Goal: Task Accomplishment & Management: Complete application form

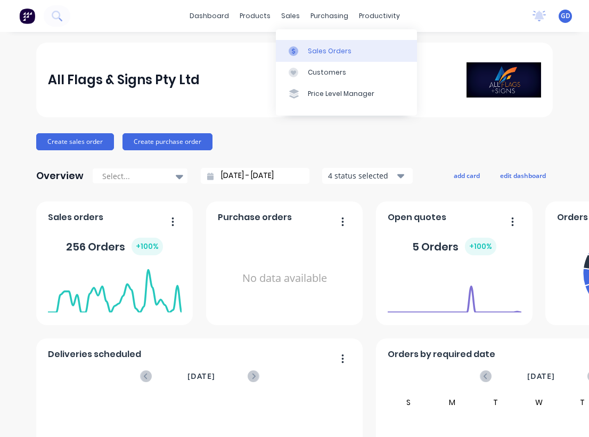
click at [321, 46] on div "Sales Orders" at bounding box center [330, 51] width 44 height 10
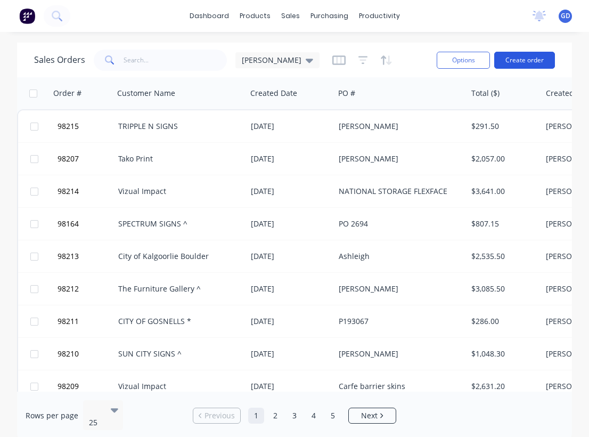
click at [519, 62] on button "Create order" at bounding box center [524, 60] width 61 height 17
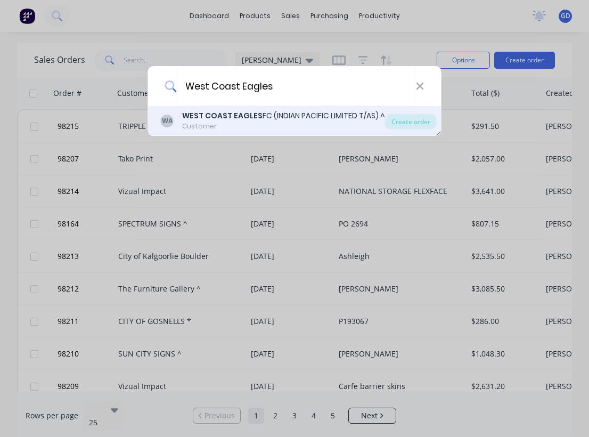
type input "West Coast Eagles"
click at [271, 122] on div "Customer" at bounding box center [283, 126] width 203 height 10
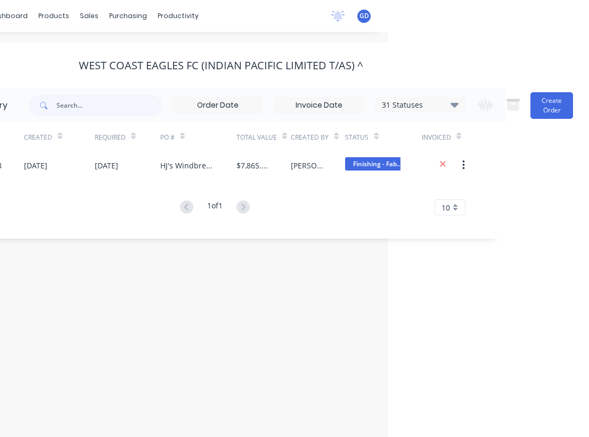
scroll to position [0, 201]
click at [551, 103] on button "Create Order" at bounding box center [552, 105] width 43 height 27
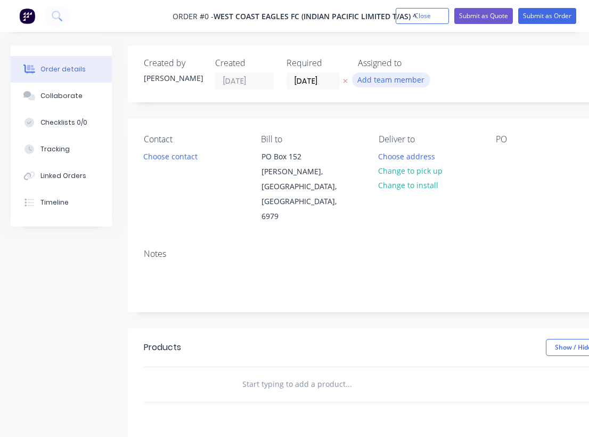
click at [375, 79] on button "Add team member" at bounding box center [391, 79] width 78 height 14
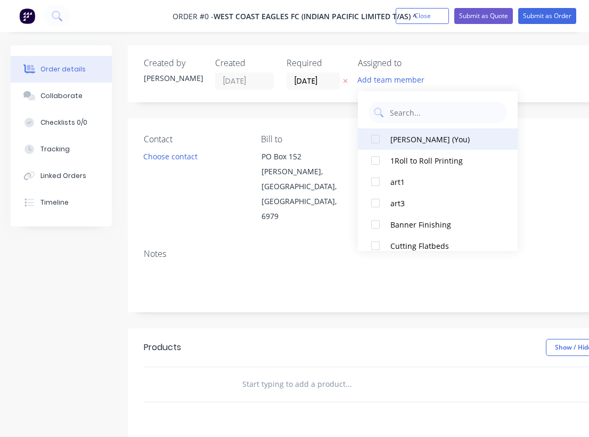
click at [378, 136] on div at bounding box center [375, 138] width 21 height 21
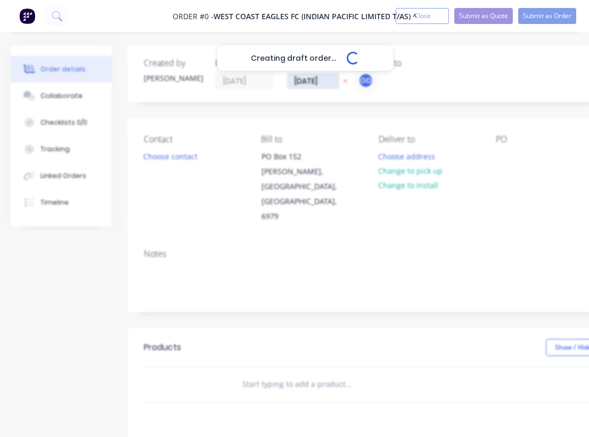
click at [303, 75] on div "Creating draft order... Loading... Order details Collaborate Checklists 0/0 Tra…" at bounding box center [370, 359] width 741 height 629
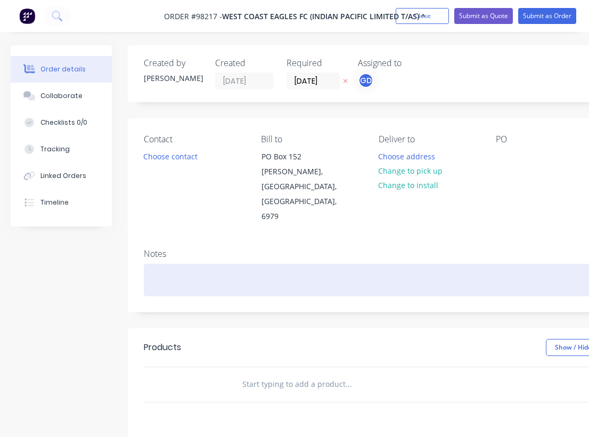
click at [180, 264] on div at bounding box center [429, 280] width 570 height 32
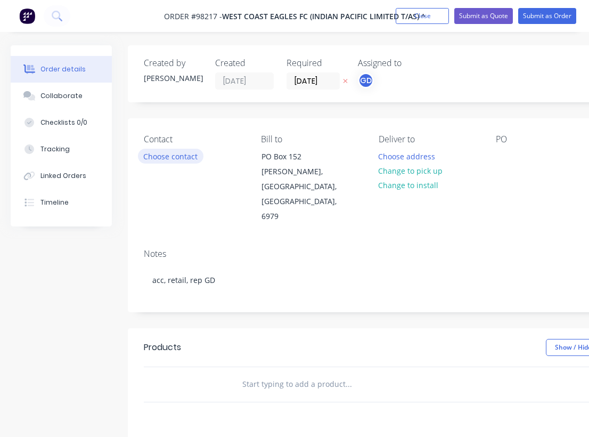
click at [180, 159] on button "Choose contact" at bounding box center [171, 156] width 66 height 14
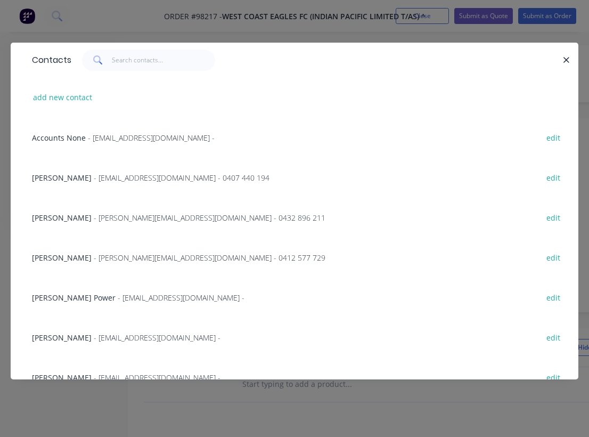
click at [54, 183] on div "Jed Harrison - jedh@wce.com.au - 0407 440 194" at bounding box center [151, 177] width 238 height 11
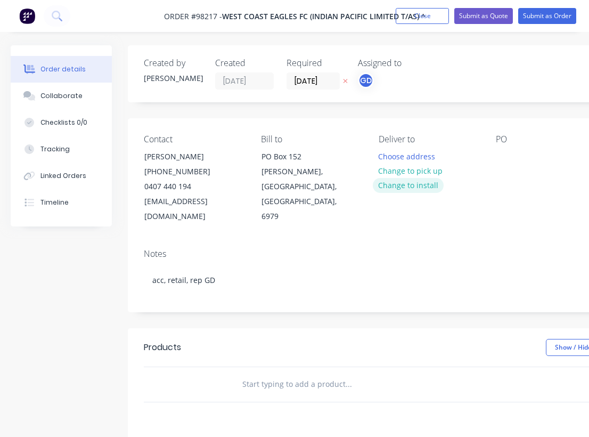
click at [408, 186] on button "Change to install" at bounding box center [408, 185] width 71 height 14
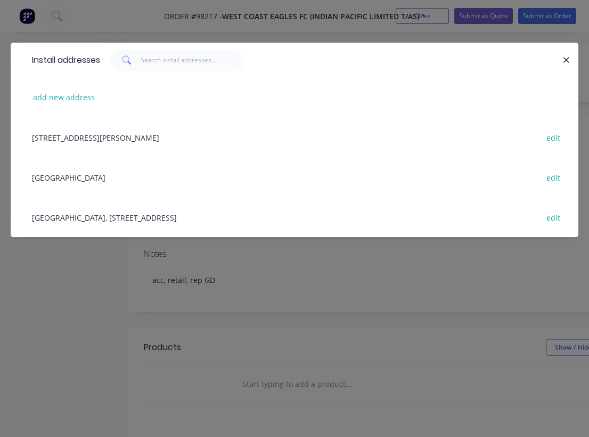
click at [70, 182] on div "OPTUS Stadium edit" at bounding box center [295, 177] width 536 height 40
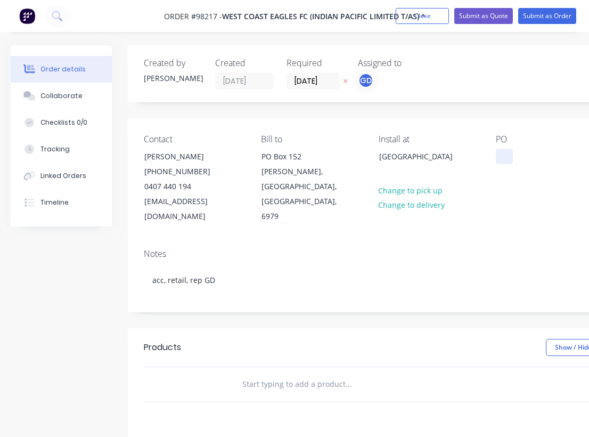
click at [508, 161] on div at bounding box center [504, 156] width 17 height 15
paste div
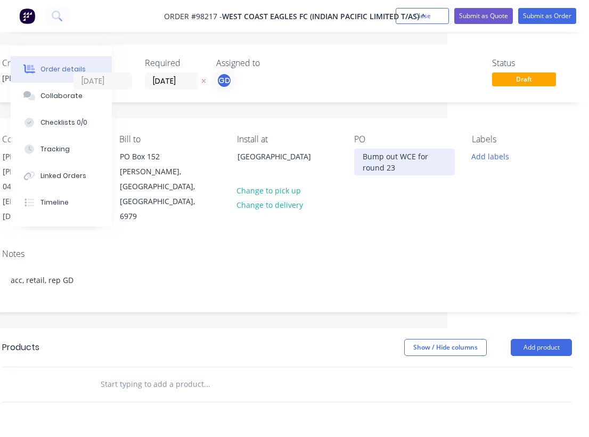
scroll to position [0, 151]
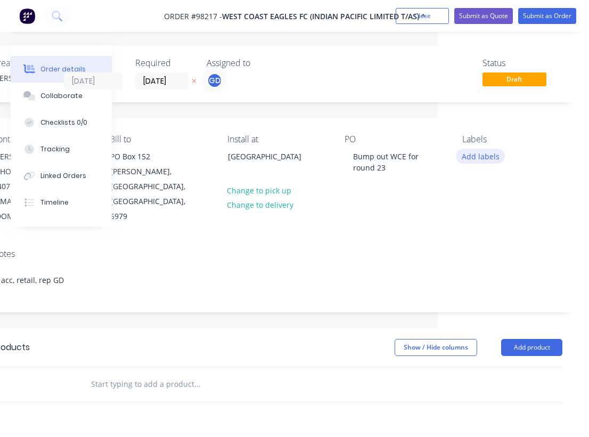
click at [495, 159] on button "Add labels" at bounding box center [480, 156] width 49 height 14
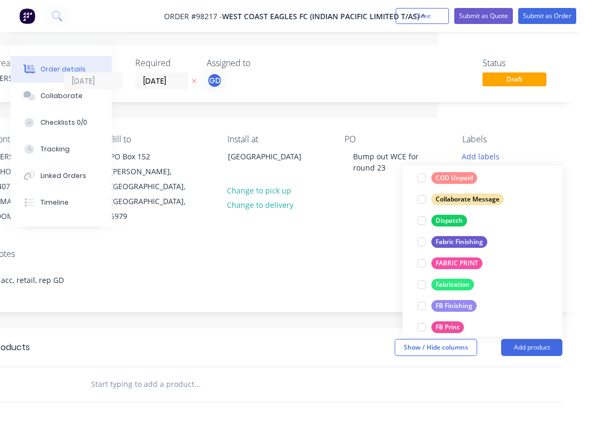
scroll to position [238, 0]
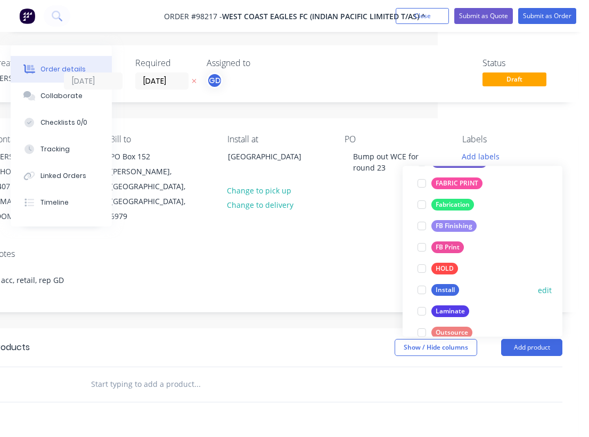
click at [452, 288] on div "Install" at bounding box center [446, 290] width 28 height 12
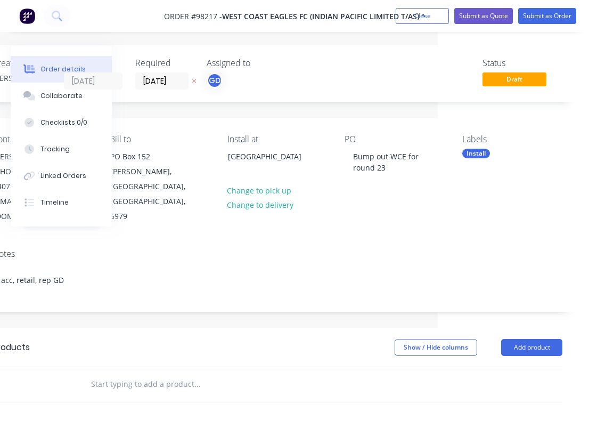
click at [278, 217] on div "Contact Jed Harrison (08) 9388 4533 0407 440 194 jedh@wce.com.au Bill to PO Box…" at bounding box center [278, 179] width 602 height 122
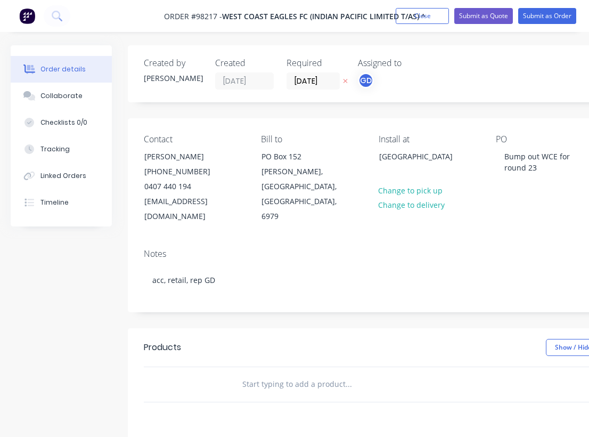
click at [258, 373] on input "text" at bounding box center [348, 383] width 213 height 21
paste input "Bump out West Coast Eagles for round 23"
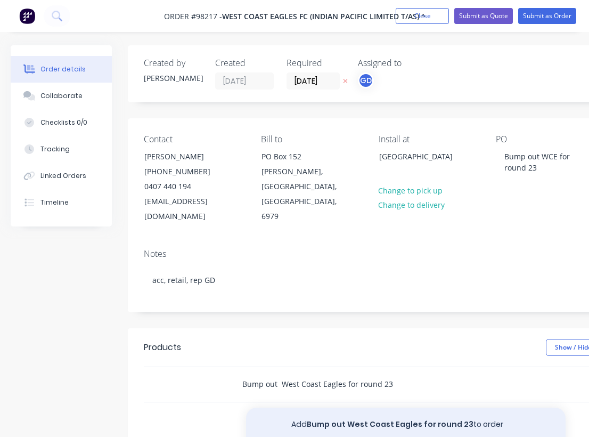
type input "Bump out West Coast Eagles for round 23"
click at [383, 412] on button "Add Bump out West Coast Eagles for round 23 to order" at bounding box center [406, 425] width 320 height 34
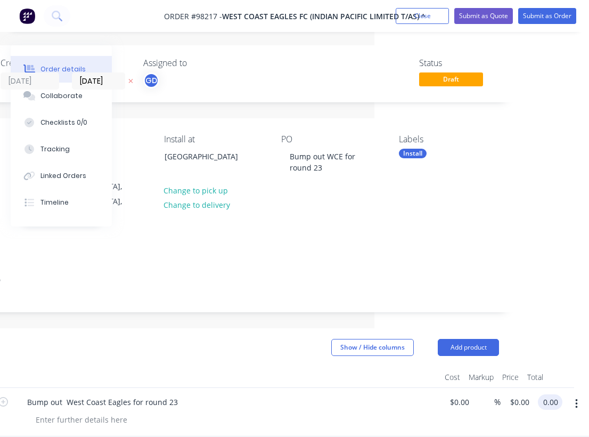
click at [549, 394] on input "0.00" at bounding box center [552, 401] width 20 height 15
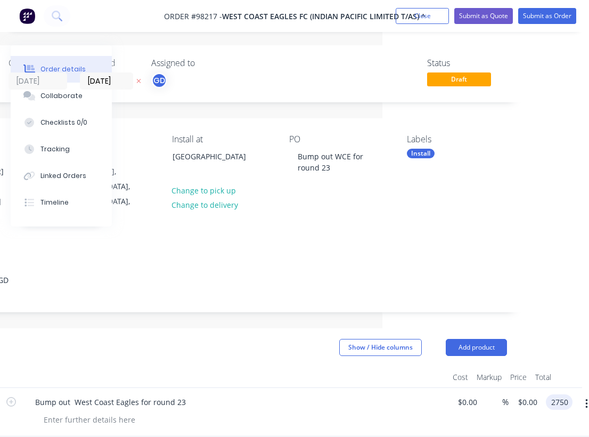
type input "2750"
type input "$2,750.00"
click at [326, 367] on div at bounding box center [235, 377] width 426 height 21
click at [58, 412] on div at bounding box center [89, 419] width 109 height 15
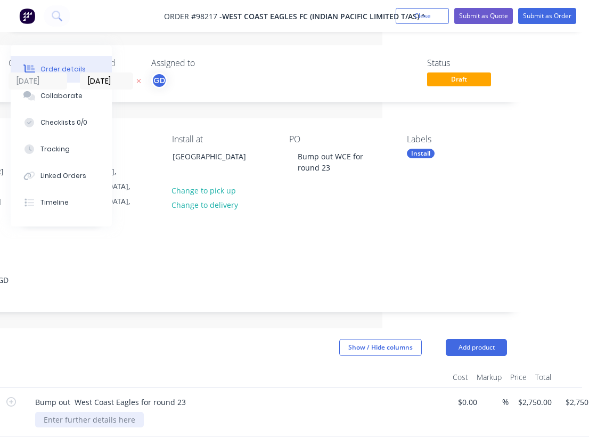
paste div
drag, startPoint x: 162, startPoint y: 13, endPoint x: 207, endPoint y: 15, distance: 45.3
click at [210, 15] on nav "Order #98217 - WEST COAST EAGLES FC (INDIAN PACIFIC LIMITED T/AS) ^ Add product…" at bounding box center [294, 16] width 589 height 32
click at [148, 15] on nav "Order #98217 - WEST COAST EAGLES FC (INDIAN PACIFIC LIMITED T/AS) ^ Add product…" at bounding box center [294, 16] width 589 height 32
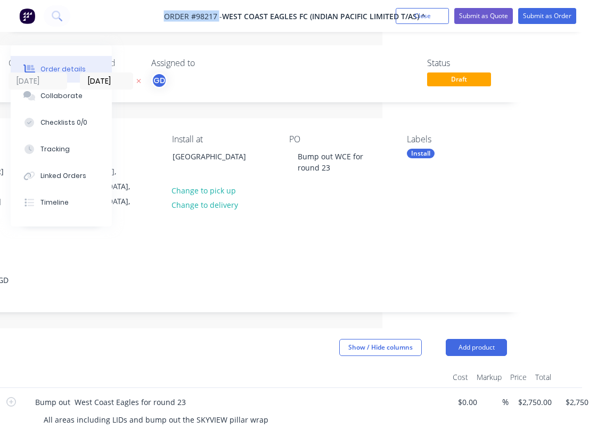
drag, startPoint x: 156, startPoint y: 15, endPoint x: 218, endPoint y: 13, distance: 61.8
click at [218, 13] on nav "Order #98217 - WEST COAST EAGLES FC (INDIAN PACIFIC LIMITED T/AS) ^ Add product…" at bounding box center [294, 16] width 589 height 32
copy span "Order #98217"
click at [426, 15] on button "Close" at bounding box center [422, 16] width 53 height 16
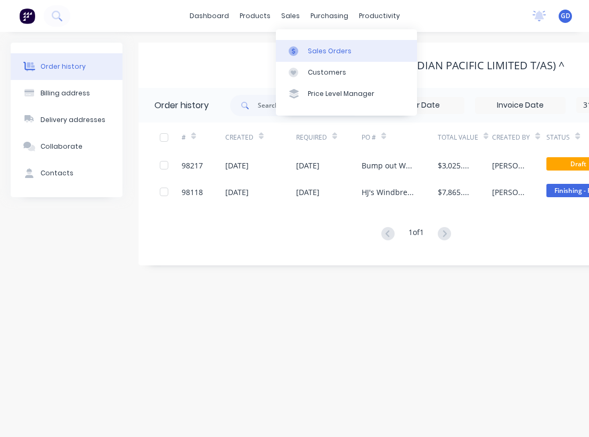
click at [323, 53] on div "Sales Orders" at bounding box center [330, 51] width 44 height 10
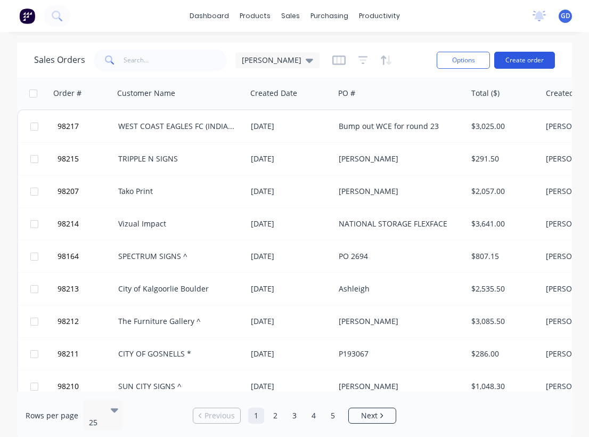
click at [530, 68] on button "Create order" at bounding box center [524, 60] width 61 height 17
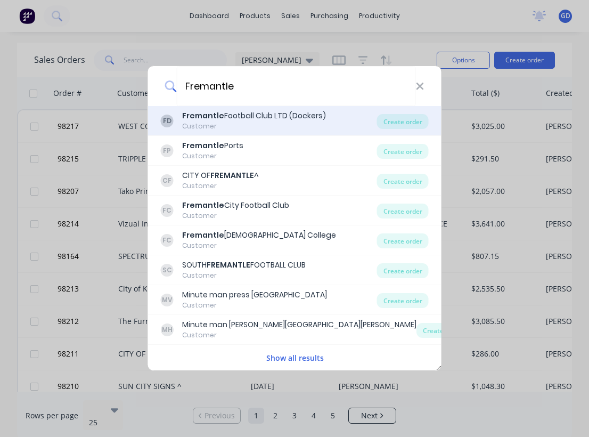
type input "Fremantle"
click at [261, 119] on div "Fremantle Football Club LTD (Dockers)" at bounding box center [254, 115] width 144 height 11
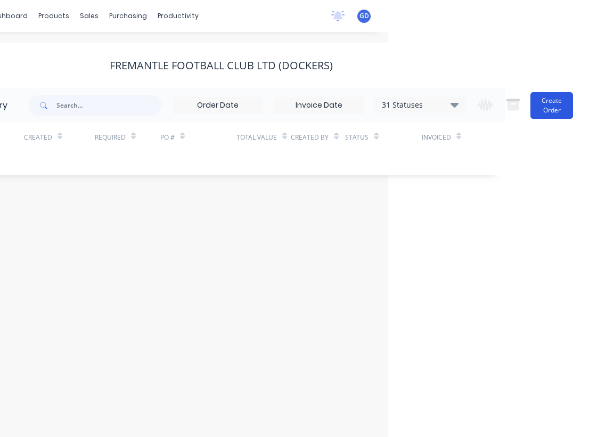
scroll to position [0, 202]
click at [549, 106] on button "Create Order" at bounding box center [552, 105] width 43 height 27
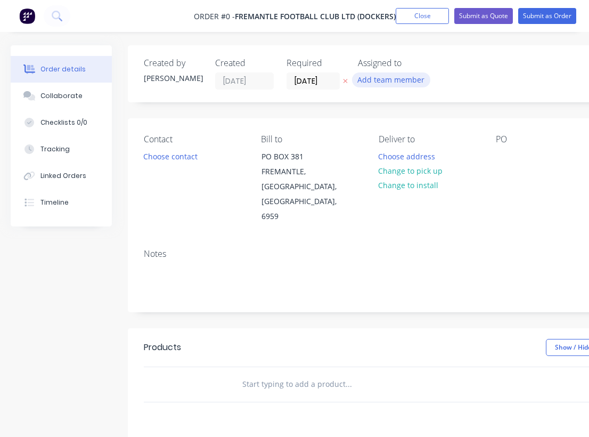
click at [379, 77] on button "Add team member" at bounding box center [391, 79] width 78 height 14
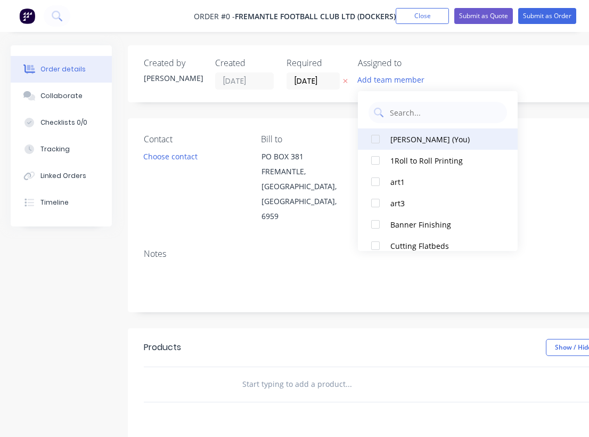
click at [381, 133] on div at bounding box center [375, 138] width 21 height 21
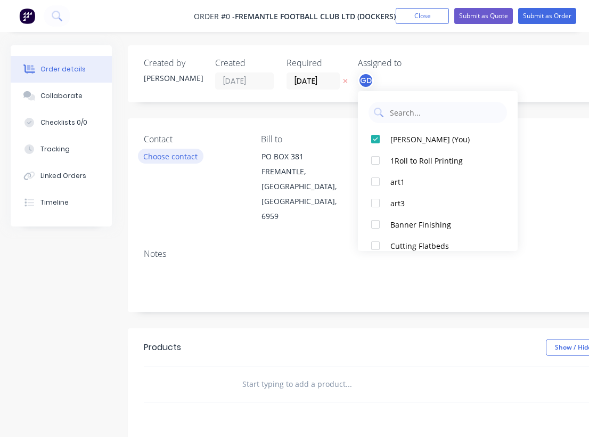
click at [161, 156] on div "Order details Collaborate Checklists 0/0 Tracking Linked Orders Timeline Order …" at bounding box center [370, 359] width 741 height 629
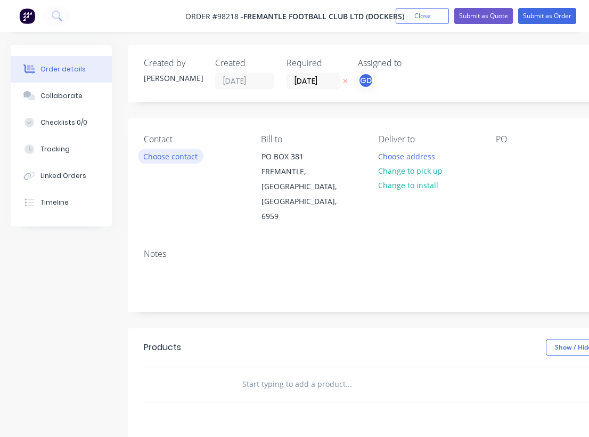
click at [161, 156] on button "Choose contact" at bounding box center [171, 156] width 66 height 14
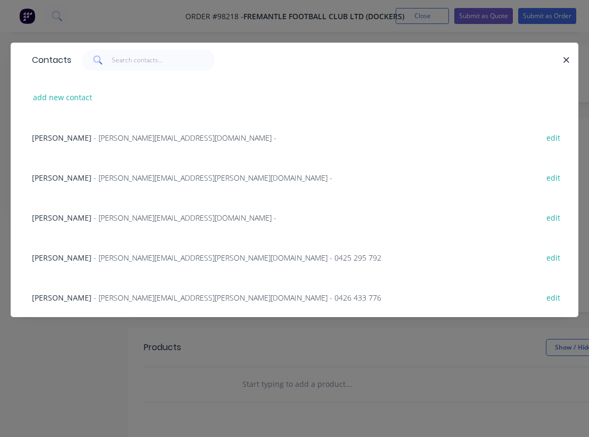
click at [61, 139] on span "Josh Bolto" at bounding box center [62, 138] width 60 height 10
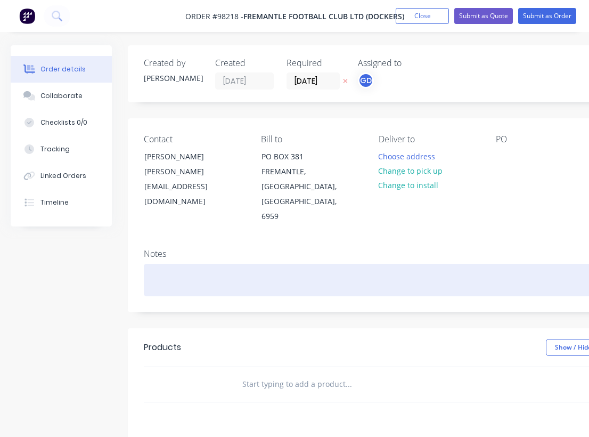
click at [150, 264] on div at bounding box center [429, 280] width 570 height 32
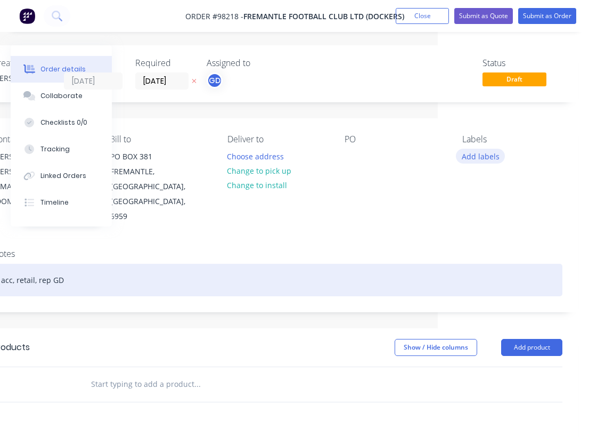
scroll to position [0, 151]
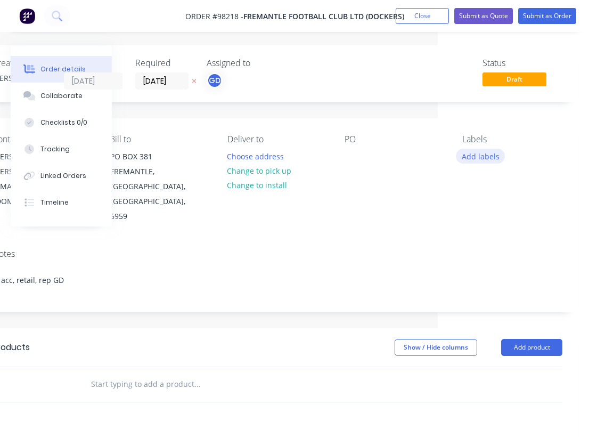
click at [487, 153] on button "Add labels" at bounding box center [480, 156] width 49 height 14
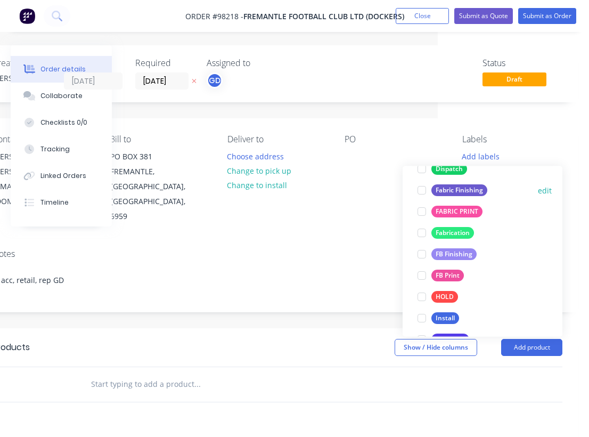
scroll to position [211, 0]
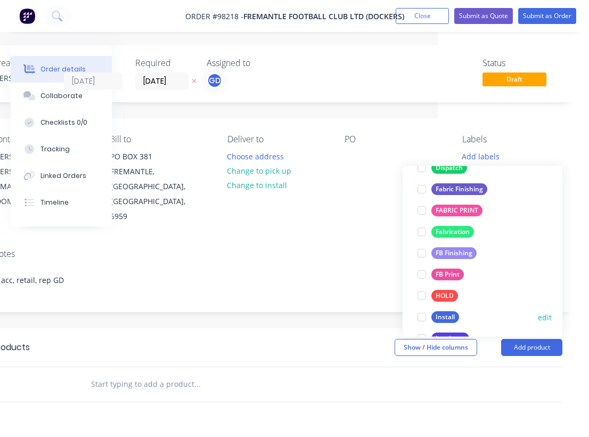
click at [420, 318] on div at bounding box center [421, 317] width 21 height 21
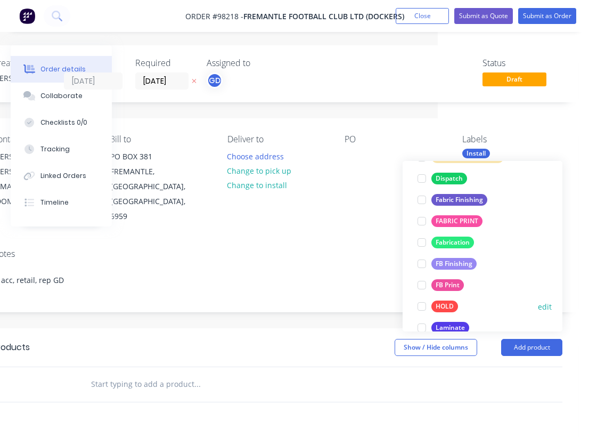
scroll to position [210, 0]
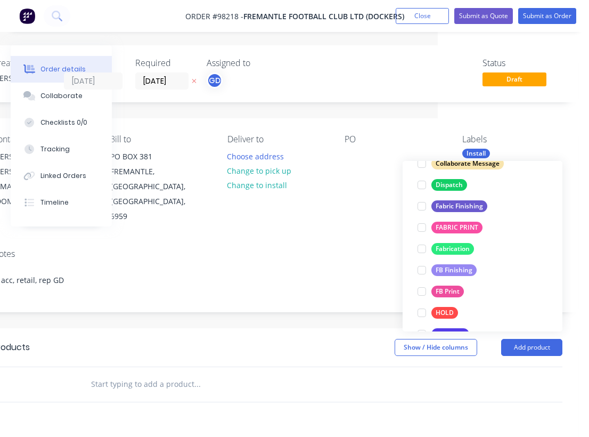
click at [130, 373] on input "text" at bounding box center [197, 383] width 213 height 21
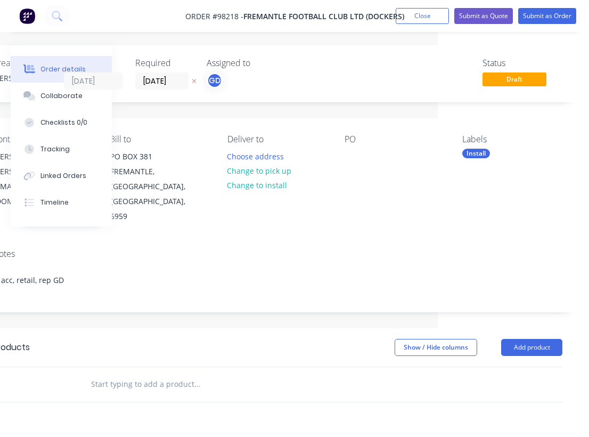
paste input "Bump in FREMANTLE DOCKERS for Round 23 V Lions"
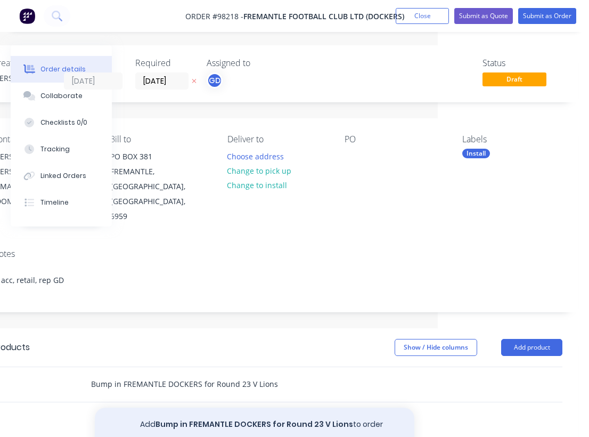
type input "Bump in FREMANTLE DOCKERS for Round 23 V Lions"
click at [257, 408] on button "Add Bump in FREMANTLE DOCKERS for Round 23 V Lions to order" at bounding box center [255, 425] width 320 height 34
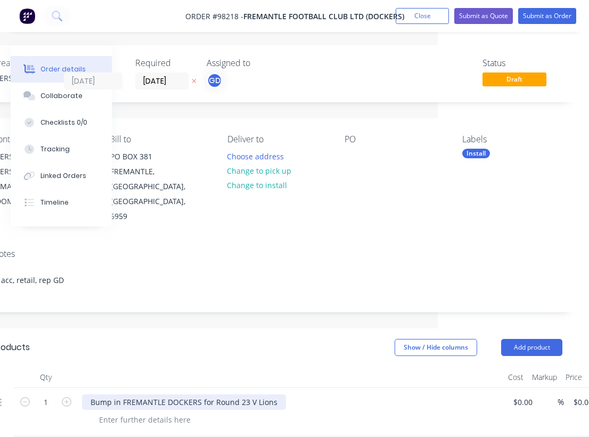
click at [274, 394] on div "Bump in FREMANTLE DOCKERS for Round 23 V Lions" at bounding box center [184, 401] width 204 height 15
click at [307, 367] on div at bounding box center [291, 377] width 426 height 21
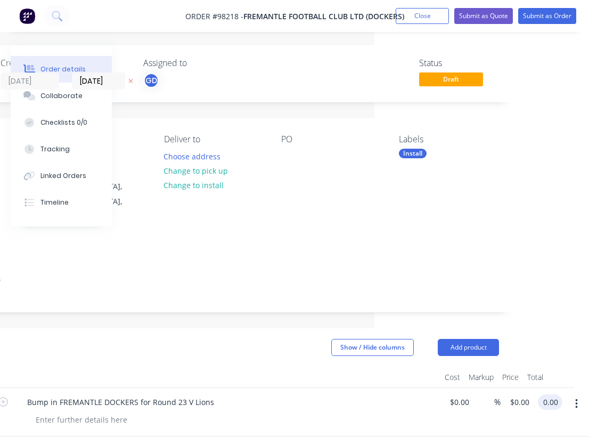
click at [549, 394] on input "0.00" at bounding box center [552, 401] width 20 height 15
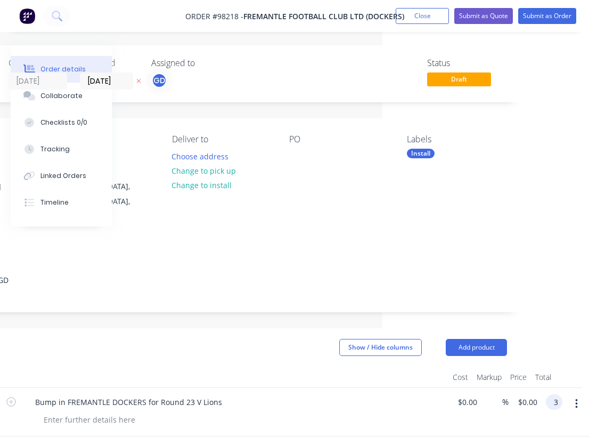
scroll to position [0, 207]
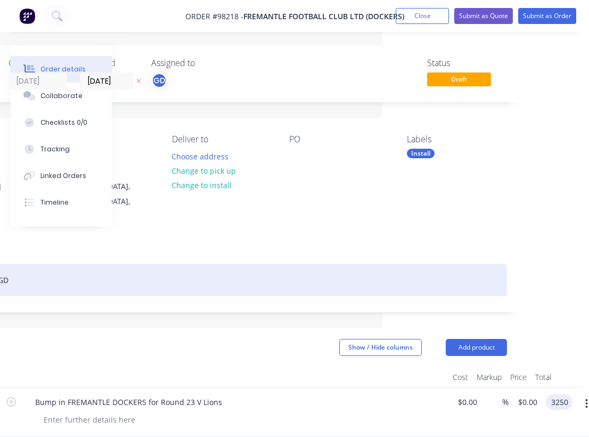
type input "$3,250.00"
click at [448, 264] on div "acc, retail, rep GD" at bounding box center [222, 280] width 570 height 32
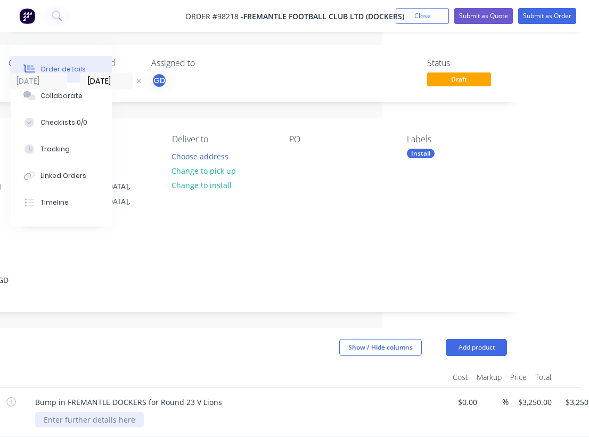
click at [62, 412] on div at bounding box center [89, 419] width 109 height 15
paste div
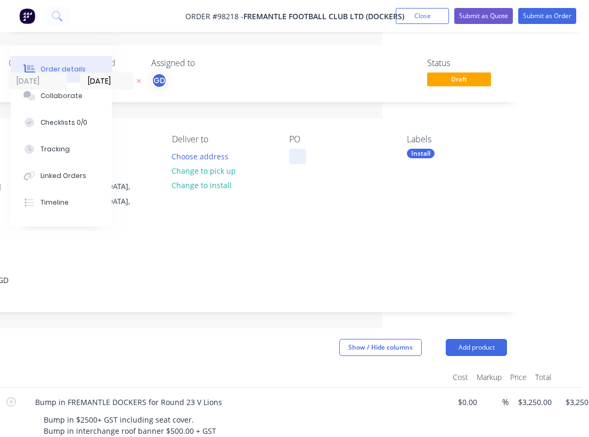
click at [295, 154] on div at bounding box center [297, 156] width 17 height 15
paste div
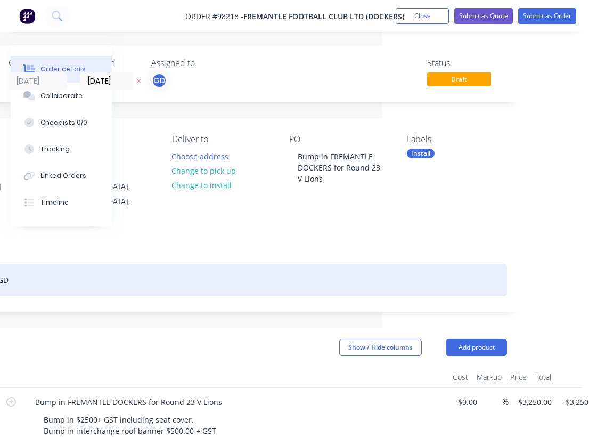
click at [264, 264] on div "acc, retail, rep GD" at bounding box center [222, 280] width 570 height 32
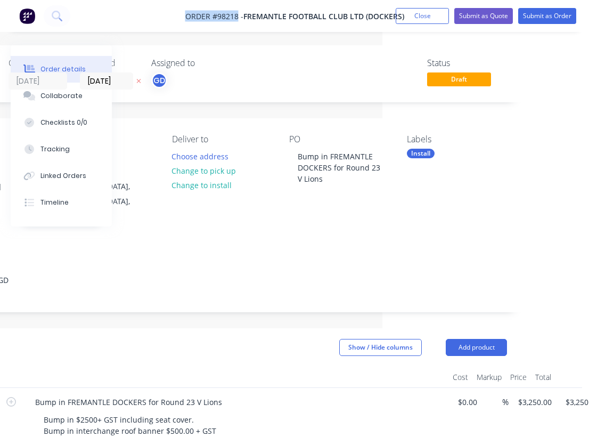
drag, startPoint x: 177, startPoint y: 12, endPoint x: 238, endPoint y: 19, distance: 60.6
click at [238, 19] on nav "Order #98218 - Fremantle Football Club LTD (Dockers) Add product Close Submit a…" at bounding box center [294, 16] width 589 height 32
copy span "Order #98218"
click at [416, 17] on button "Close" at bounding box center [422, 16] width 53 height 16
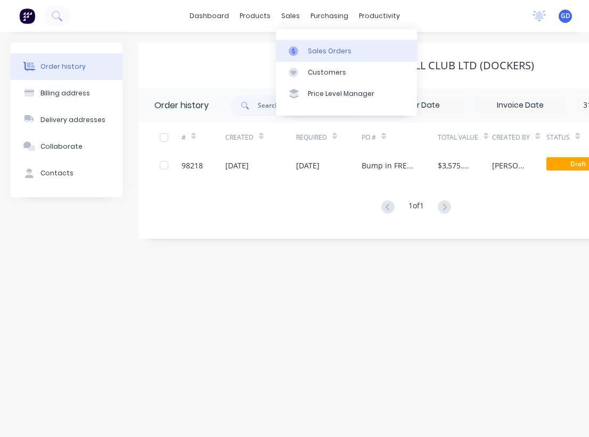
click at [316, 51] on div "Sales Orders" at bounding box center [330, 51] width 44 height 10
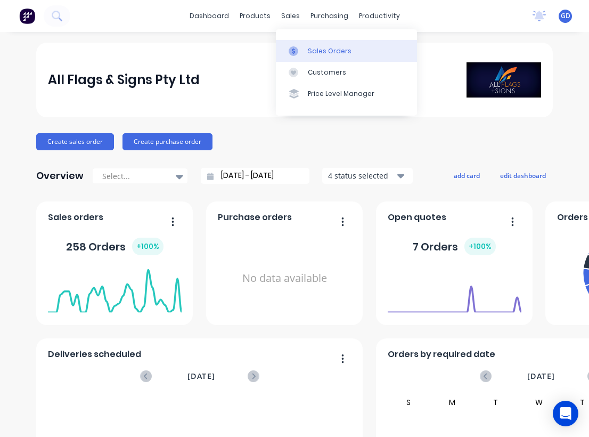
click at [315, 52] on div "Sales Orders" at bounding box center [330, 51] width 44 height 10
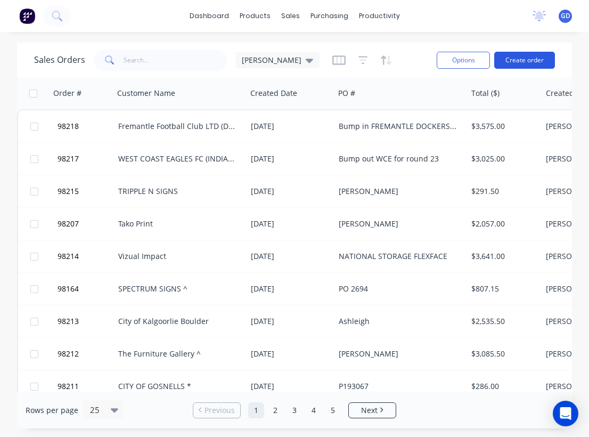
click at [527, 62] on button "Create order" at bounding box center [524, 60] width 61 height 17
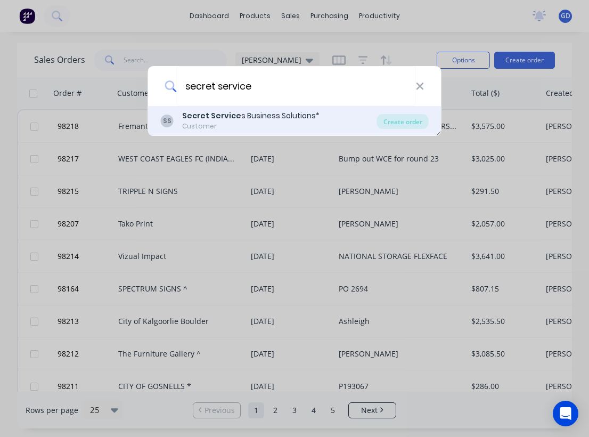
type input "secret service"
click at [257, 115] on div "Secret Service s Business Solutions*" at bounding box center [250, 115] width 137 height 11
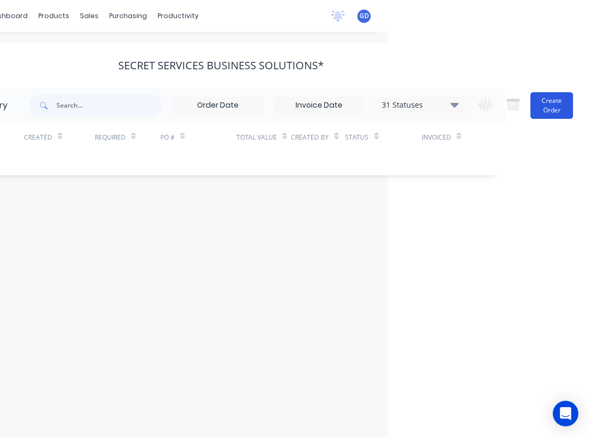
scroll to position [0, 201]
click at [550, 109] on button "Create Order" at bounding box center [552, 105] width 43 height 27
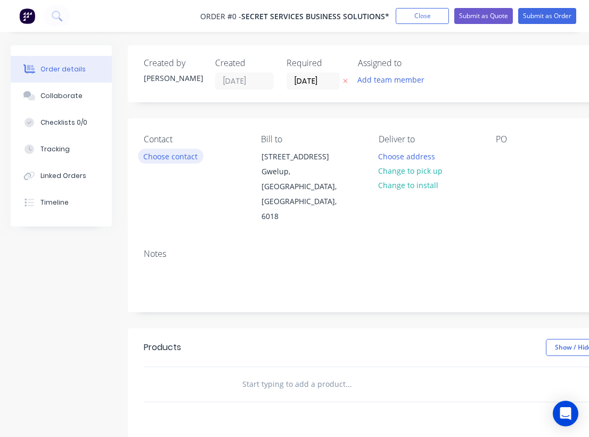
click at [183, 157] on button "Choose contact" at bounding box center [171, 156] width 66 height 14
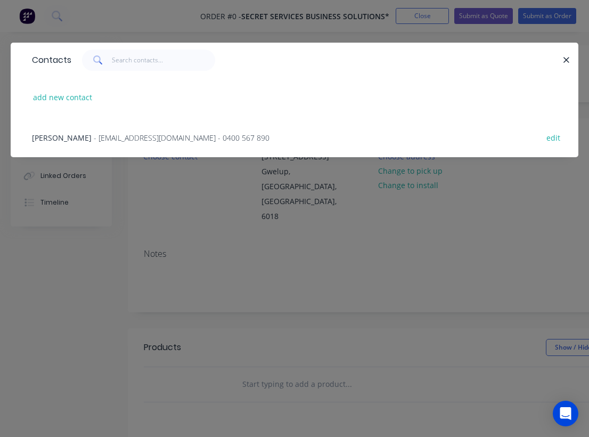
click at [68, 140] on span "Jeneen Melbin" at bounding box center [62, 138] width 60 height 10
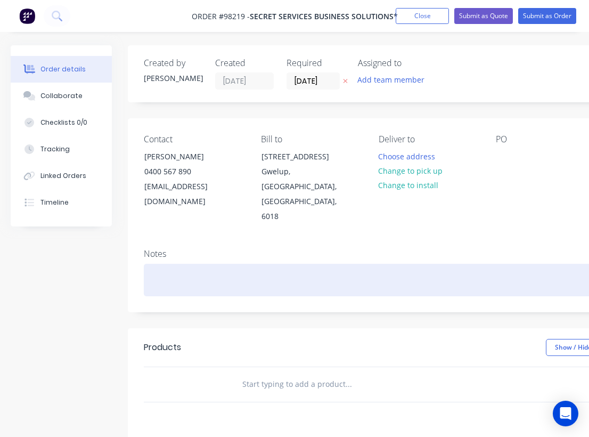
click at [161, 264] on div at bounding box center [429, 280] width 570 height 32
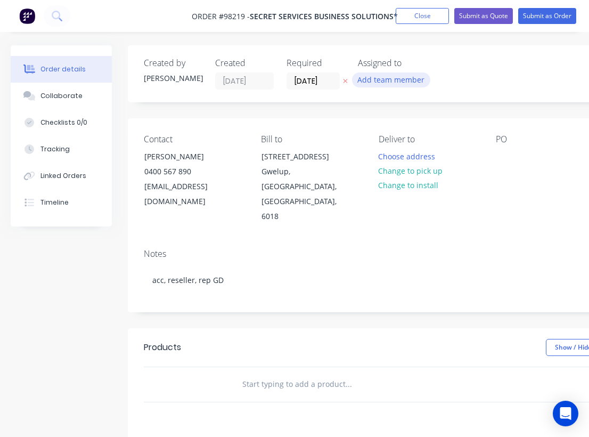
click at [385, 80] on button "Add team member" at bounding box center [391, 79] width 78 height 14
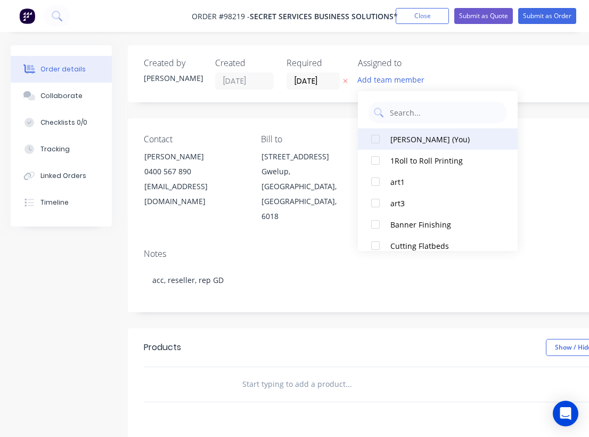
click at [378, 142] on div at bounding box center [375, 138] width 21 height 21
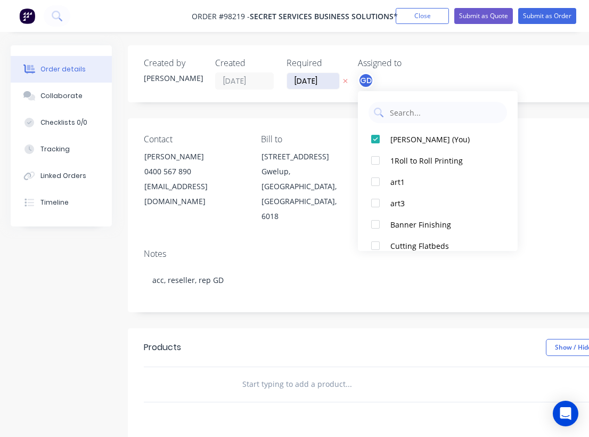
click at [310, 78] on input "[DATE]" at bounding box center [313, 81] width 52 height 16
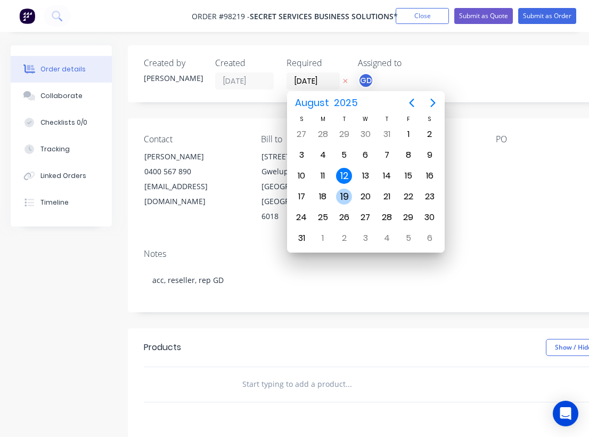
click at [346, 196] on div "19" at bounding box center [344, 197] width 16 height 16
type input "19/08/25"
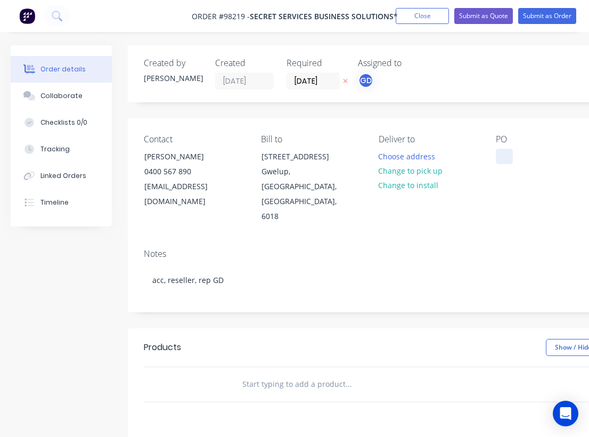
click at [508, 152] on div at bounding box center [504, 156] width 17 height 15
paste div
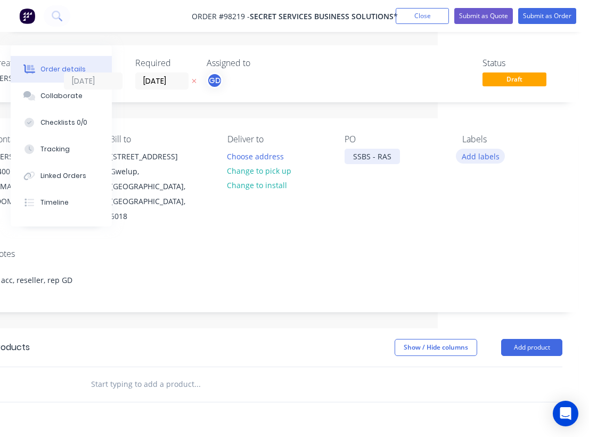
scroll to position [0, 151]
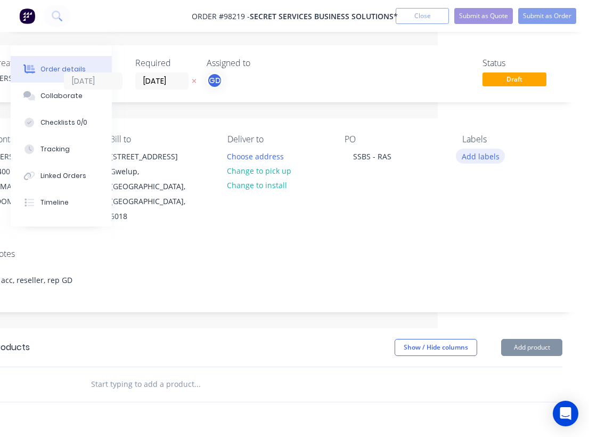
click at [486, 157] on button "Add labels" at bounding box center [480, 156] width 49 height 14
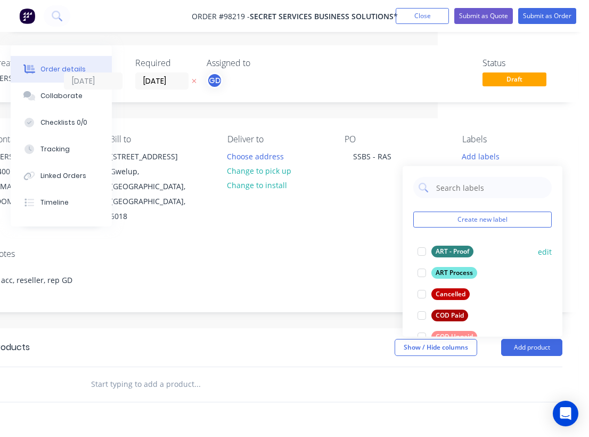
click at [456, 250] on div "ART - Proof" at bounding box center [453, 252] width 42 height 12
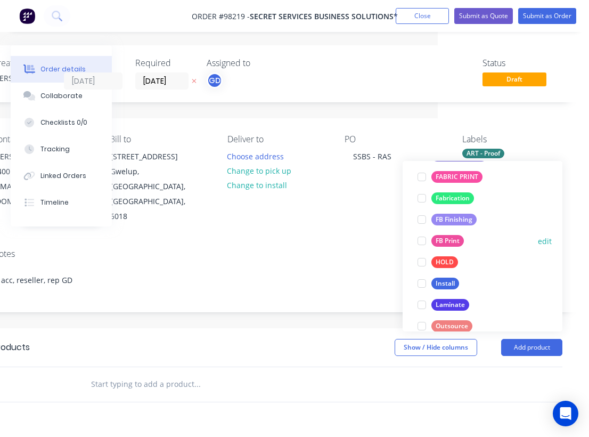
scroll to position [244, 0]
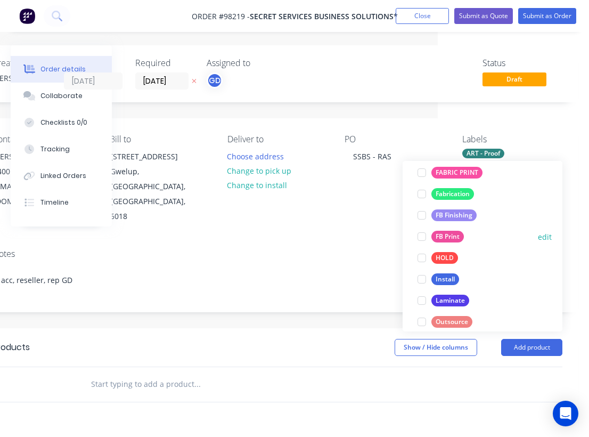
click at [455, 238] on div "FB Print" at bounding box center [448, 237] width 32 height 12
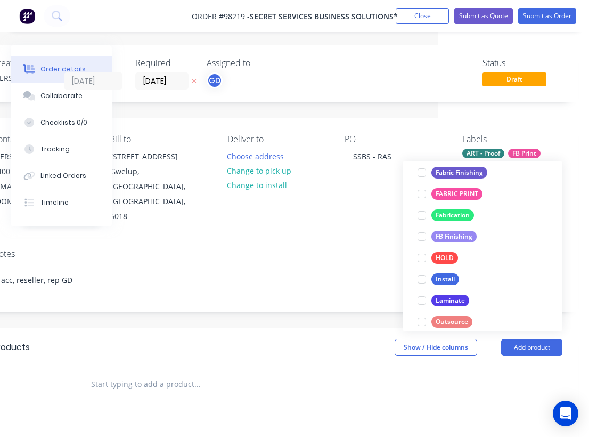
click at [455, 238] on div "FB Finishing" at bounding box center [454, 237] width 45 height 12
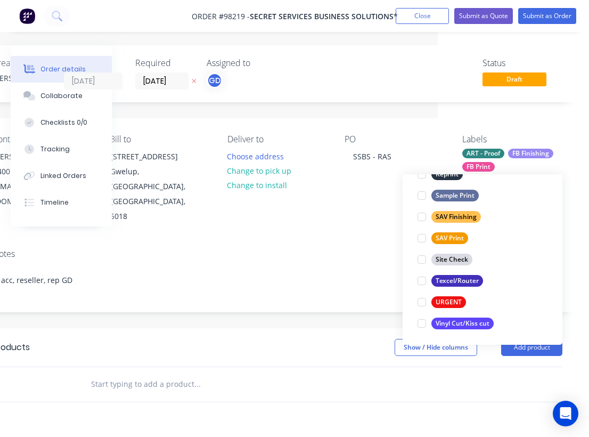
scroll to position [511, 0]
click at [465, 282] on div "Texcel/Router" at bounding box center [458, 281] width 52 height 12
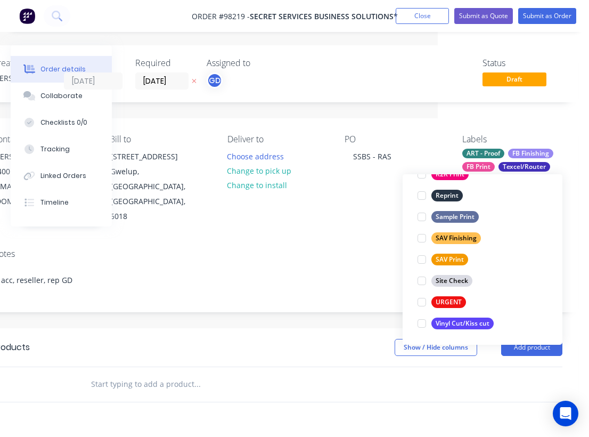
click at [284, 249] on div "Notes" at bounding box center [278, 254] width 570 height 10
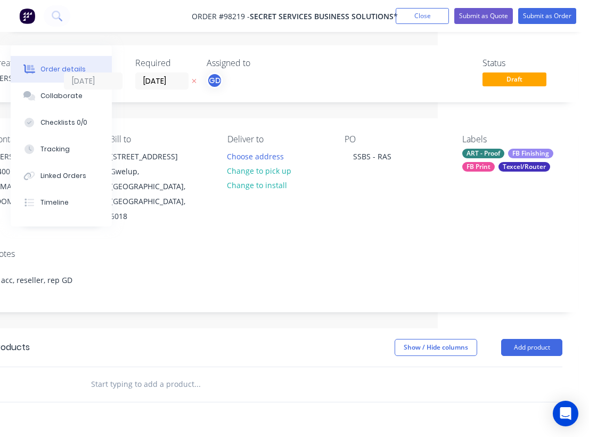
paste input "Corflute 3mm – artwork supplied – PRFA25 Members Bar"
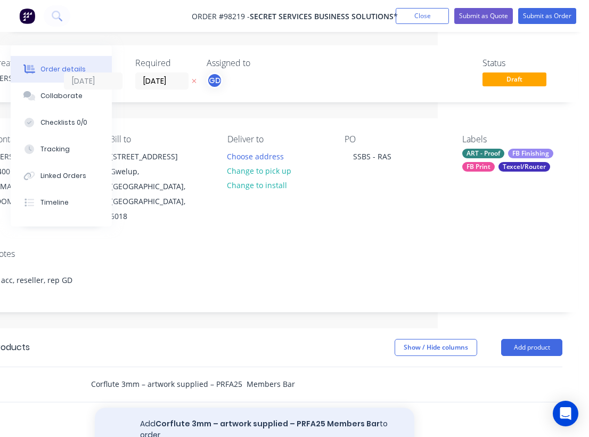
type input "Corflute 3mm – artwork supplied – PRFA25 Members Bar"
click at [210, 408] on button "Add Corflute 3mm – artwork supplied – PRFA25 Members Bar to order" at bounding box center [255, 430] width 320 height 44
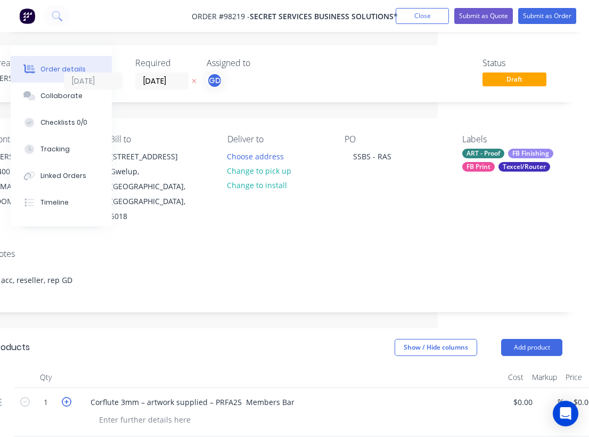
click at [67, 397] on icon "button" at bounding box center [67, 402] width 10 height 10
click at [20, 395] on button "button" at bounding box center [25, 400] width 14 height 11
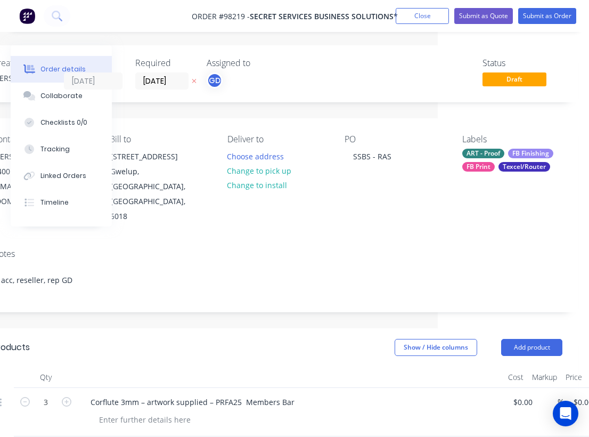
type input "2"
paste div
click at [364, 417] on div "1x 3750mm x 970mm x 3mm (in 2 pieces) 1 x 3000mm x 970mm x 3mm (in 2 pieces) 1x…" at bounding box center [295, 431] width 409 height 38
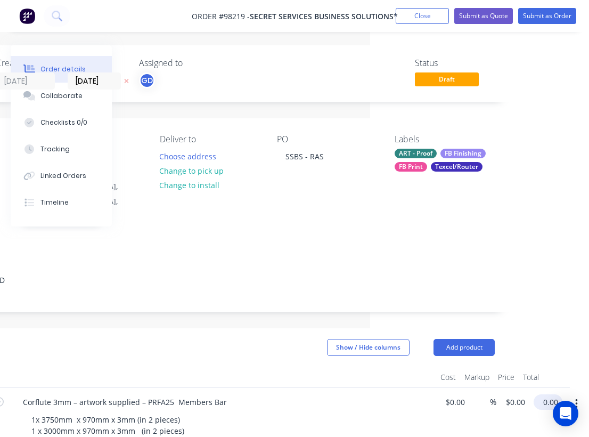
scroll to position [0, 215]
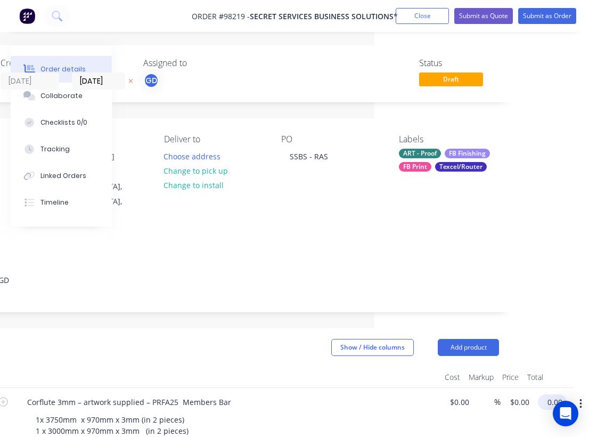
click at [556, 394] on input "0.00" at bounding box center [554, 401] width 25 height 15
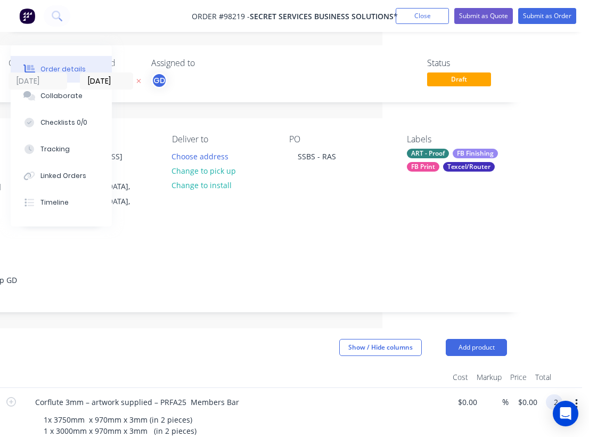
scroll to position [0, 207]
type input "$290.00"
type input "$145.00"
click at [313, 367] on div at bounding box center [235, 377] width 426 height 21
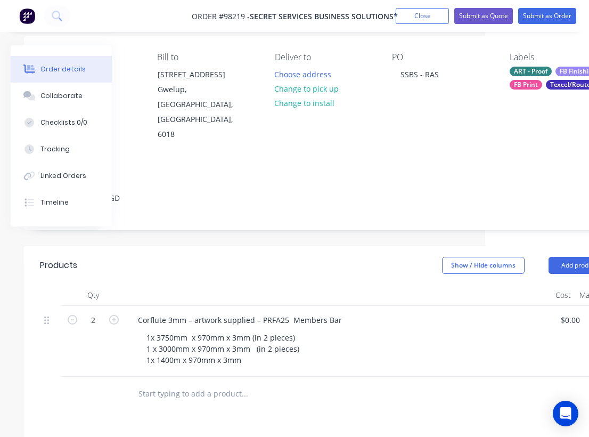
scroll to position [82, 0]
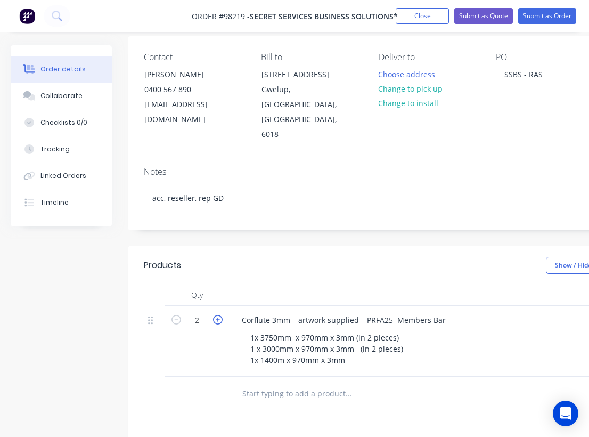
click at [221, 315] on icon "button" at bounding box center [218, 320] width 10 height 10
type input "3"
click at [319, 257] on div "Show / Hide columns Add product" at bounding box center [489, 265] width 449 height 17
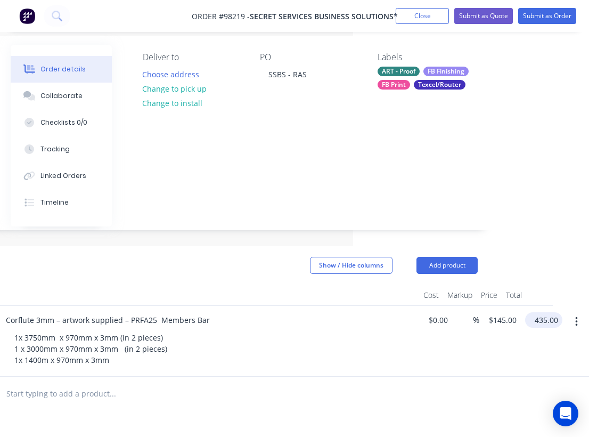
click at [546, 312] on input "435.00" at bounding box center [546, 319] width 33 height 15
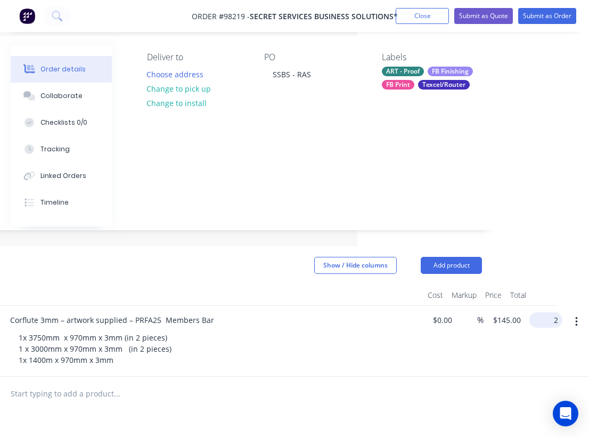
scroll to position [82, 215]
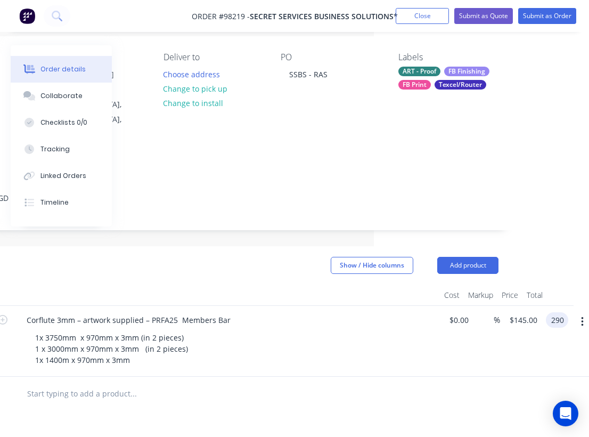
type input "290"
type input "$96.6667"
type input "$290.00"
click at [342, 284] on div at bounding box center [227, 294] width 426 height 21
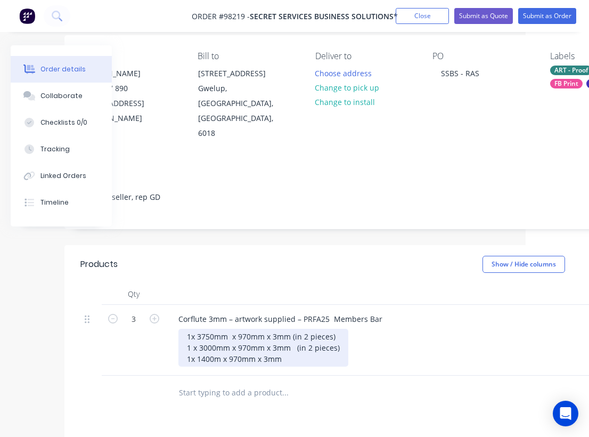
scroll to position [84, 64]
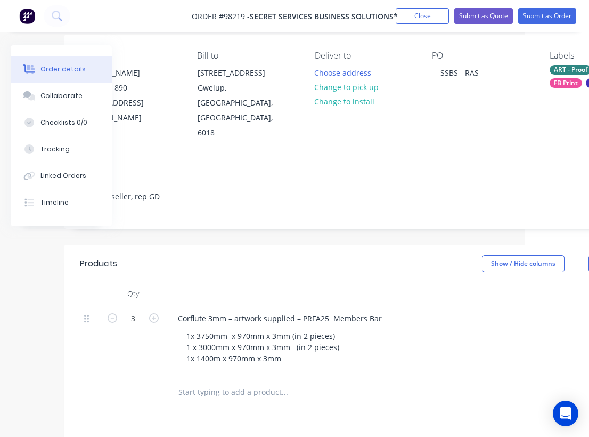
click at [215, 381] on input "text" at bounding box center [284, 391] width 213 height 21
paste input "Corflute – artwork supplied – FOUND Froth Town. 3mm and 5mm .."
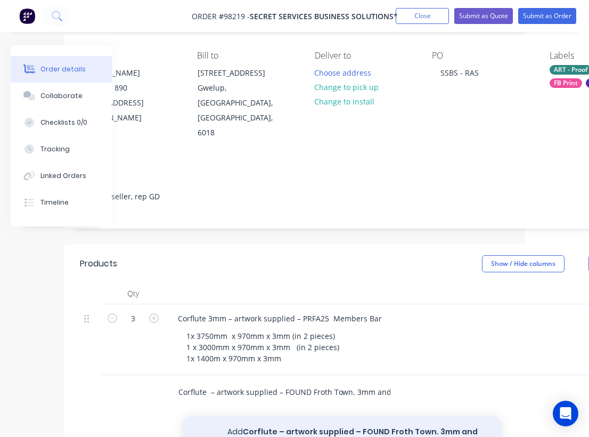
type input "Corflute – artwork supplied – FOUND Froth Town. 3mm and 5mm .."
click at [303, 416] on button "Add Corflute – artwork supplied – FOUND Froth Town. 3mm and 5mm .. to order" at bounding box center [342, 438] width 320 height 44
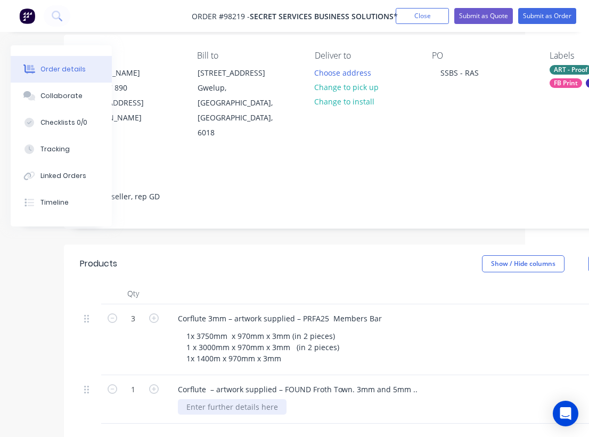
paste div
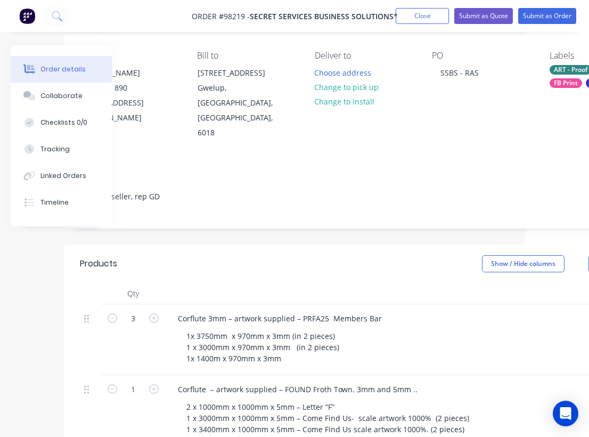
click at [437, 381] on div "Corflute – artwork supplied – FOUND Froth Town. 3mm and 5mm .." at bounding box center [378, 388] width 418 height 15
click at [153, 384] on icon "button" at bounding box center [154, 389] width 10 height 10
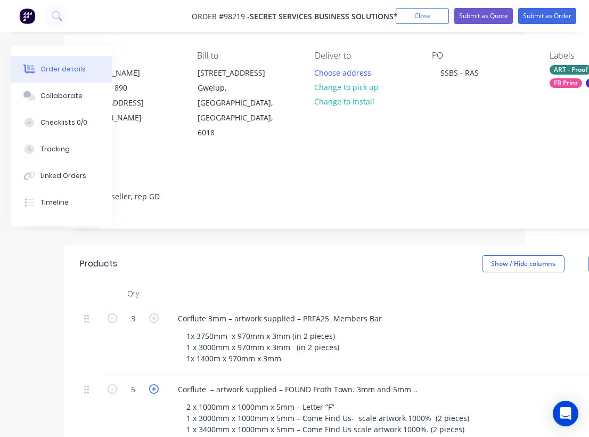
click at [153, 384] on icon "button" at bounding box center [154, 389] width 10 height 10
type input "6"
click at [434, 339] on div "Corflute 3mm – artwork supplied – PRFA25 Members Bar 1x 3750mm x 970mm x 3mm (i…" at bounding box center [378, 339] width 426 height 71
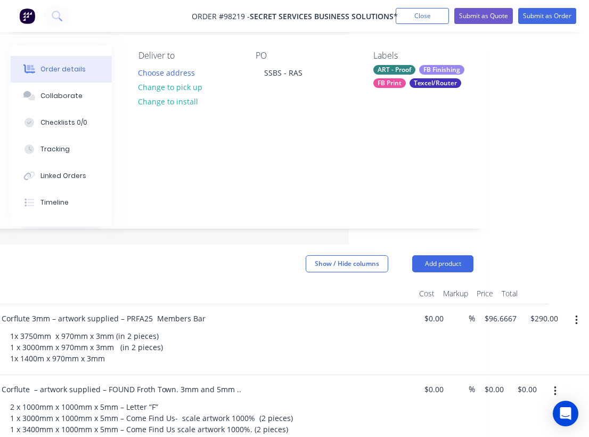
scroll to position [84, 240]
click at [535, 381] on input "0.00" at bounding box center [529, 388] width 25 height 15
type input "$390.00"
type input "$65.00"
click at [311, 330] on div "1x 3750mm x 970mm x 3mm (in 2 pieces) 1 x 3000mm x 970mm x 3mm (in 2 pieces) 1x…" at bounding box center [206, 347] width 409 height 38
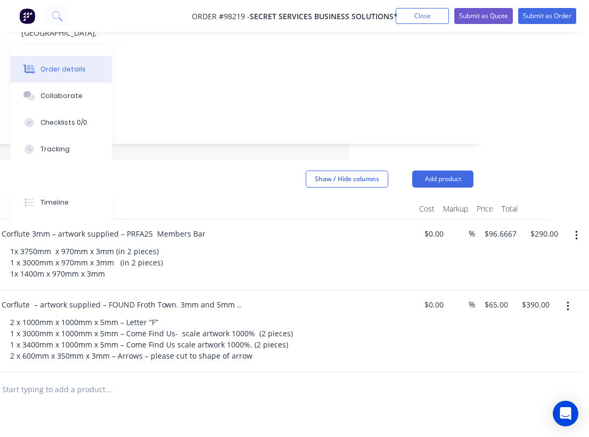
scroll to position [178, 240]
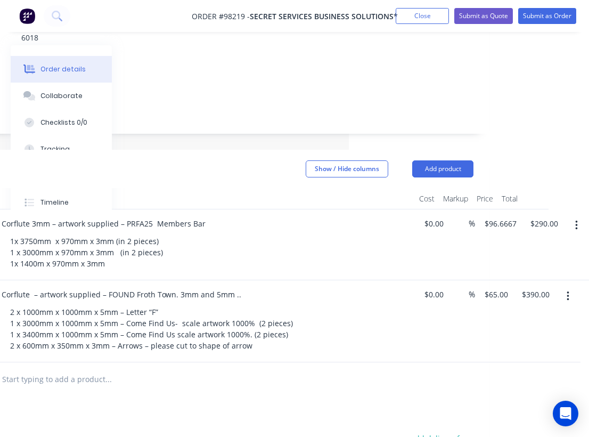
click at [72, 369] on input "text" at bounding box center [108, 379] width 213 height 21
paste input "A1 Poster prints on Poly P (same as what Chicken Treat used to use)"
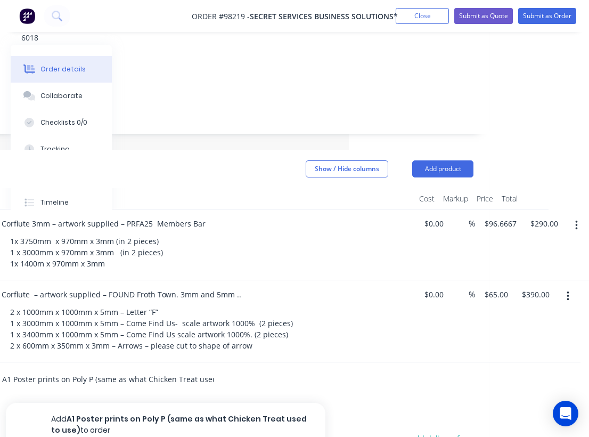
type input "A1 Poster prints on Poly P (same as what Chicken Treat used to use)"
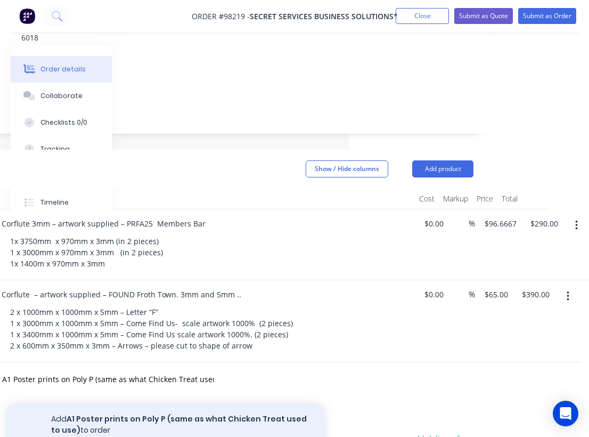
click at [156, 403] on button "Add A1 Poster prints on Poly P (same as what Chicken Treat used to use) to order" at bounding box center [166, 425] width 320 height 44
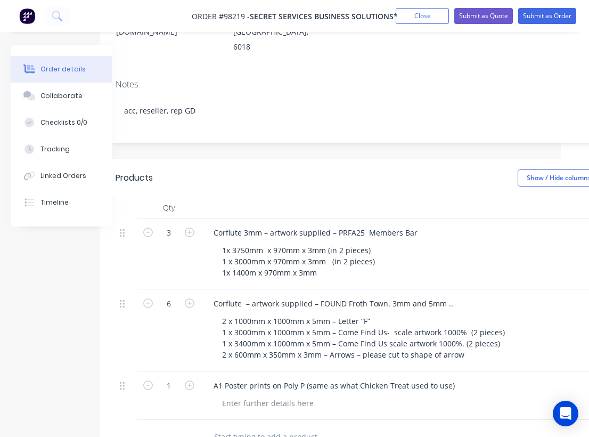
scroll to position [169, 0]
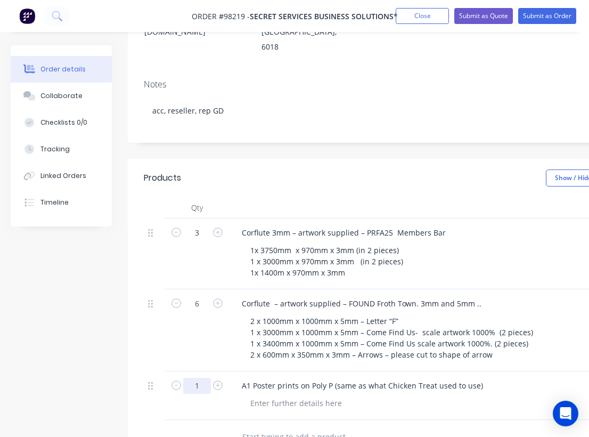
click at [200, 241] on input "1" at bounding box center [197, 233] width 28 height 16
type input "8"
click at [382, 395] on div at bounding box center [446, 402] width 409 height 15
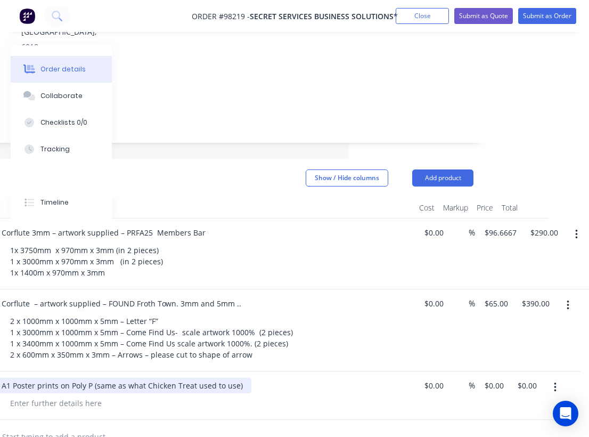
scroll to position [169, 240]
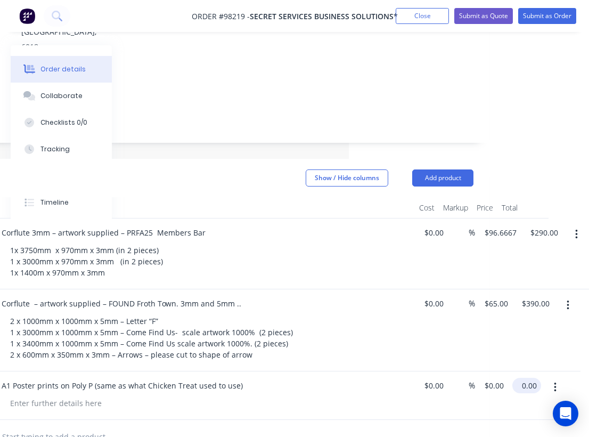
click at [535, 378] on input "0.00" at bounding box center [529, 385] width 25 height 15
type input "$172.00"
type input "$21.50"
click at [409, 420] on div at bounding box center [189, 437] width 570 height 35
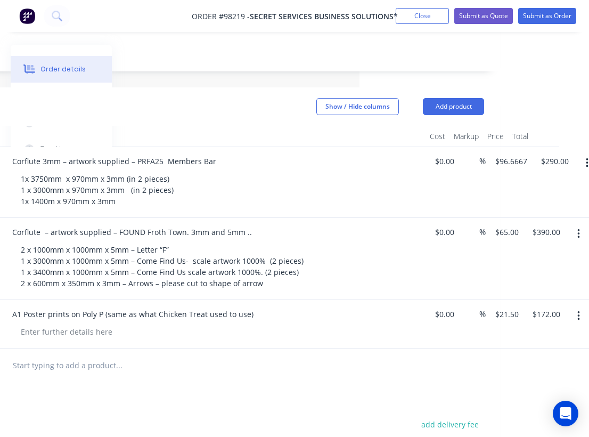
scroll to position [243, 230]
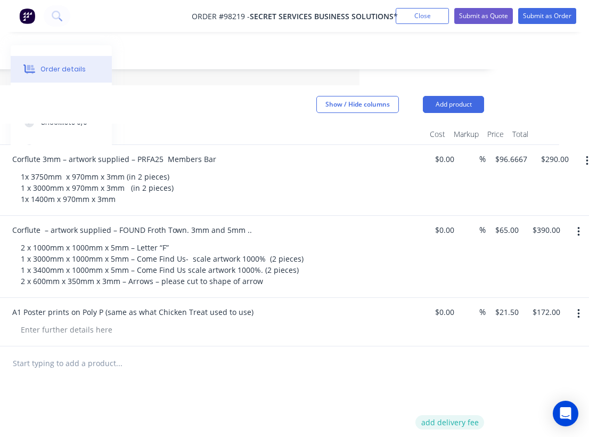
click at [473, 415] on button "add delivery fee" at bounding box center [450, 422] width 69 height 14
type input "55"
click at [418, 361] on div "Products Show / Hide columns Add product Qty Cost Markup Price Total 3 Corflute…" at bounding box center [199, 359] width 602 height 549
click at [459, 96] on button "Add product" at bounding box center [453, 104] width 61 height 17
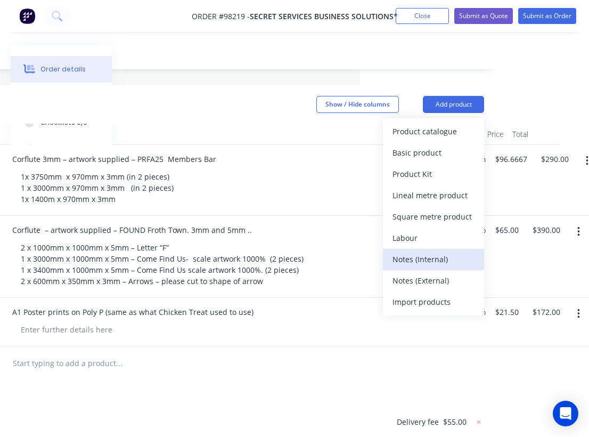
click at [431, 251] on div "Notes (Internal)" at bounding box center [434, 258] width 82 height 15
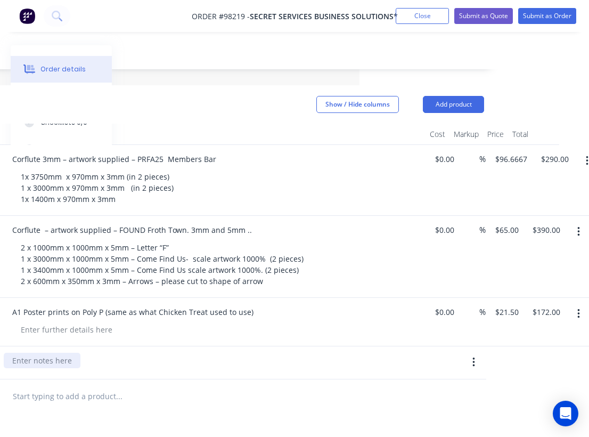
paste div
click at [120, 386] on input "text" at bounding box center [118, 396] width 213 height 21
click at [457, 96] on button "Add product" at bounding box center [453, 104] width 61 height 17
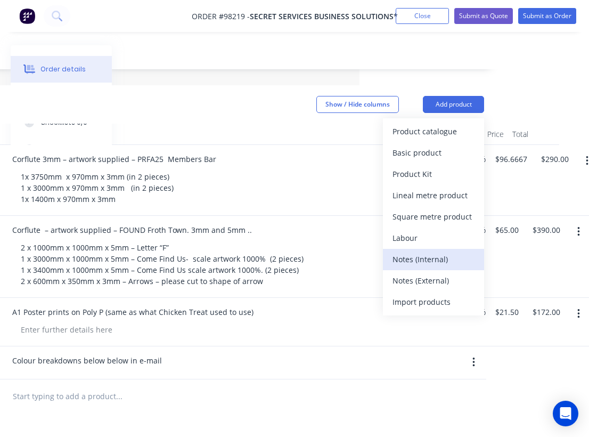
click at [429, 251] on div "Notes (Internal)" at bounding box center [434, 258] width 82 height 15
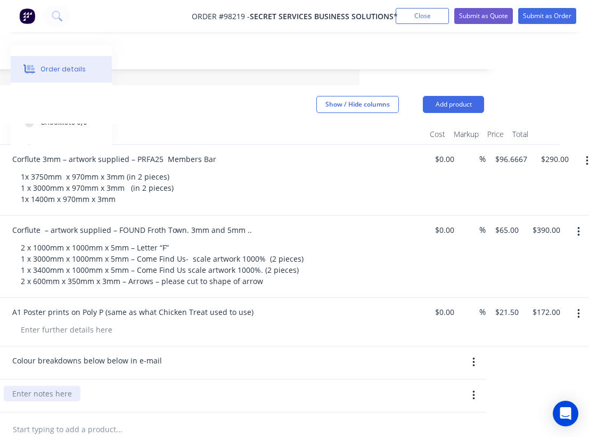
click at [61, 386] on div at bounding box center [42, 393] width 77 height 15
paste div
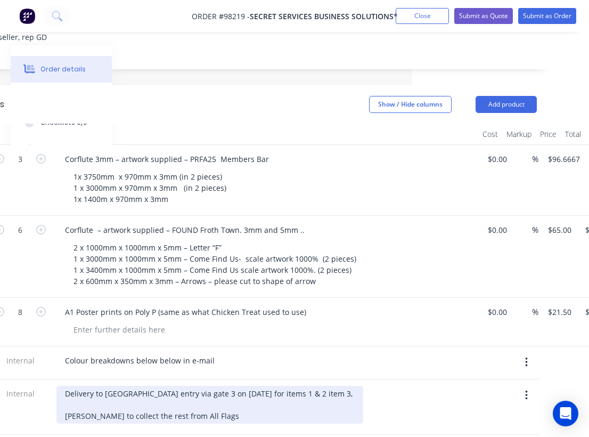
scroll to position [243, 172]
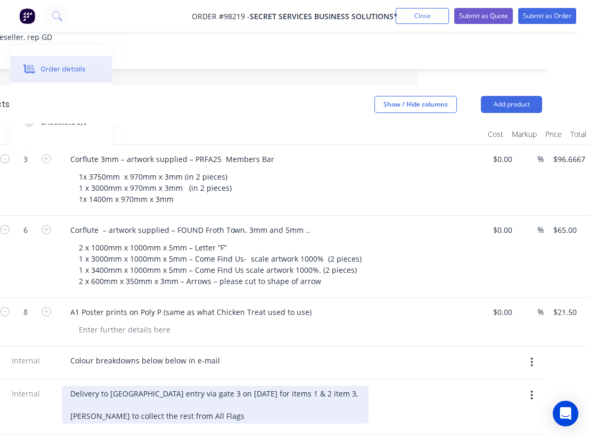
click at [369, 386] on div "Delivery to Claremont Show Grounds entry via gate 3 on 19th August for items 1 …" at bounding box center [215, 405] width 307 height 38
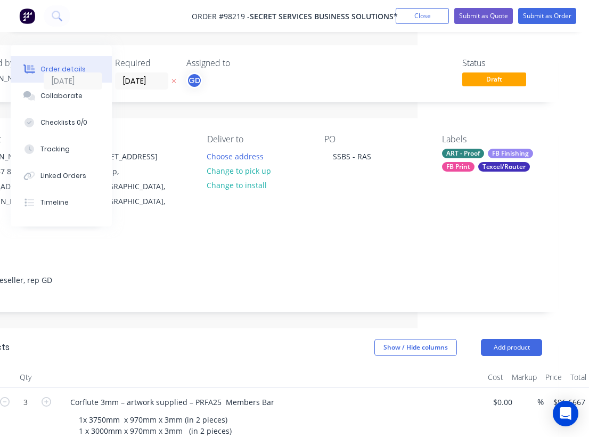
scroll to position [0, 117]
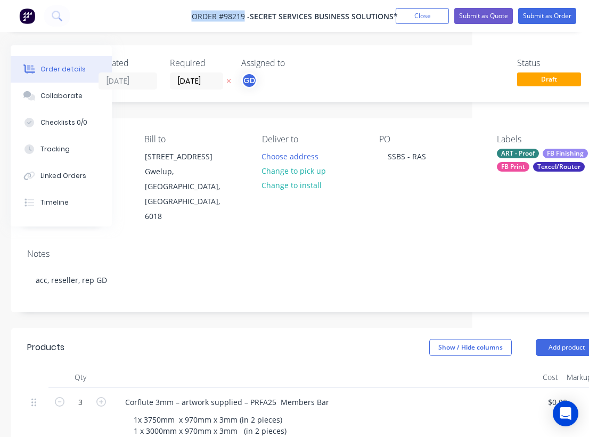
drag, startPoint x: 181, startPoint y: 13, endPoint x: 243, endPoint y: 18, distance: 62.5
click at [243, 18] on nav "Order #98219 - Secret Services Business Solutions* Add product Close Submit as …" at bounding box center [294, 16] width 589 height 32
copy span "Order #98219"
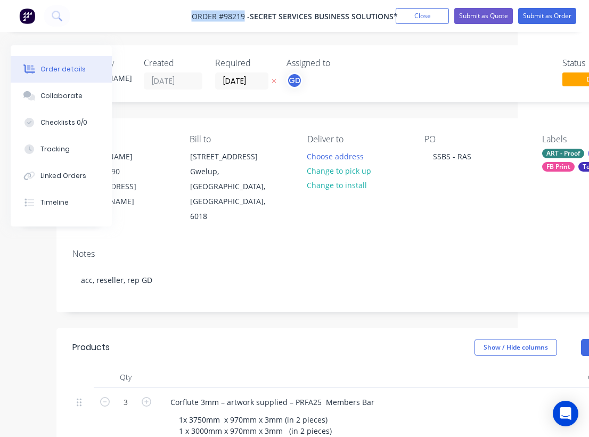
scroll to position [0, 0]
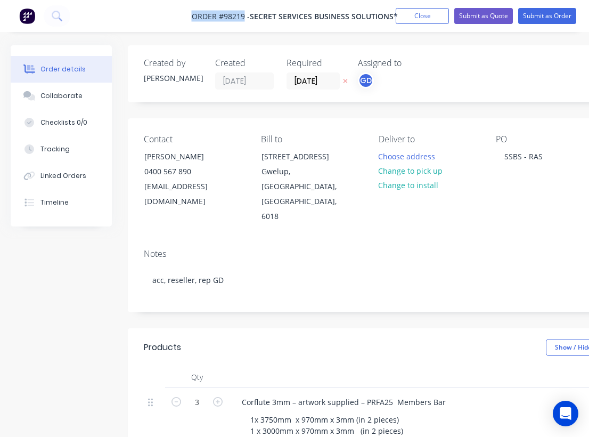
copy span "Order #98219"
click at [426, 19] on button "Close" at bounding box center [422, 16] width 53 height 16
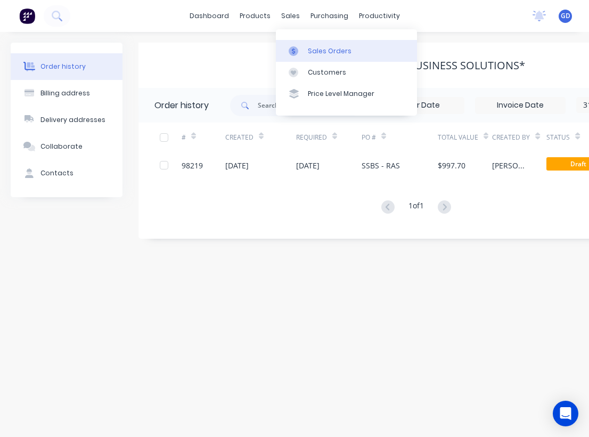
click at [323, 53] on div "Sales Orders" at bounding box center [330, 51] width 44 height 10
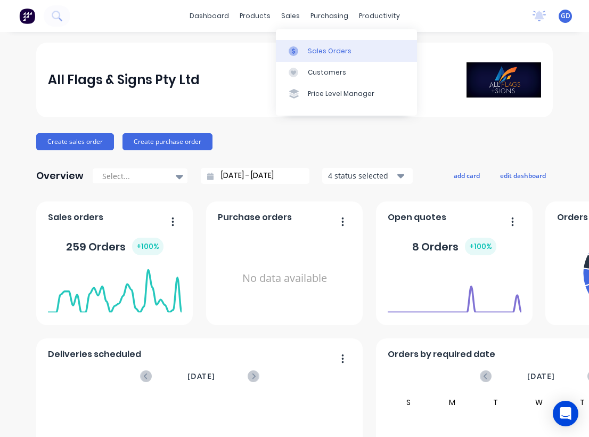
click at [322, 55] on div "Sales Orders" at bounding box center [330, 51] width 44 height 10
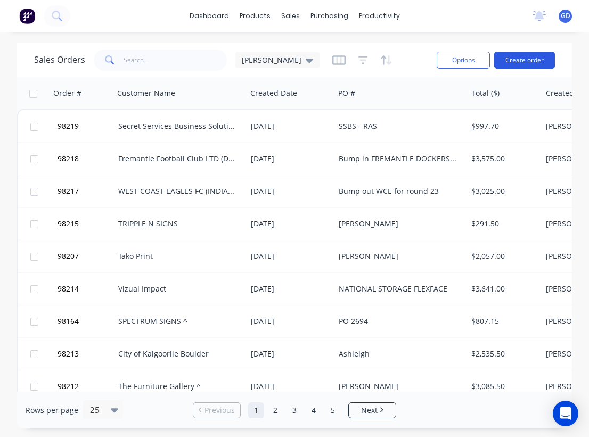
click at [524, 63] on button "Create order" at bounding box center [524, 60] width 61 height 17
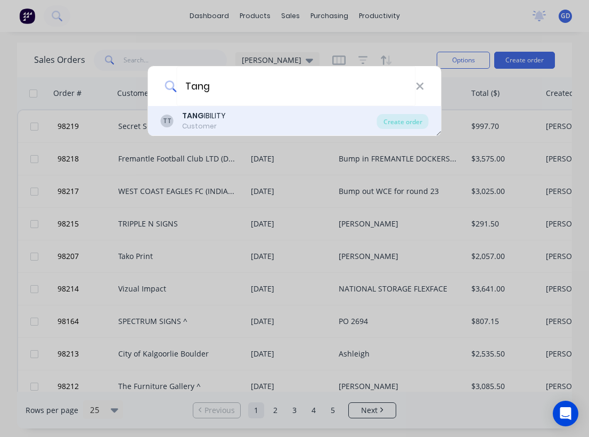
type input "Tang"
click at [225, 120] on div "TT TANG IBILITY Customer" at bounding box center [269, 120] width 216 height 21
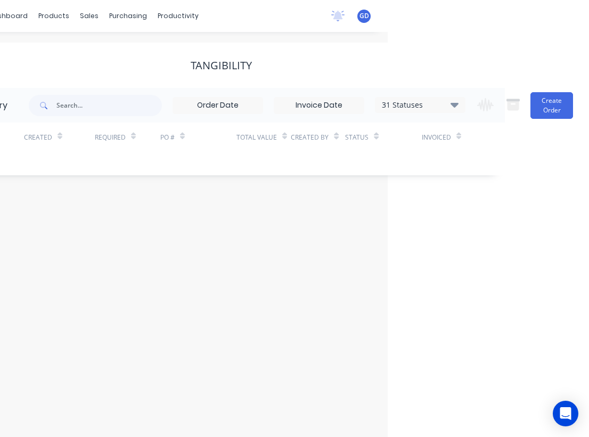
scroll to position [0, 201]
click at [551, 105] on button "Create Order" at bounding box center [552, 105] width 43 height 27
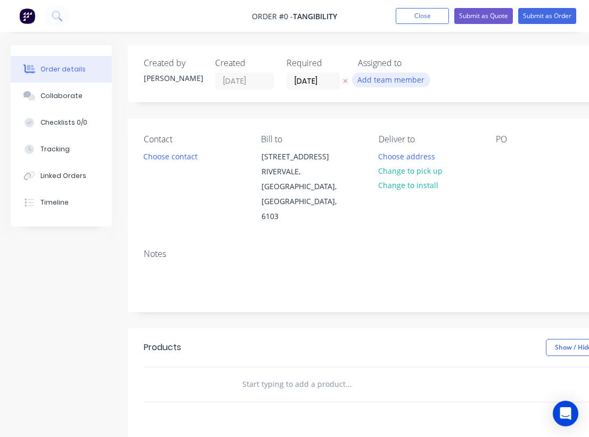
click at [400, 83] on button "Add team member" at bounding box center [391, 79] width 78 height 14
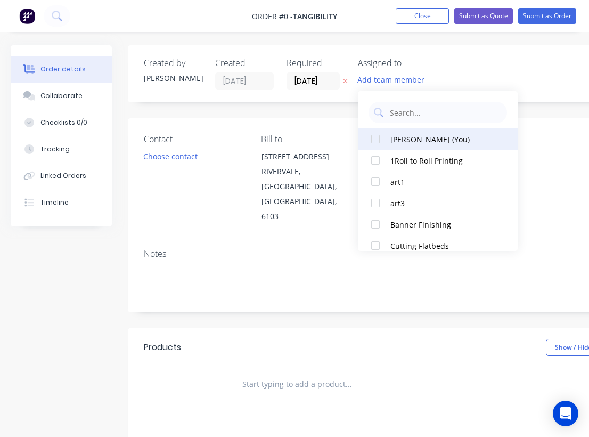
click at [374, 137] on div at bounding box center [375, 138] width 21 height 21
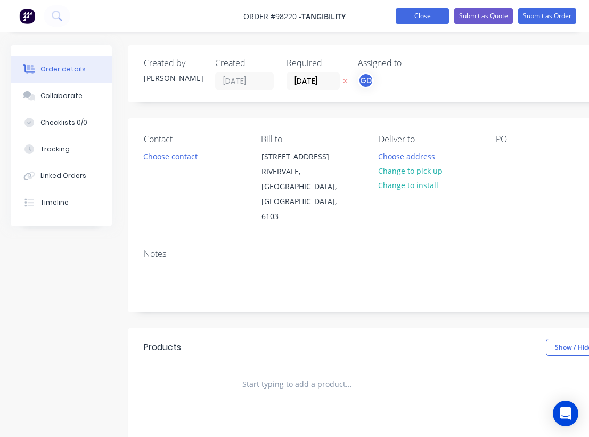
click at [413, 19] on button "Close" at bounding box center [422, 16] width 53 height 16
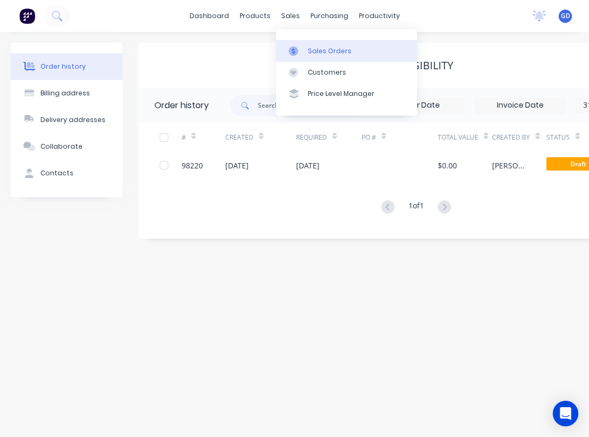
click at [312, 47] on div "Sales Orders" at bounding box center [330, 51] width 44 height 10
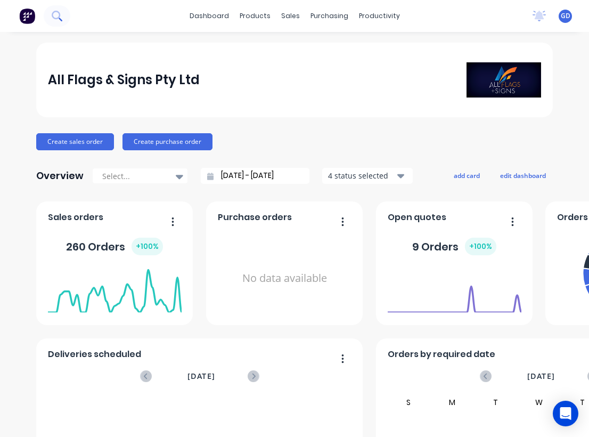
click at [52, 13] on icon at bounding box center [57, 16] width 10 height 10
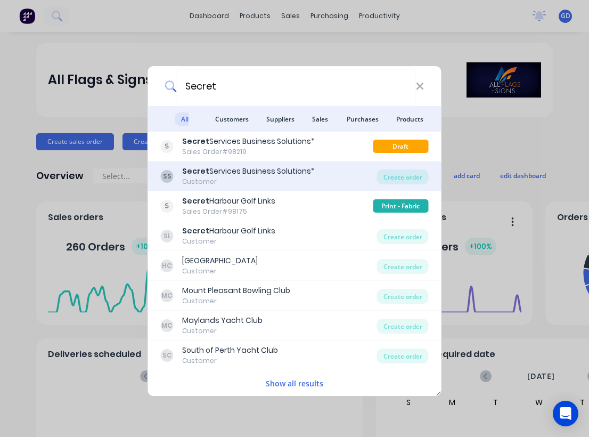
type input "Secret"
click at [205, 174] on b "Secret" at bounding box center [195, 171] width 27 height 11
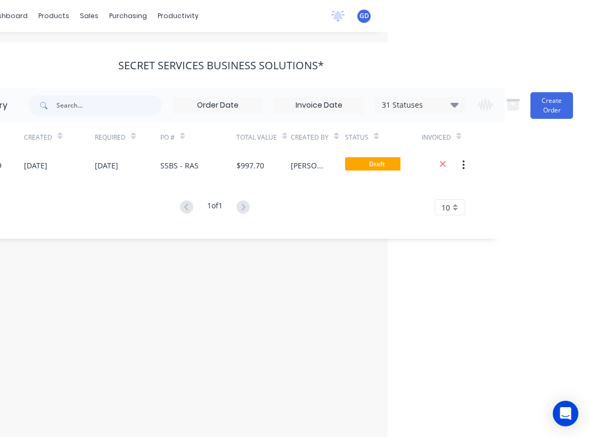
scroll to position [0, 201]
click at [455, 108] on icon at bounding box center [455, 104] width 8 height 13
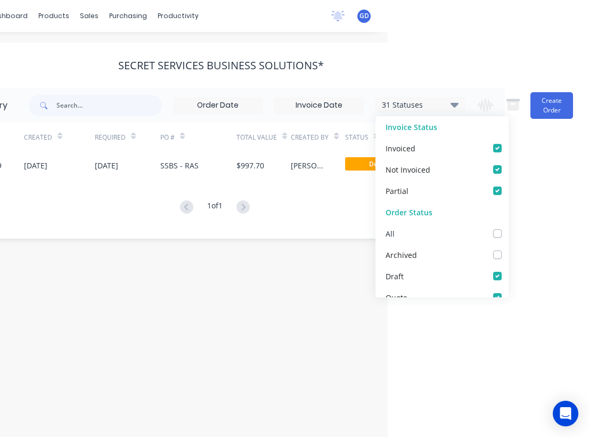
click at [508, 227] on label at bounding box center [508, 227] width 0 height 0
click at [508, 234] on input "checkbox" at bounding box center [512, 232] width 9 height 10
checkbox input "true"
click at [105, 218] on div "# Created Required PO # Total Value Created By Status Invoiced 98219 12 Aug 202…" at bounding box center [214, 175] width 555 height 105
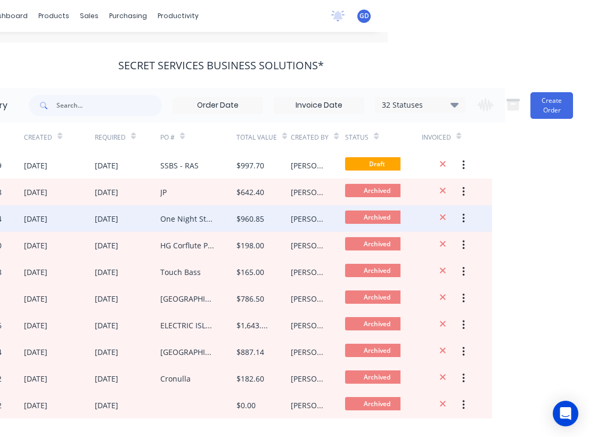
click at [45, 216] on div "12 May 2025" at bounding box center [35, 218] width 23 height 11
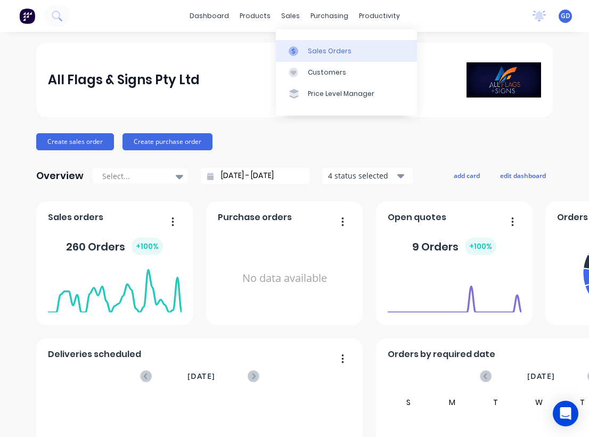
click at [313, 52] on div "Sales Orders" at bounding box center [330, 51] width 44 height 10
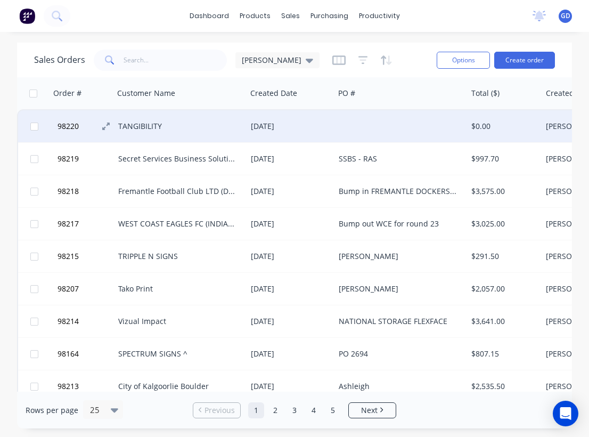
click at [70, 125] on span "98220" at bounding box center [68, 126] width 21 height 11
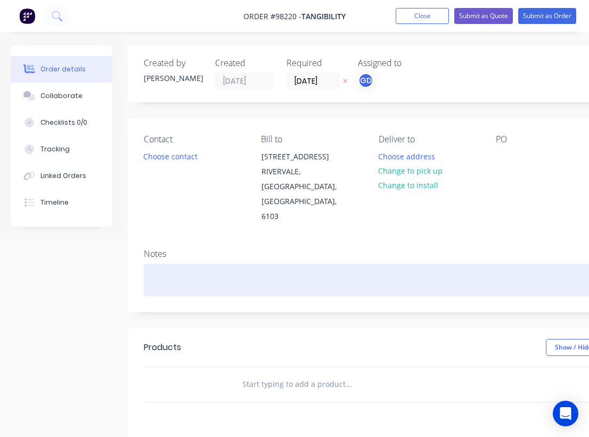
click at [173, 264] on div at bounding box center [429, 280] width 570 height 32
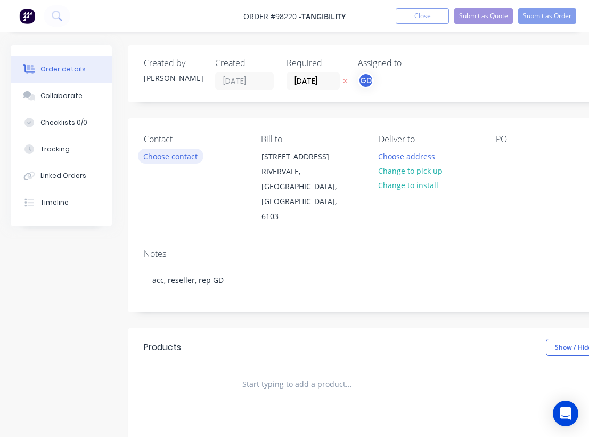
click at [175, 155] on button "Choose contact" at bounding box center [171, 156] width 66 height 14
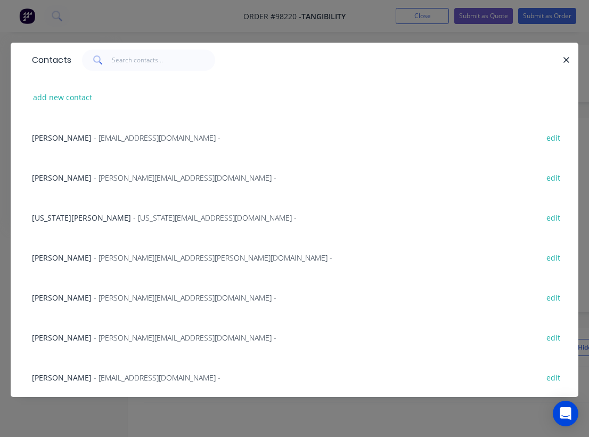
click at [51, 216] on span "[US_STATE][PERSON_NAME]" at bounding box center [81, 218] width 99 height 10
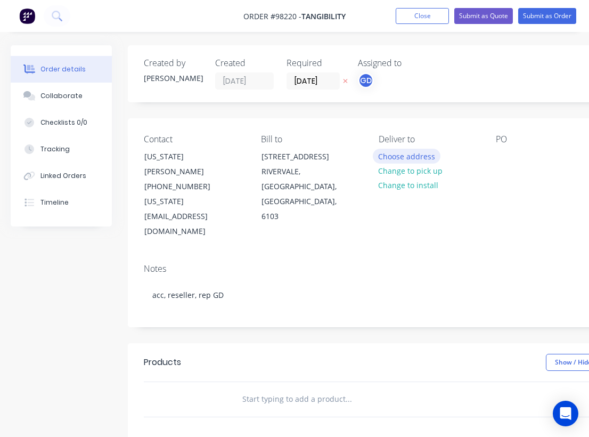
click at [404, 155] on button "Choose address" at bounding box center [407, 156] width 68 height 14
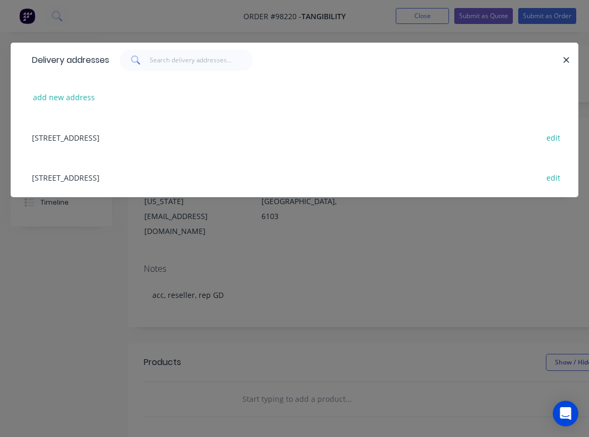
click at [74, 175] on div "41 Great Eastern Hwy, RIVERVALE, Western Australia, Australia, 6103 edit" at bounding box center [295, 177] width 536 height 40
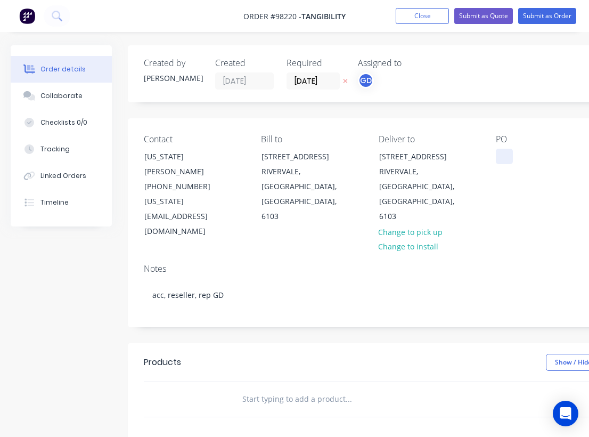
click at [505, 153] on div at bounding box center [504, 156] width 17 height 15
paste div
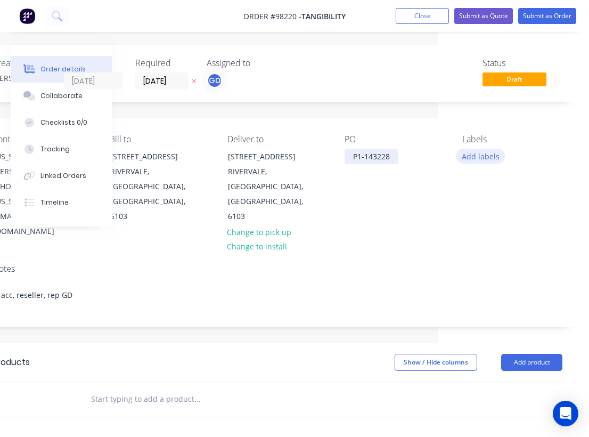
scroll to position [0, 151]
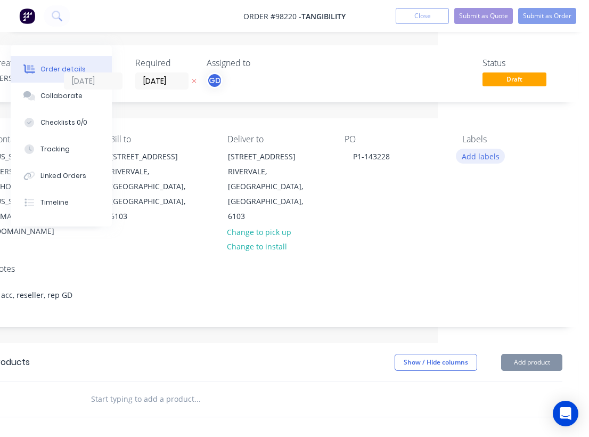
click at [480, 158] on button "Add labels" at bounding box center [480, 156] width 49 height 14
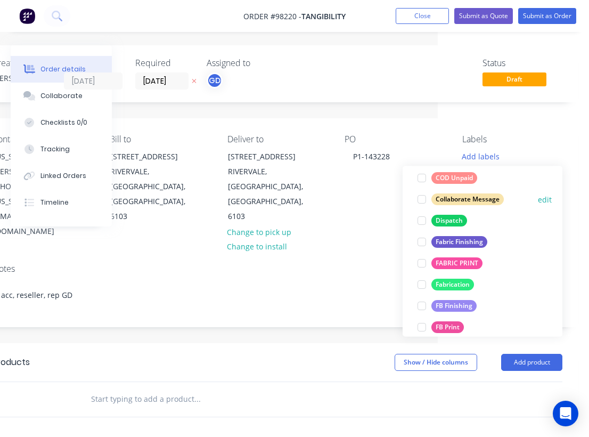
scroll to position [166, 0]
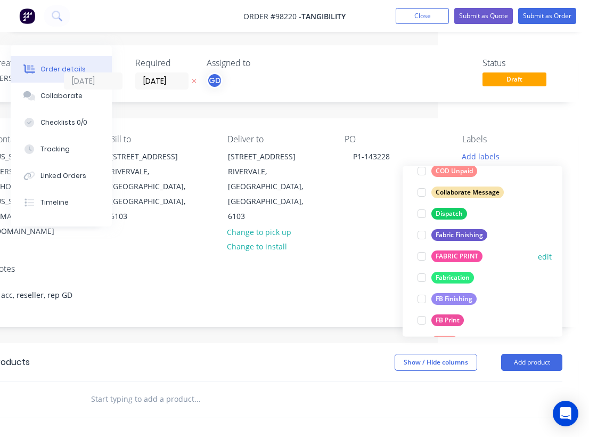
click at [458, 255] on div "FABRIC PRINT" at bounding box center [457, 256] width 51 height 12
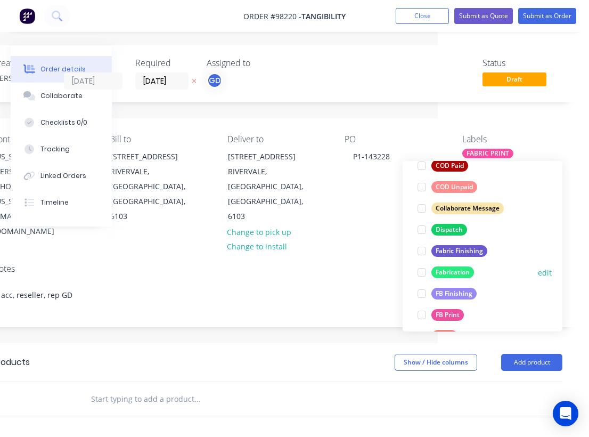
click at [458, 268] on div "Fabrication" at bounding box center [453, 272] width 43 height 12
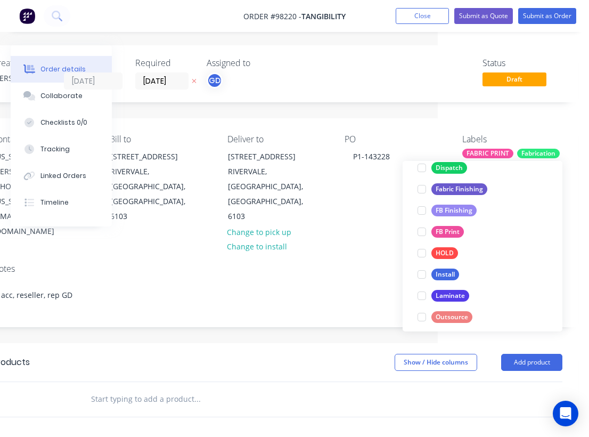
scroll to position [250, 0]
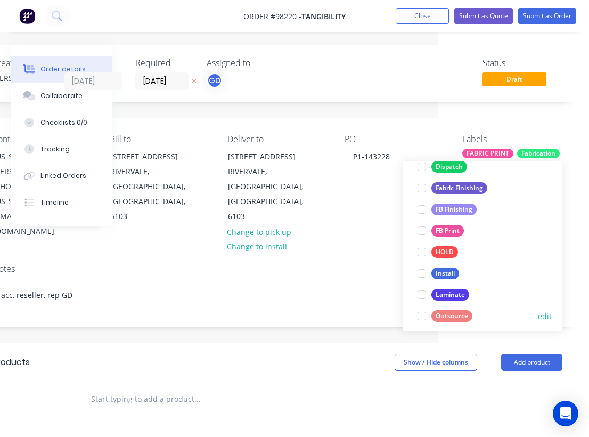
click at [456, 314] on div "Outsource" at bounding box center [452, 316] width 41 height 12
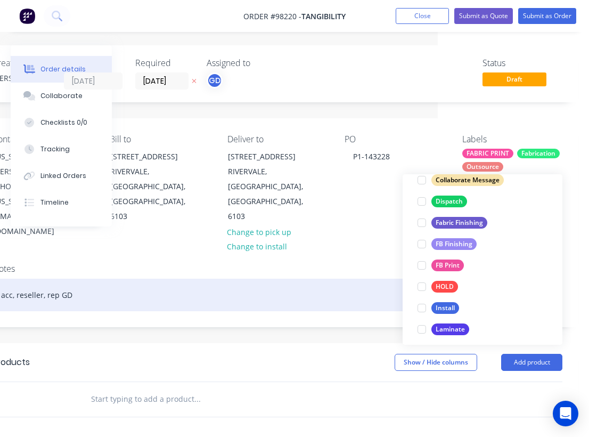
click at [356, 279] on div "acc, reseller, rep GD" at bounding box center [278, 295] width 570 height 32
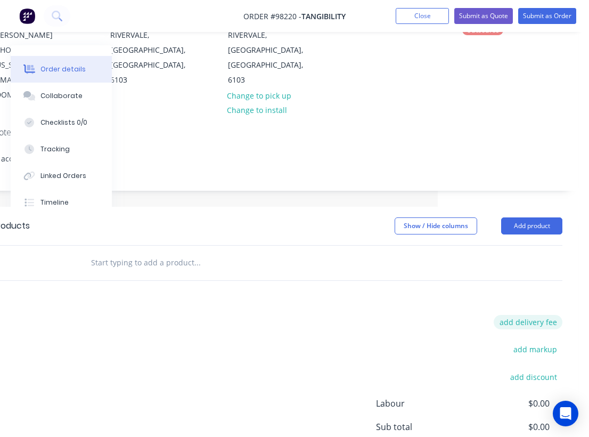
scroll to position [136, 151]
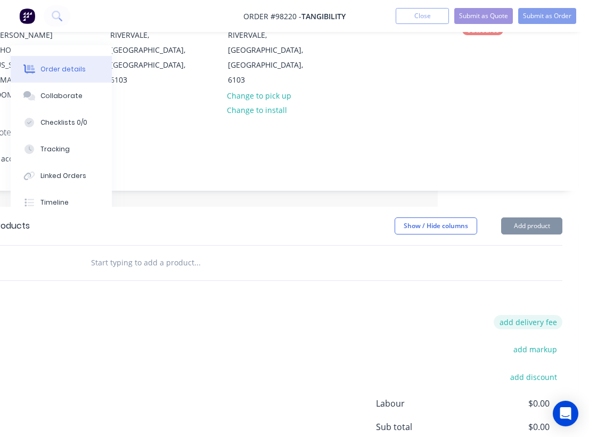
click at [539, 315] on button "add delivery fee" at bounding box center [528, 322] width 69 height 14
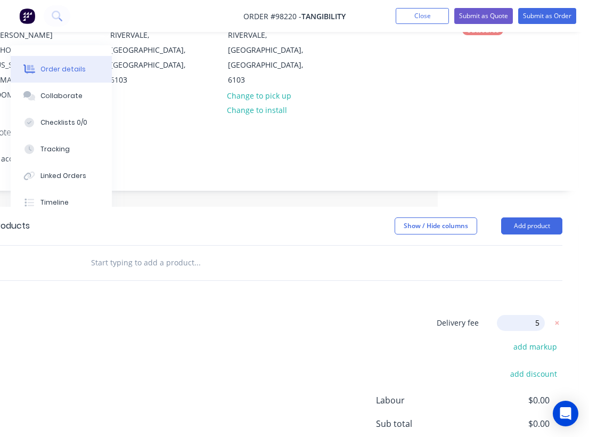
type input "55"
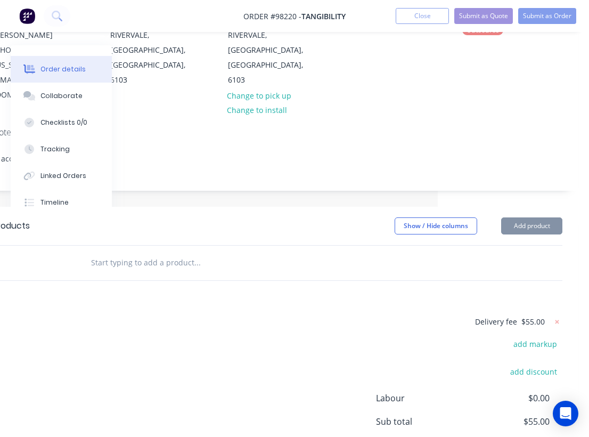
click at [407, 315] on div "Delivery fee $55.00 add markup add discount Labour $0.00 Sub total $55.00 Margi…" at bounding box center [278, 415] width 570 height 200
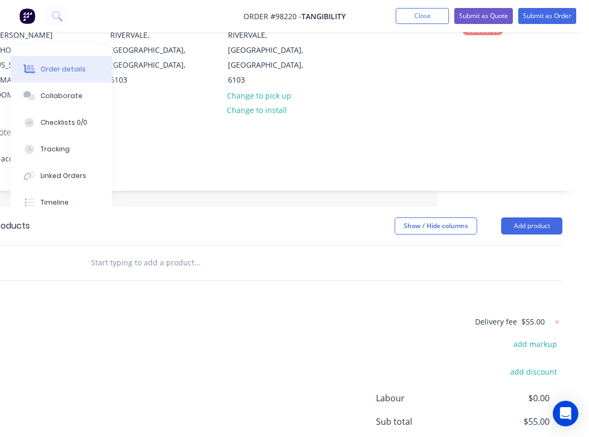
click at [177, 252] on input "text" at bounding box center [197, 262] width 213 height 21
type input "f"
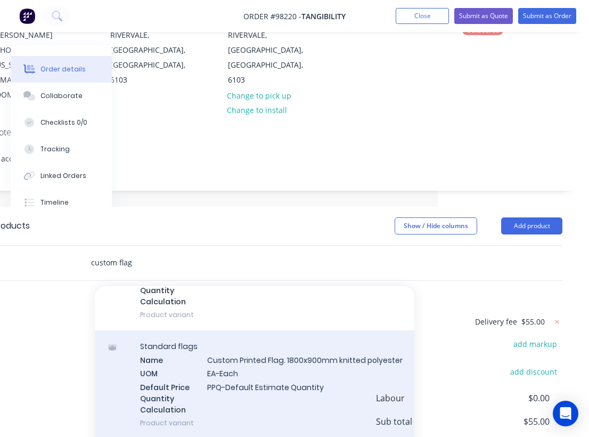
scroll to position [98, 0]
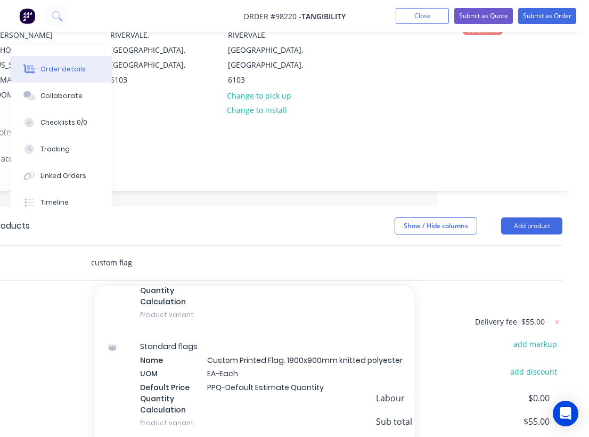
type input "custom flag"
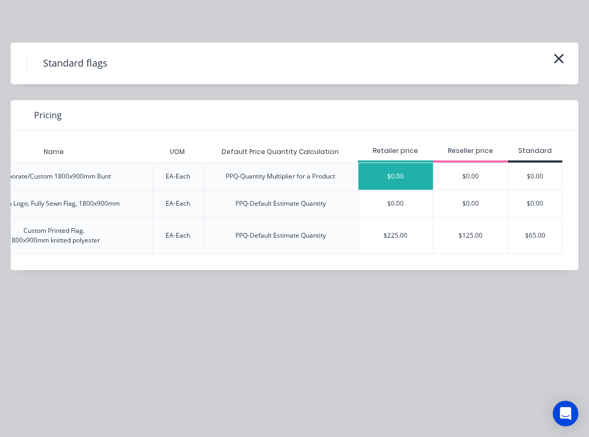
scroll to position [0, 143]
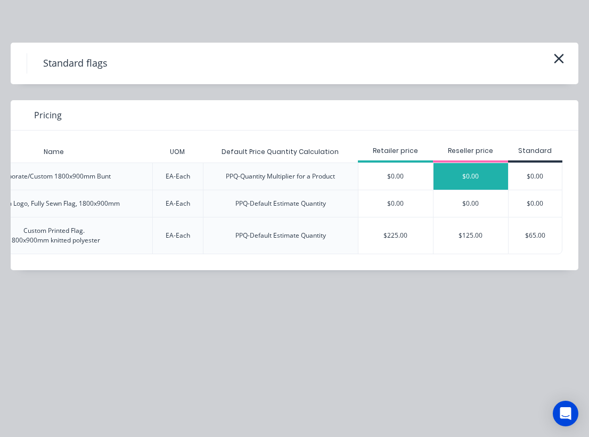
click at [470, 173] on div "$0.00" at bounding box center [471, 176] width 75 height 27
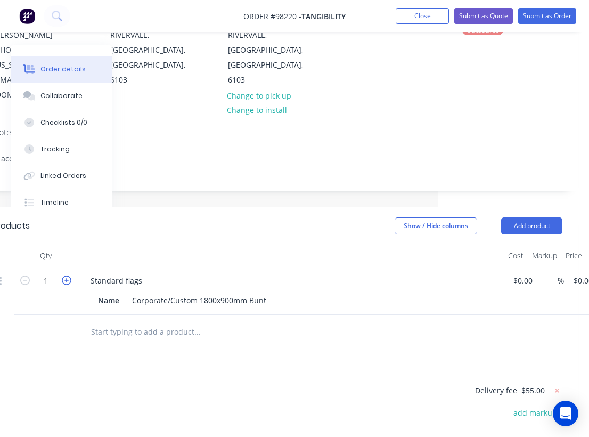
click at [67, 275] on icon "button" at bounding box center [67, 280] width 10 height 10
type input "2"
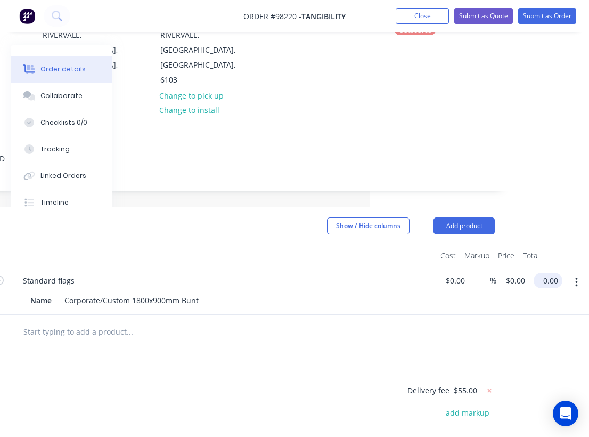
click at [549, 273] on input "0.00" at bounding box center [550, 280] width 25 height 15
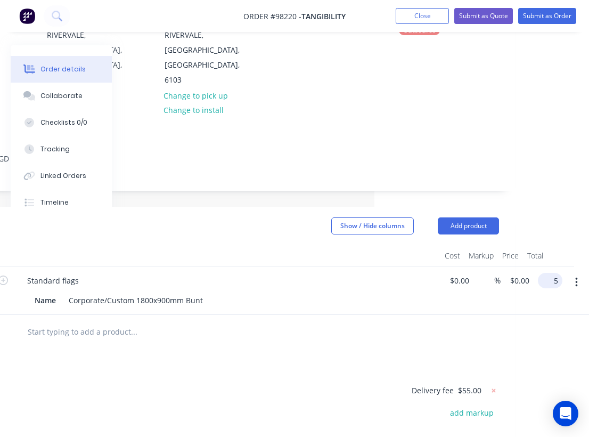
scroll to position [136, 207]
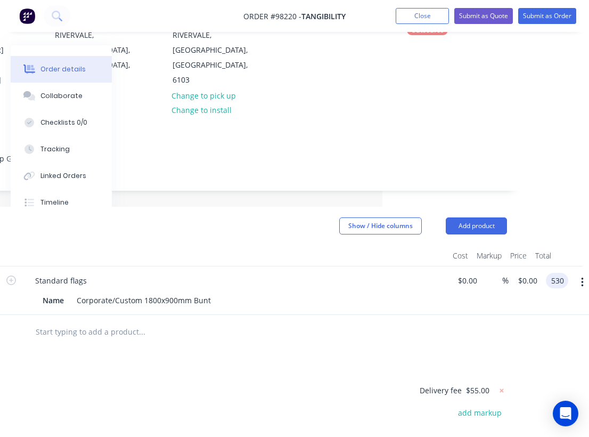
type input "530"
type input "$265.00"
type input "$530.00"
click at [382, 321] on div at bounding box center [214, 331] width 375 height 21
click at [218, 292] on div "Name Corporate/Custom 1800x900mm Bunt" at bounding box center [233, 299] width 390 height 15
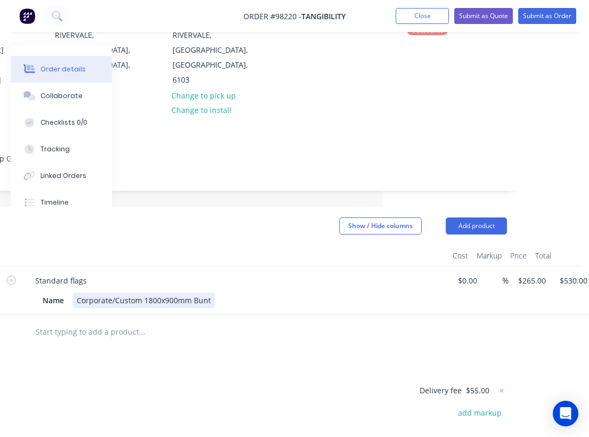
click at [218, 292] on div "Name Corporate/Custom 1800x900mm Bunt" at bounding box center [233, 299] width 390 height 15
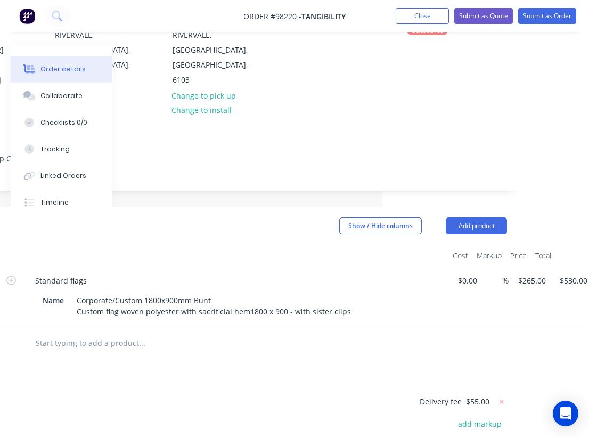
click at [190, 332] on div "Products Show / Hide columns Add product Qty Cost Markup Price Total 2 Standard…" at bounding box center [222, 409] width 602 height 404
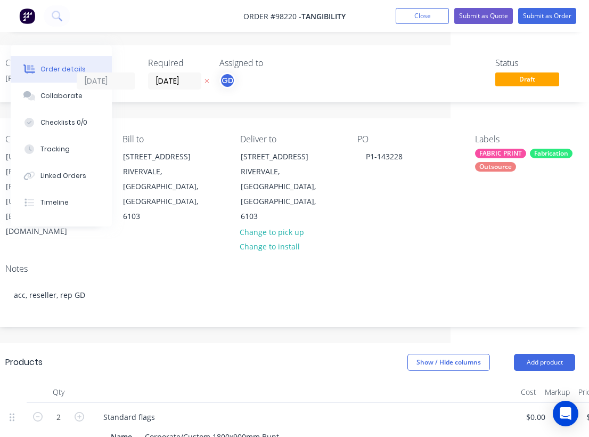
scroll to position [0, 113]
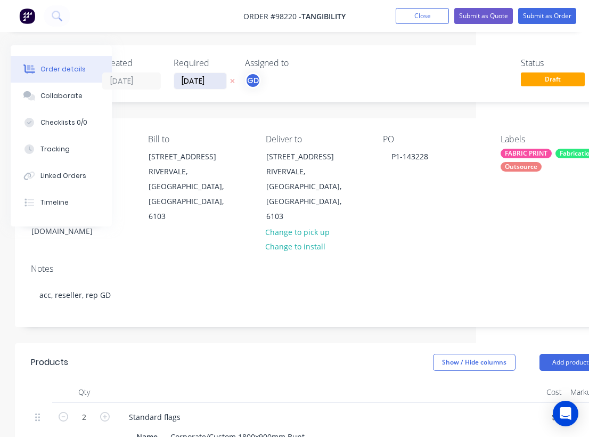
click at [190, 82] on input "[DATE]" at bounding box center [200, 81] width 52 height 16
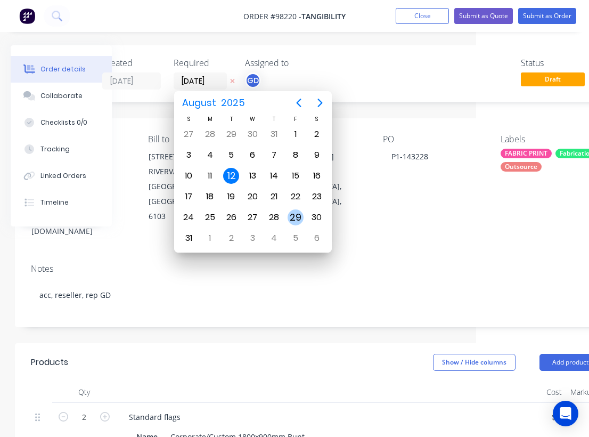
click at [296, 218] on div "29" at bounding box center [296, 217] width 16 height 16
type input "29/08/25"
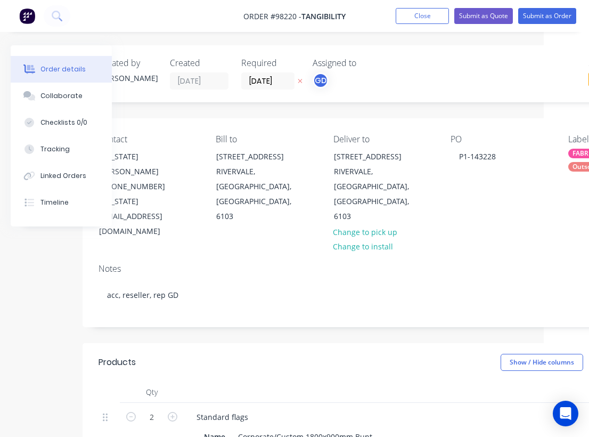
scroll to position [0, 0]
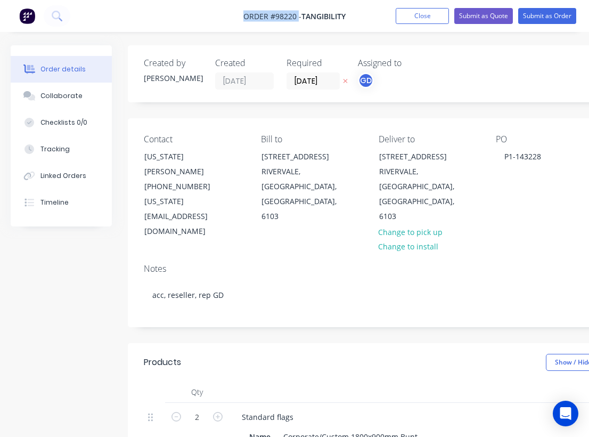
drag, startPoint x: 241, startPoint y: 15, endPoint x: 298, endPoint y: 17, distance: 57.0
click at [298, 17] on nav "Order #98220 - TANGIBILITY Add product Close Submit as Quote Submit as Order" at bounding box center [294, 16] width 589 height 32
click at [286, 18] on span "Order #98220 -" at bounding box center [272, 16] width 58 height 10
drag, startPoint x: 242, startPoint y: 9, endPoint x: 294, endPoint y: 17, distance: 52.4
click at [294, 17] on nav "Order #98220 - TANGIBILITY Add product Close Submit as Quote Submit as Order" at bounding box center [294, 16] width 589 height 32
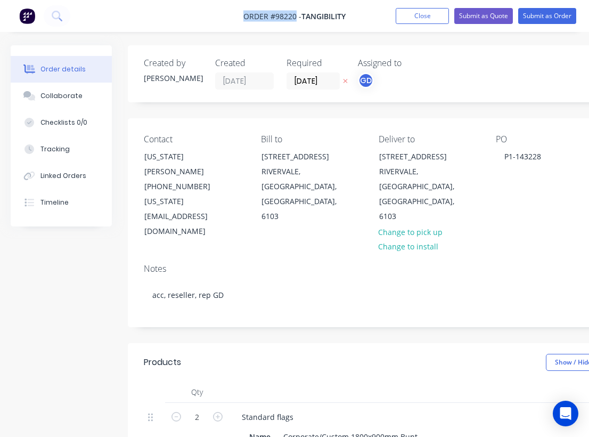
copy span "Order #98220"
click at [416, 18] on button "Close" at bounding box center [422, 16] width 53 height 16
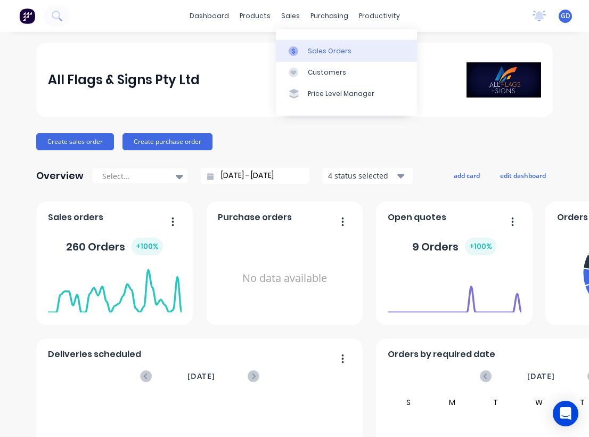
click at [318, 48] on div "Sales Orders" at bounding box center [330, 51] width 44 height 10
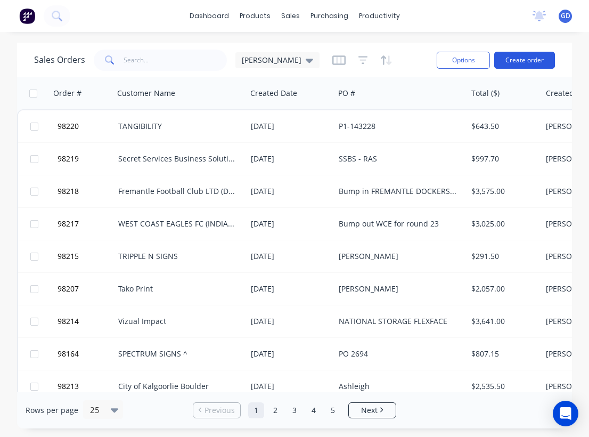
click at [528, 60] on button "Create order" at bounding box center [524, 60] width 61 height 17
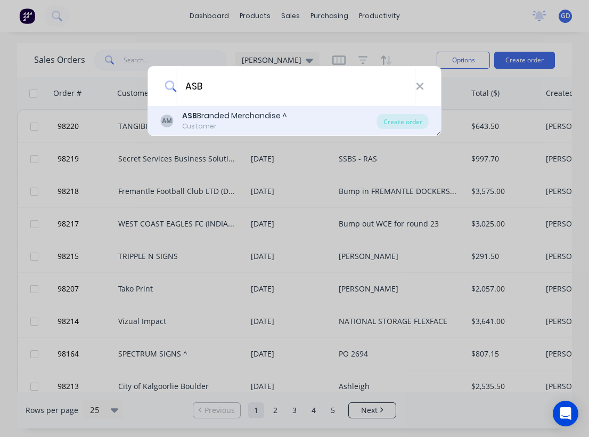
type input "ASB"
click at [244, 115] on div "ASB Branded Merchandise ^" at bounding box center [234, 115] width 105 height 11
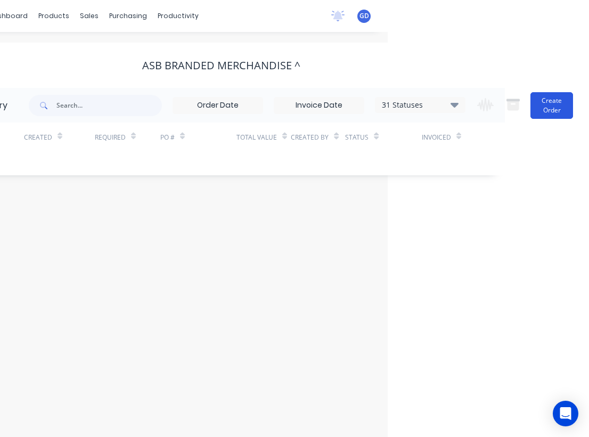
scroll to position [0, 201]
click at [554, 100] on button "Create Order" at bounding box center [552, 105] width 43 height 27
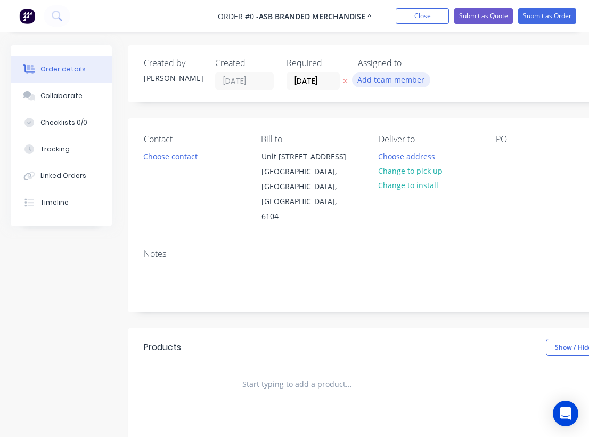
click at [379, 77] on button "Add team member" at bounding box center [391, 79] width 78 height 14
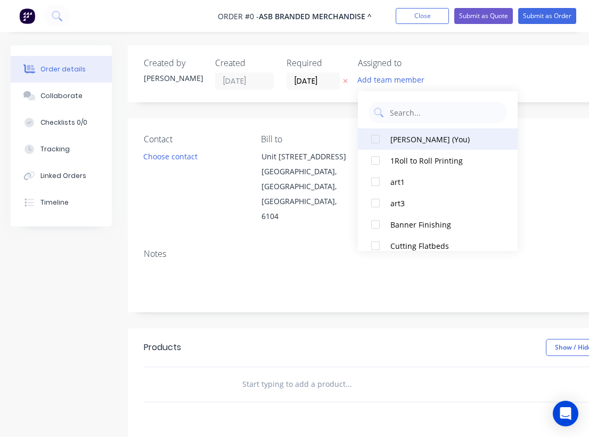
click at [376, 137] on div at bounding box center [375, 138] width 21 height 21
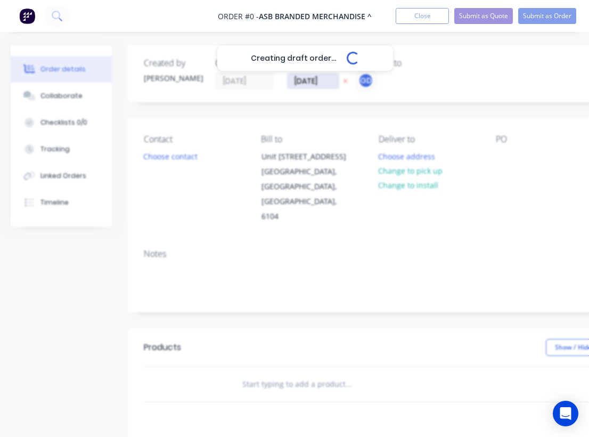
click at [307, 78] on div "Creating draft order... Loading... Order details Collaborate Checklists 0/0 Tra…" at bounding box center [370, 359] width 741 height 629
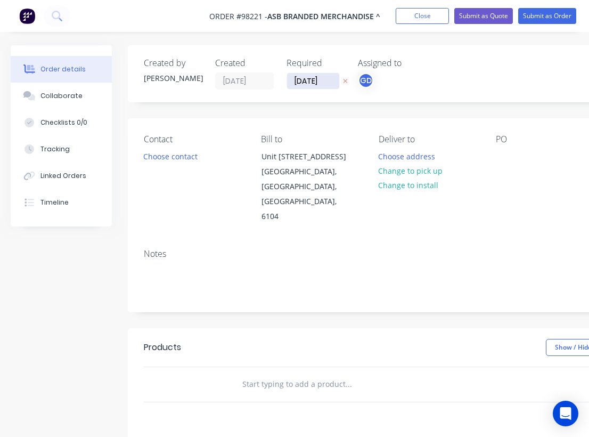
click at [305, 78] on input "[DATE]" at bounding box center [313, 81] width 52 height 16
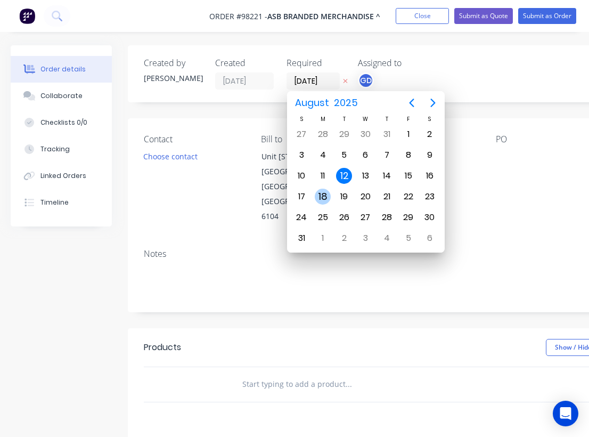
click at [325, 195] on div "18" at bounding box center [323, 197] width 16 height 16
type input "[DATE]"
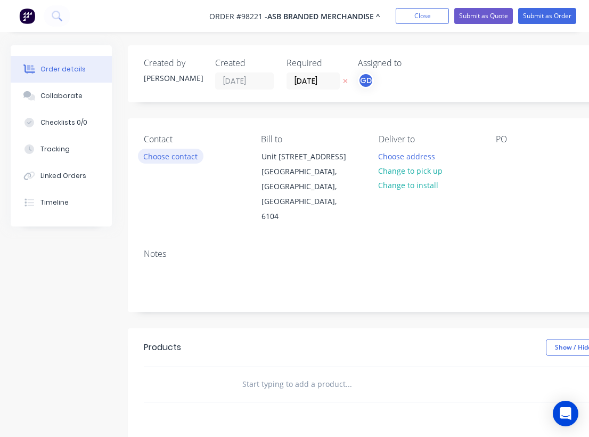
click at [182, 160] on button "Choose contact" at bounding box center [171, 156] width 66 height 14
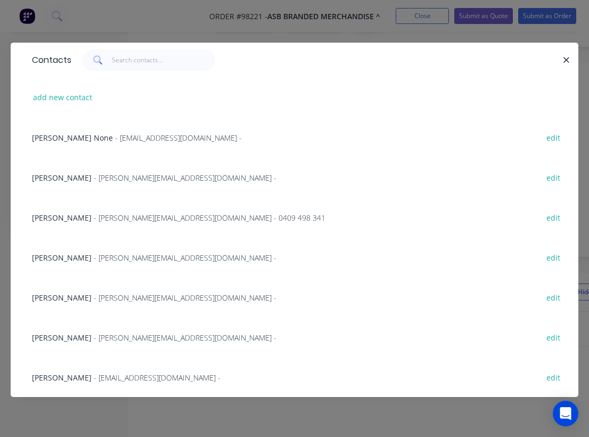
scroll to position [64, 0]
click at [49, 218] on span "[PERSON_NAME]" at bounding box center [62, 218] width 60 height 10
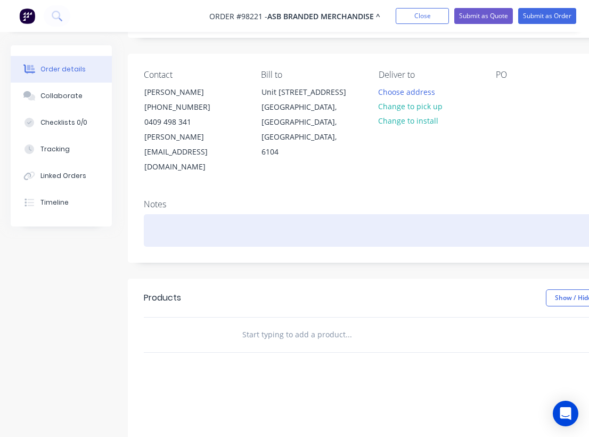
click at [156, 214] on div at bounding box center [429, 230] width 570 height 32
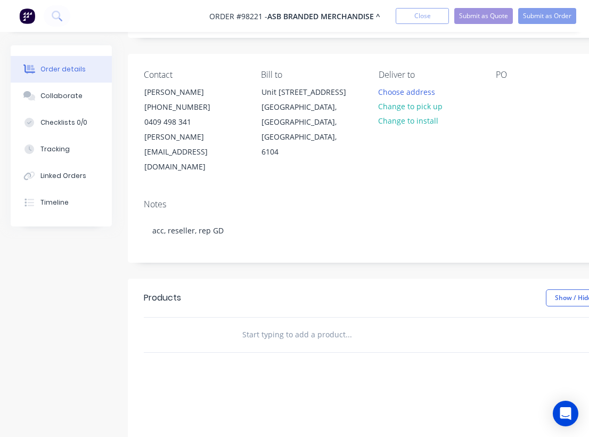
click at [404, 152] on div "Contact [PERSON_NAME] [PHONE_NUMBER] [EMAIL_ADDRESS][DOMAIN_NAME] Bill to [STRE…" at bounding box center [429, 122] width 602 height 137
click at [409, 94] on button "Choose address" at bounding box center [407, 91] width 68 height 14
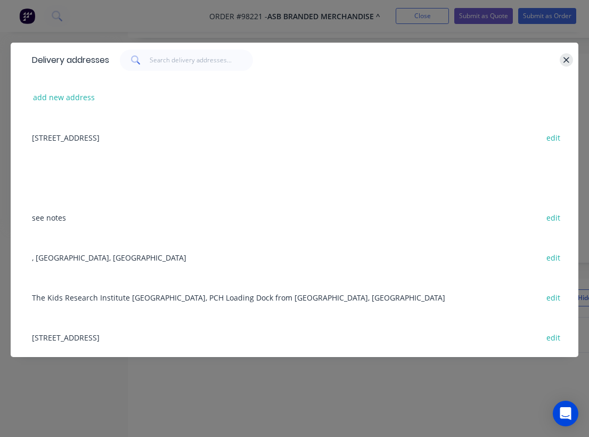
click at [566, 60] on icon "button" at bounding box center [567, 60] width 6 height 6
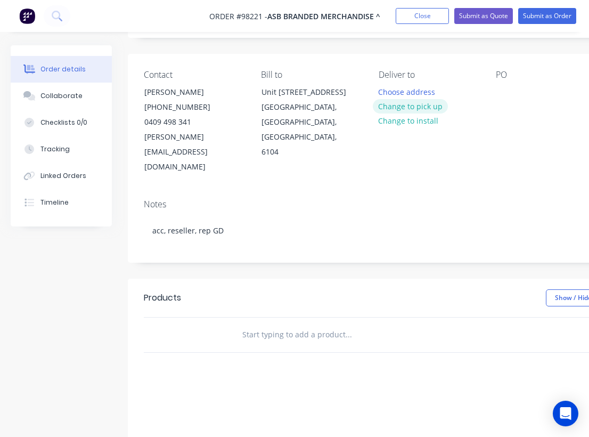
click at [406, 106] on button "Change to pick up" at bounding box center [411, 106] width 76 height 14
click at [398, 91] on div "Pick up Change to delivery Change to install" at bounding box center [429, 122] width 100 height 105
click at [394, 94] on div at bounding box center [387, 91] width 17 height 15
click at [455, 138] on div "Pick up add customer label Change to delivery Change to install" at bounding box center [429, 122] width 100 height 105
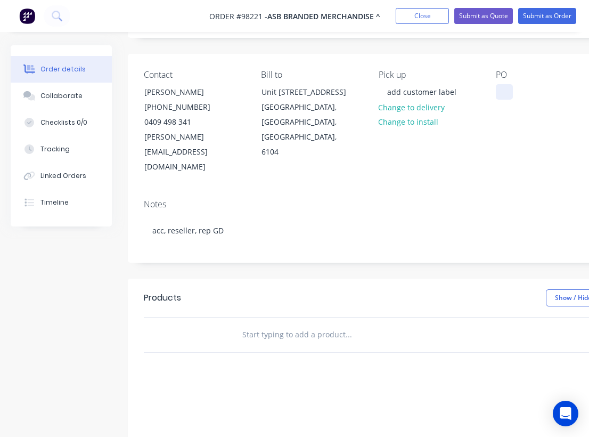
click at [505, 94] on div at bounding box center [504, 91] width 17 height 15
paste div
click at [268, 324] on input "text" at bounding box center [348, 334] width 213 height 21
paste input "VARIO Presto - VARIO Presto Eco v29 - Sock only Double sided, diff art each side"
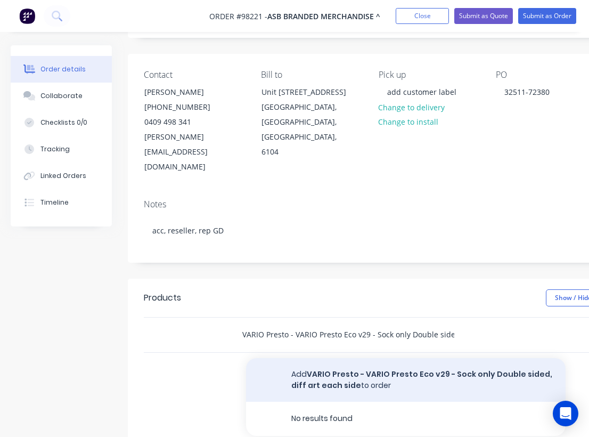
type input "VARIO Presto - VARIO Presto Eco v29 - Sock only Double sided, diff art each side"
click at [340, 358] on button "Add VARIO Presto - VARIO Presto Eco v29 - Sock only Double sided, diff art each…" at bounding box center [406, 380] width 320 height 44
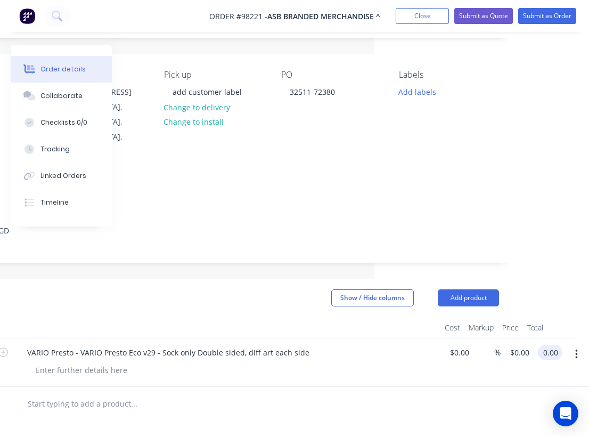
click at [551, 345] on input "0.00" at bounding box center [552, 352] width 20 height 15
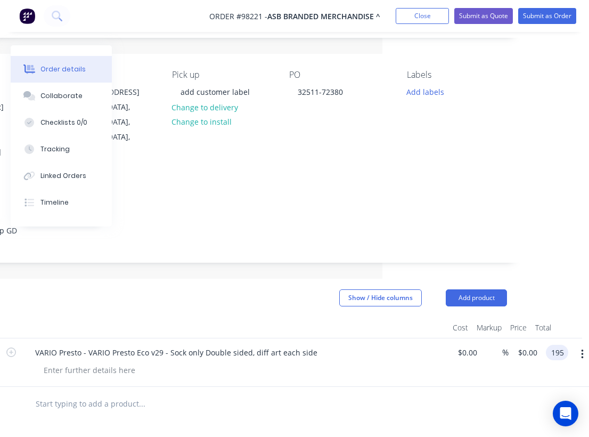
type input "$195.00"
click at [428, 387] on div at bounding box center [222, 404] width 570 height 35
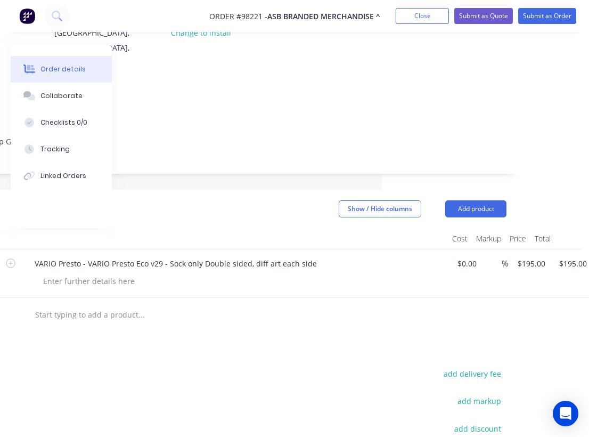
scroll to position [0, 207]
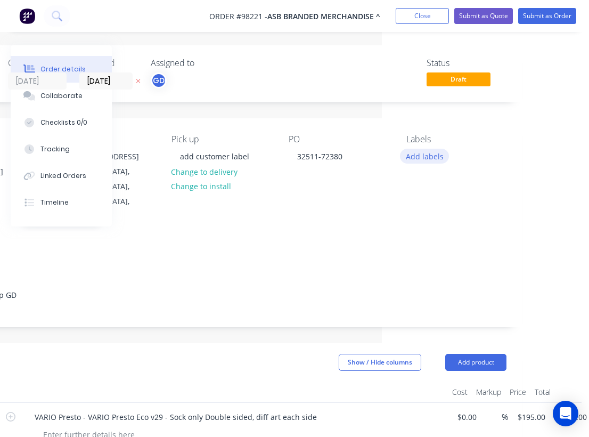
click at [420, 157] on button "Add labels" at bounding box center [424, 156] width 49 height 14
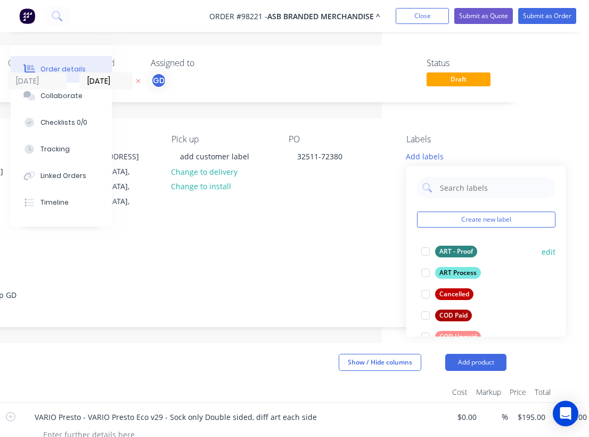
click at [453, 251] on div "ART - Proof" at bounding box center [456, 252] width 42 height 12
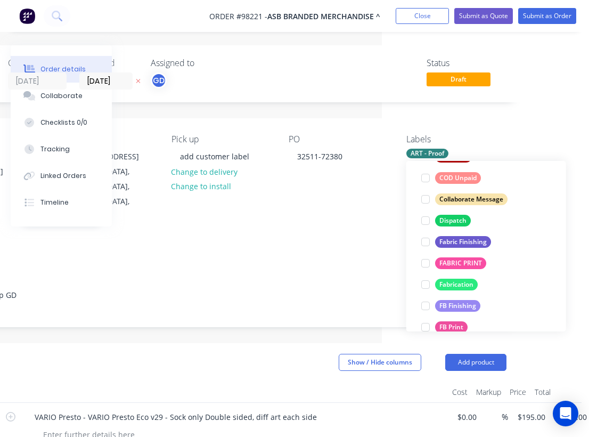
scroll to position [155, 0]
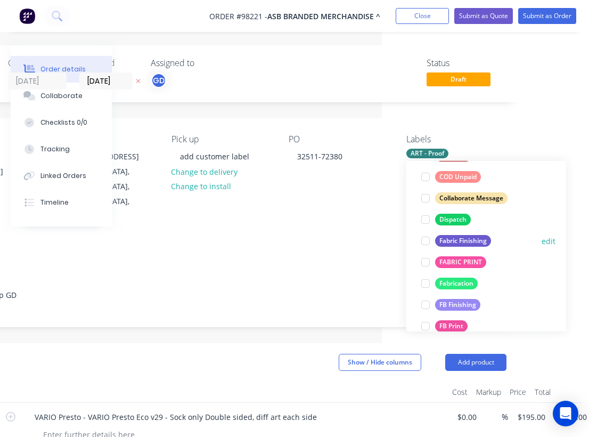
click at [459, 235] on div "Fabric Finishing" at bounding box center [463, 241] width 56 height 12
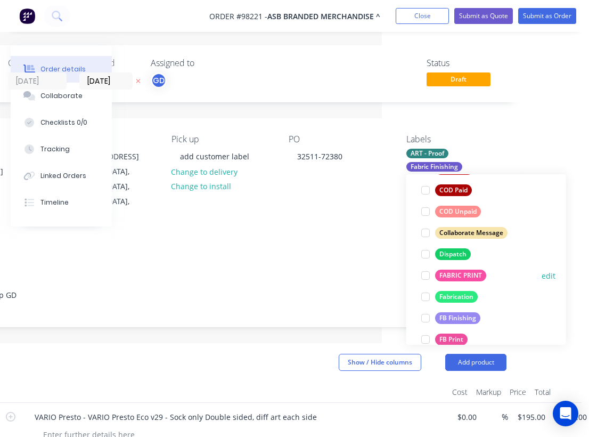
click at [461, 273] on div "FABRIC PRINT" at bounding box center [460, 276] width 51 height 12
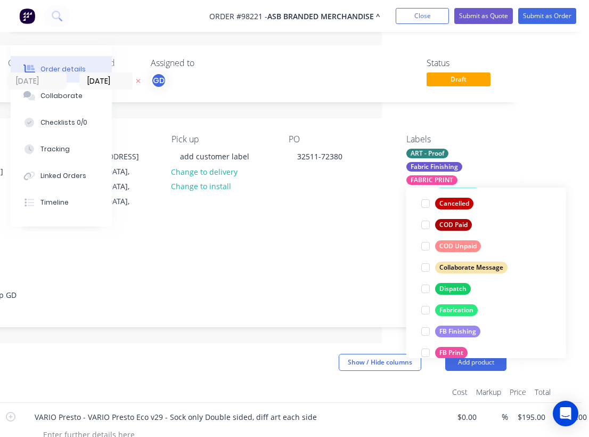
click at [313, 255] on div "Notes acc, reseller, rep GD" at bounding box center [222, 290] width 602 height 71
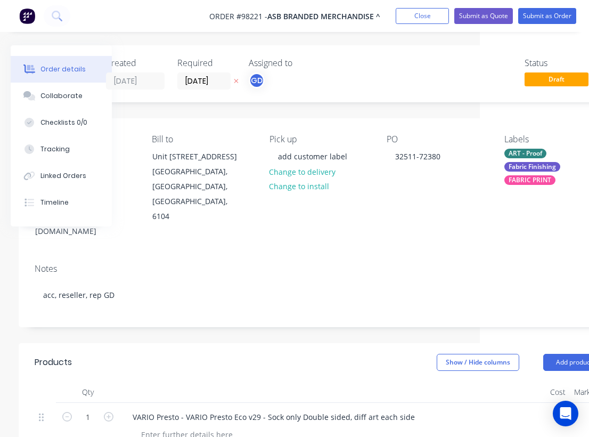
scroll to position [0, 0]
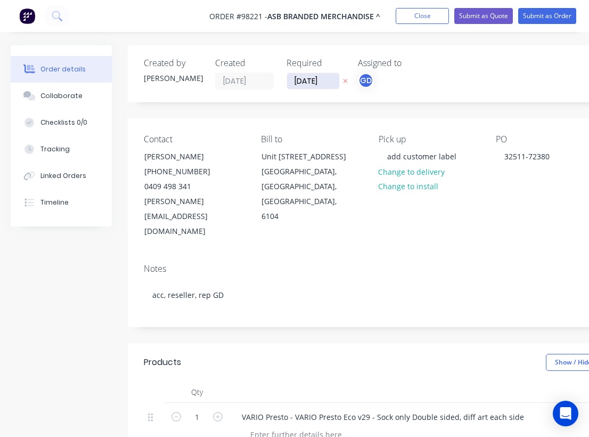
click at [302, 77] on input "18/08/25" at bounding box center [313, 81] width 52 height 16
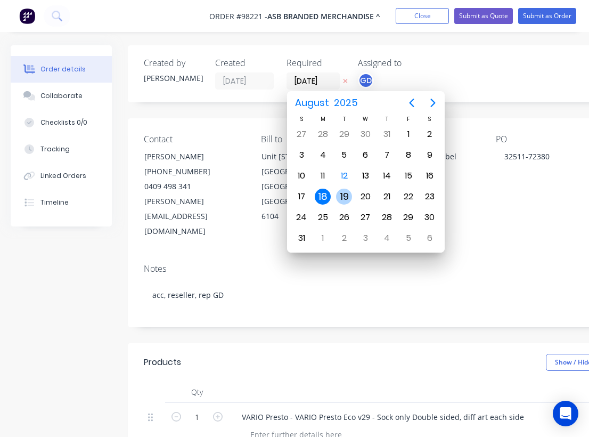
click at [343, 199] on div "19" at bounding box center [344, 197] width 16 height 16
type input "19/08/25"
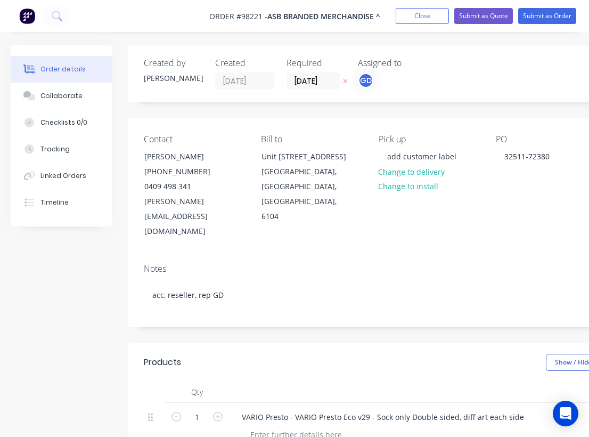
click at [332, 219] on div "Contact Ali Grant (08) 9477 6888 0409 498 341 Ali@asb.com.au Bill to Unit 2/100…" at bounding box center [429, 186] width 602 height 137
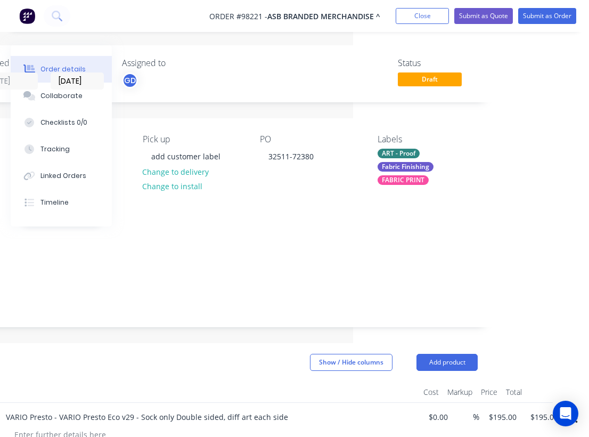
scroll to position [0, 236]
drag, startPoint x: 204, startPoint y: 5, endPoint x: 262, endPoint y: 13, distance: 58.5
click at [262, 13] on nav "Order #98221 - ASB Branded Merchandise ^ Add product Close Submit as Quote Subm…" at bounding box center [294, 16] width 589 height 32
copy span "Order #98221"
click at [405, 13] on button "Close" at bounding box center [422, 16] width 53 height 16
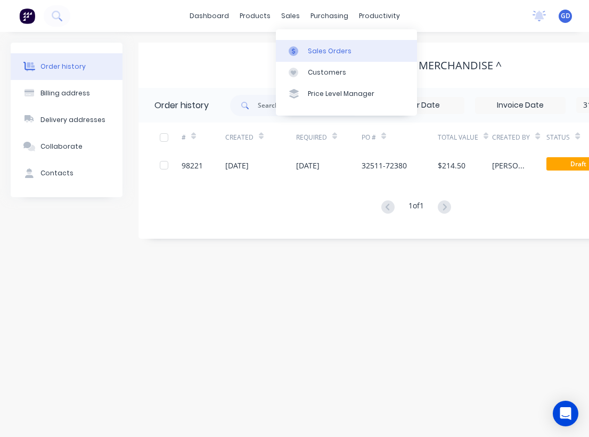
click at [319, 45] on link "Sales Orders" at bounding box center [346, 50] width 141 height 21
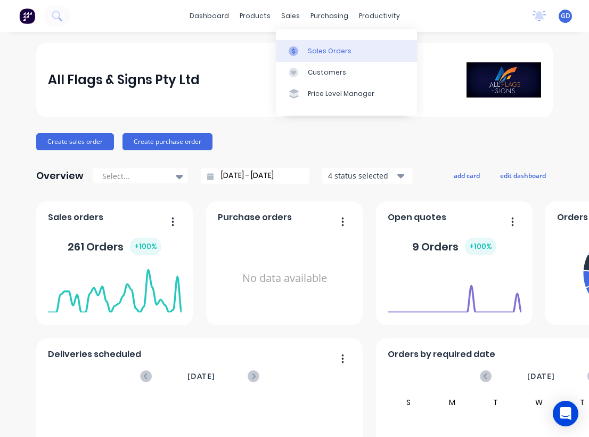
click at [322, 52] on div "Sales Orders" at bounding box center [330, 51] width 44 height 10
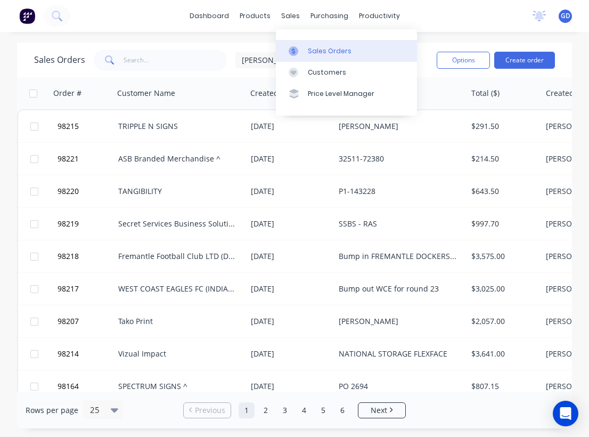
click at [316, 46] on div "Sales Orders" at bounding box center [330, 51] width 44 height 10
click at [322, 51] on div "Sales Orders" at bounding box center [330, 51] width 44 height 10
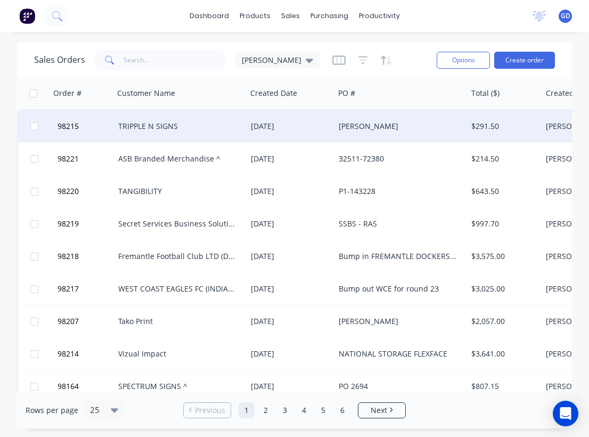
click at [165, 136] on div "TRIPPLE N SIGNS" at bounding box center [180, 126] width 133 height 32
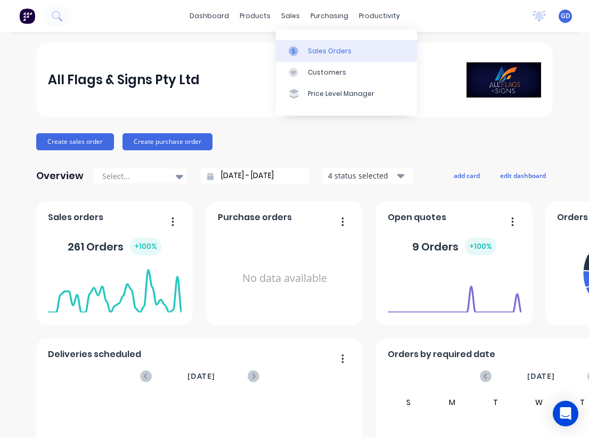
click at [313, 46] on div "Sales Orders" at bounding box center [330, 51] width 44 height 10
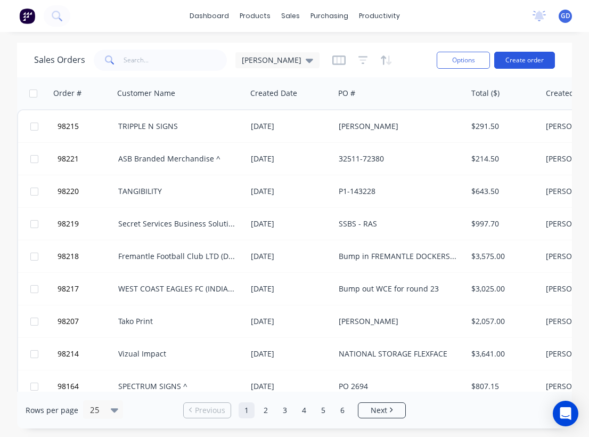
click at [537, 64] on button "Create order" at bounding box center [524, 60] width 61 height 17
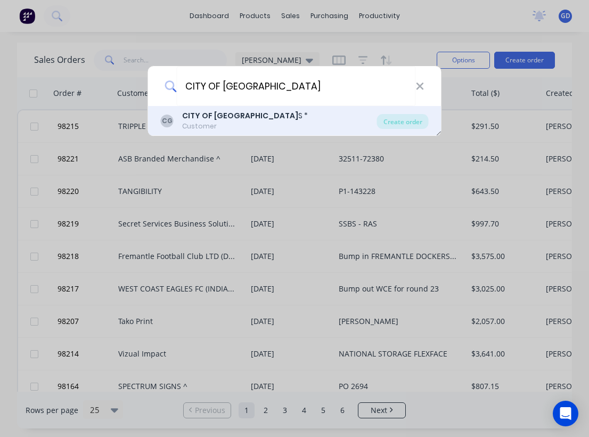
type input "CITY OF [GEOGRAPHIC_DATA]"
click at [225, 118] on b "CITY OF [GEOGRAPHIC_DATA]" at bounding box center [240, 115] width 116 height 11
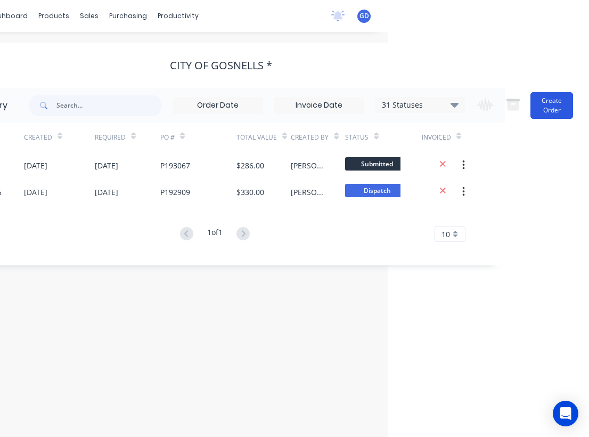
scroll to position [0, 201]
click at [545, 104] on button "Create Order" at bounding box center [552, 105] width 43 height 27
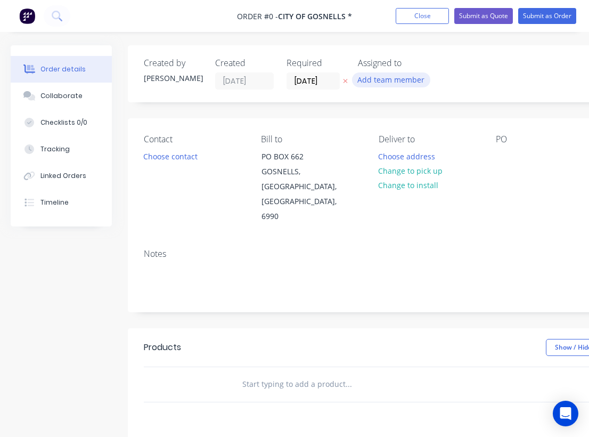
click at [377, 78] on button "Add team member" at bounding box center [391, 79] width 78 height 14
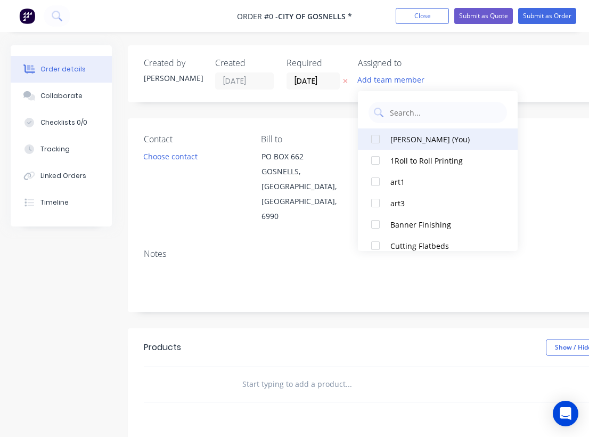
click at [380, 137] on div at bounding box center [375, 138] width 21 height 21
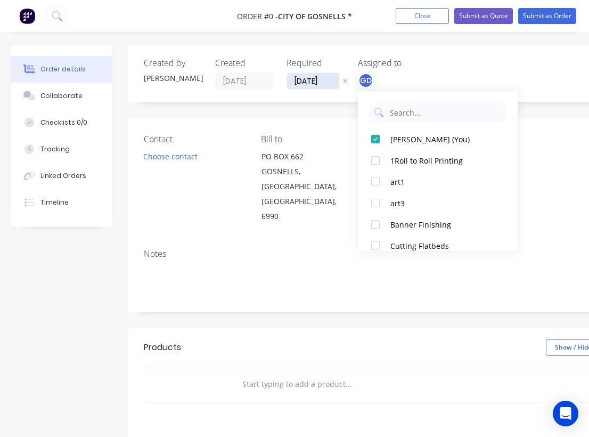
click at [308, 83] on div "Order details Collaborate Checklists 0/0 Tracking Linked Orders Timeline Order …" at bounding box center [370, 359] width 741 height 629
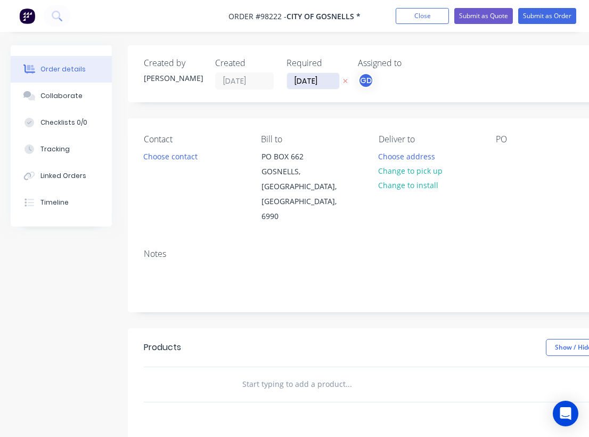
click at [321, 78] on input "[DATE]" at bounding box center [313, 81] width 52 height 16
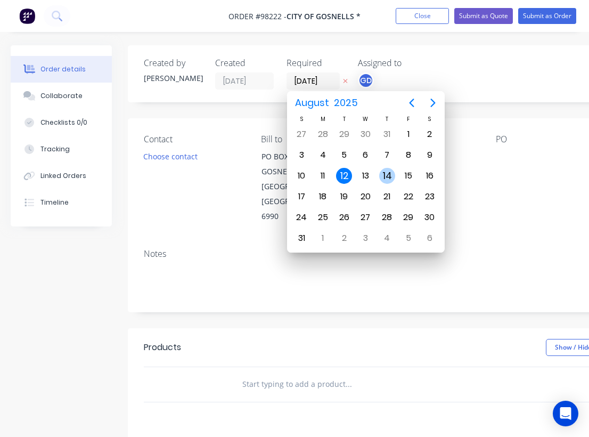
click at [394, 173] on div "14" at bounding box center [387, 176] width 16 height 16
type input "[DATE]"
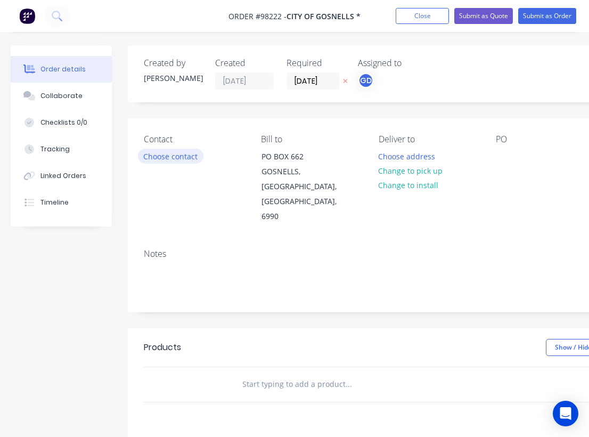
click at [186, 154] on button "Choose contact" at bounding box center [171, 156] width 66 height 14
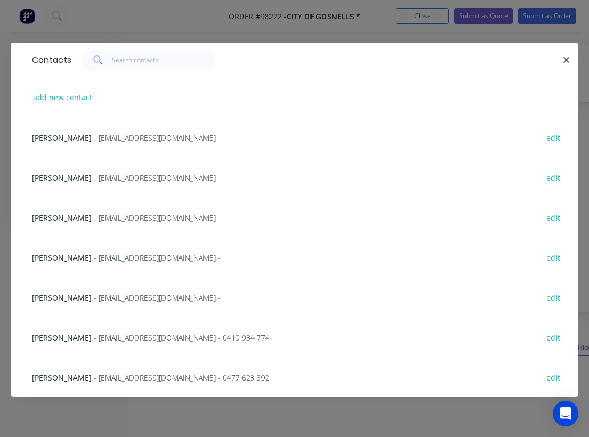
click at [59, 298] on span "[PERSON_NAME]" at bounding box center [62, 297] width 60 height 10
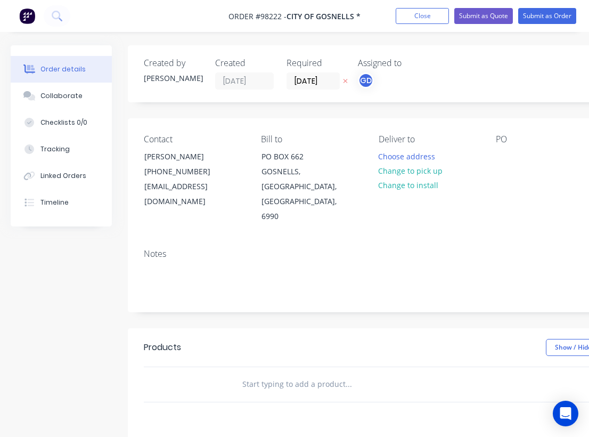
click at [180, 240] on div "Notes" at bounding box center [429, 275] width 602 height 71
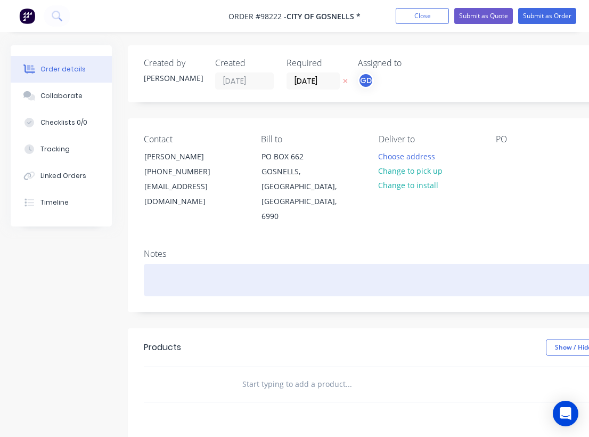
click at [169, 264] on div at bounding box center [429, 280] width 570 height 32
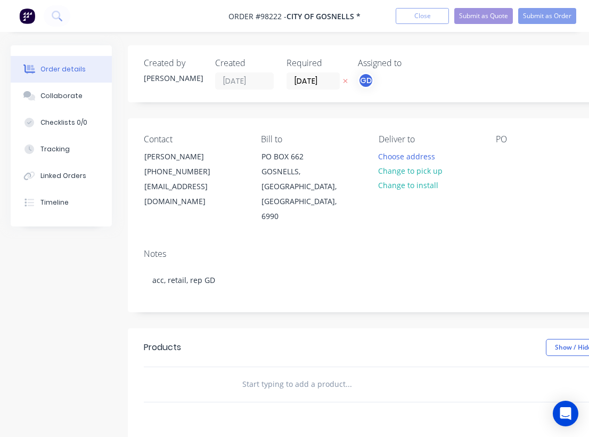
click at [324, 240] on div "Notes acc, retail, rep GD" at bounding box center [429, 275] width 602 height 71
click at [410, 158] on button "Choose address" at bounding box center [407, 156] width 68 height 14
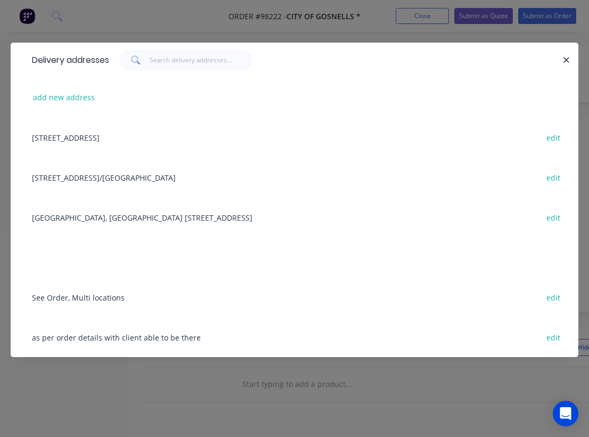
click at [86, 177] on div "[STREET_ADDRESS]/[GEOGRAPHIC_DATA] edit" at bounding box center [295, 177] width 536 height 40
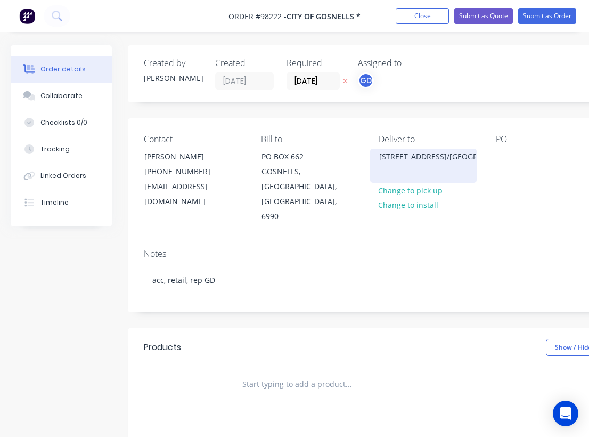
click at [458, 164] on div "[STREET_ADDRESS]/[GEOGRAPHIC_DATA]" at bounding box center [423, 156] width 88 height 15
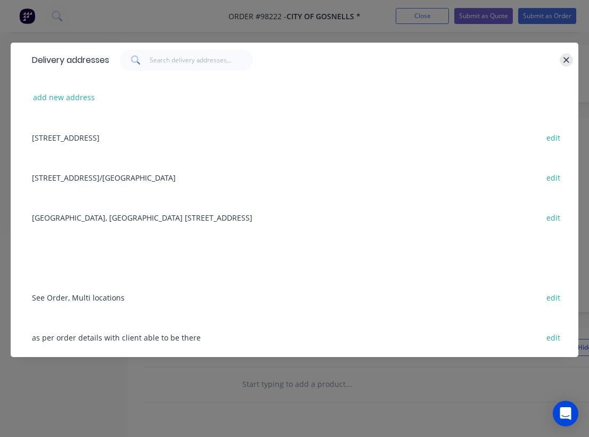
click at [571, 63] on button "button" at bounding box center [566, 59] width 13 height 13
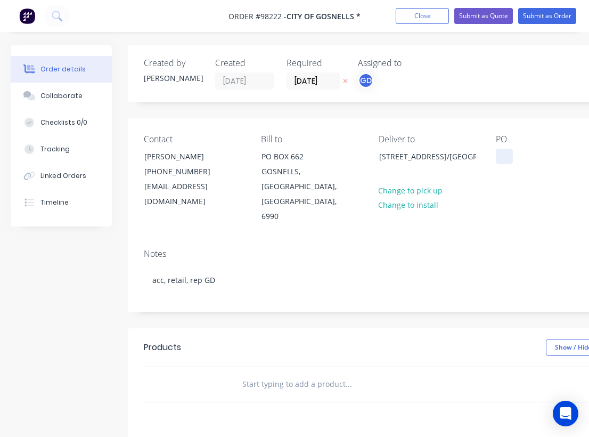
click at [508, 151] on div at bounding box center [504, 156] width 17 height 15
paste div
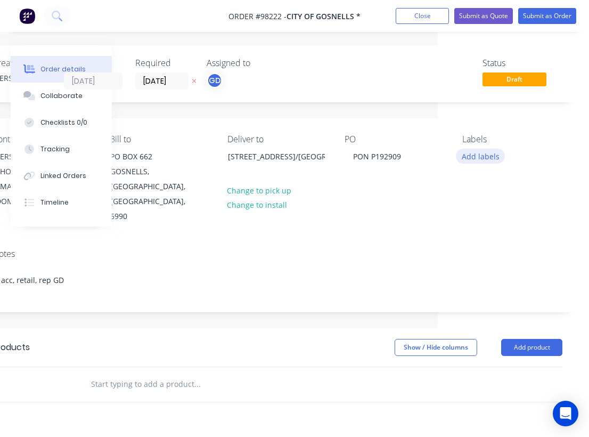
scroll to position [0, 151]
click at [474, 157] on button "Add labels" at bounding box center [480, 156] width 49 height 14
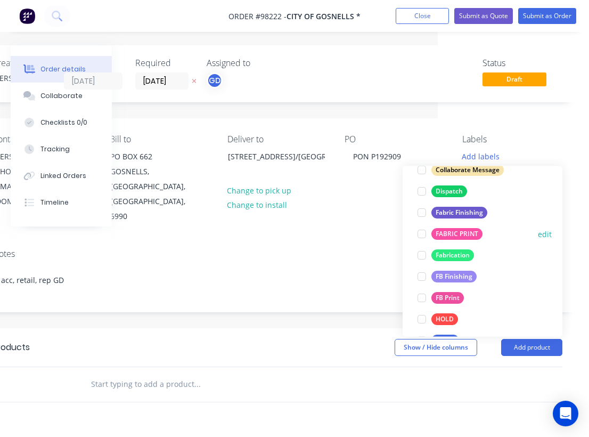
scroll to position [188, 0]
click at [458, 277] on div "FB Finishing" at bounding box center [454, 277] width 45 height 12
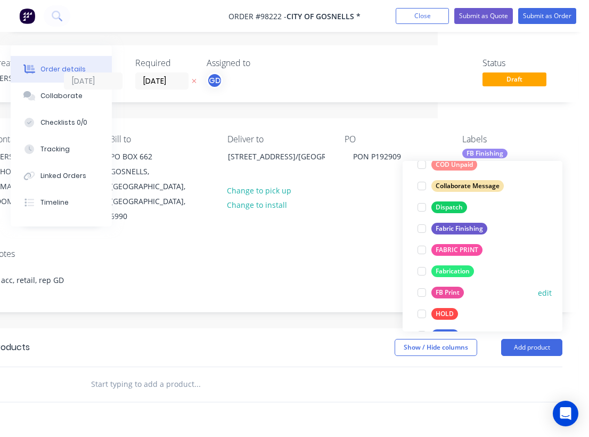
click at [455, 288] on div "FB Print" at bounding box center [448, 293] width 32 height 12
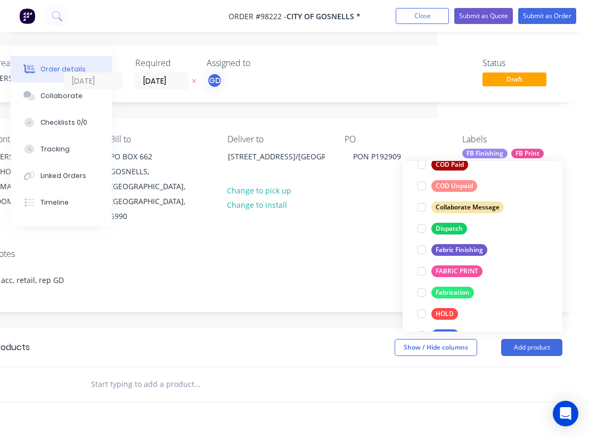
click at [344, 240] on div "Notes acc, retail, rep GD" at bounding box center [278, 275] width 602 height 71
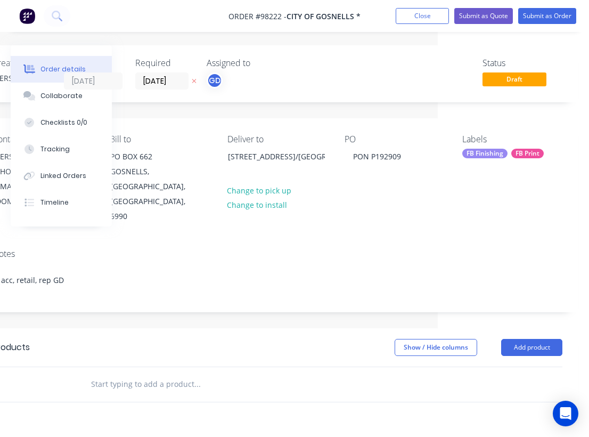
click at [114, 373] on input "text" at bounding box center [197, 383] width 213 height 21
paste input "Stop here"
click at [123, 373] on input "1 x moreStop here" at bounding box center [197, 383] width 213 height 21
click at [161, 373] on input "1 x more 'Stop here" at bounding box center [197, 383] width 213 height 21
click at [160, 373] on input "1 x more 'Stop here" at bounding box center [197, 383] width 213 height 21
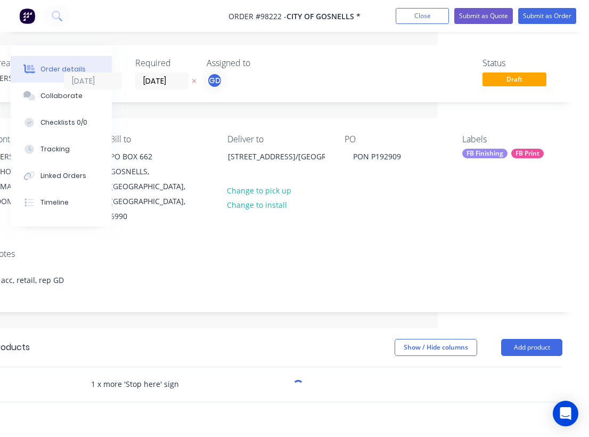
type input "1 x more 'Stop here' sign"
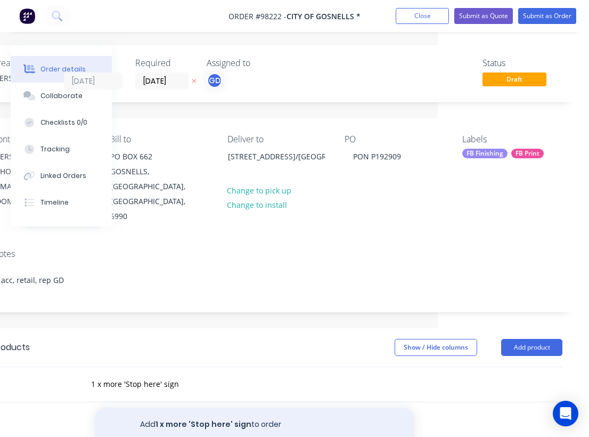
click at [202, 408] on button "Add 1 x more 'Stop here' sign to order" at bounding box center [255, 425] width 320 height 34
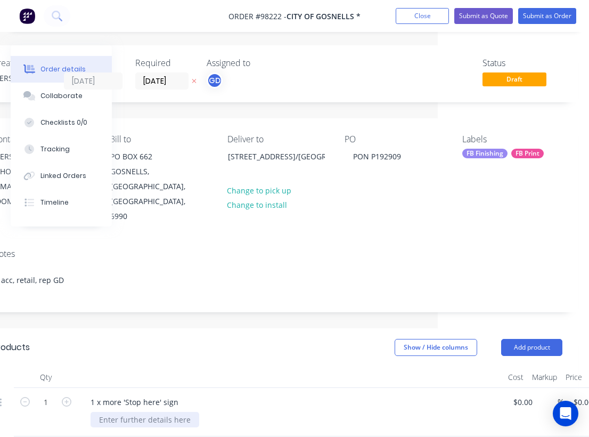
click at [153, 412] on div at bounding box center [145, 419] width 109 height 15
click at [214, 331] on header "Products Show / Hide columns Add product" at bounding box center [278, 347] width 602 height 38
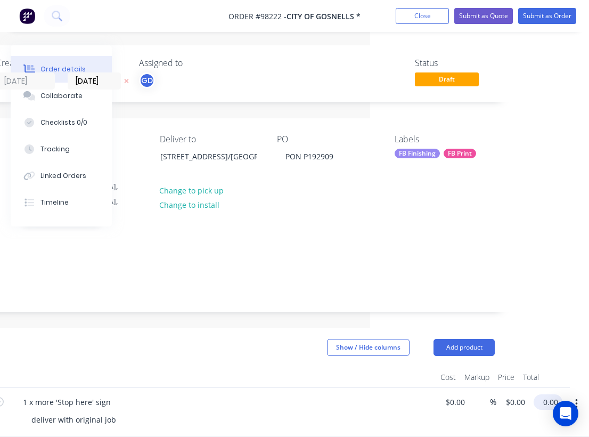
click at [547, 394] on input "0.00" at bounding box center [550, 401] width 25 height 15
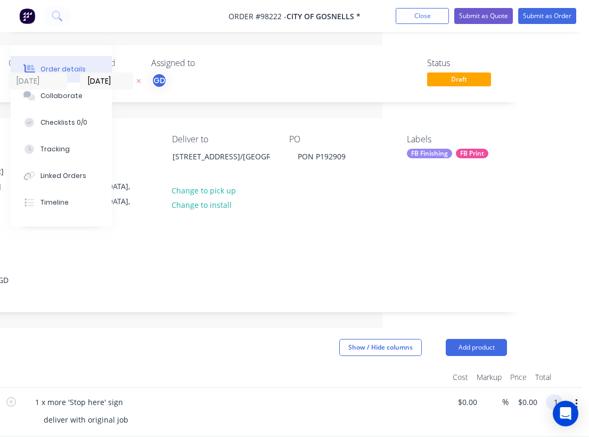
scroll to position [0, 207]
type input "$150.00"
click at [294, 367] on div at bounding box center [235, 377] width 426 height 21
click at [125, 394] on div "1 x more 'Stop here' sign" at bounding box center [79, 401] width 105 height 15
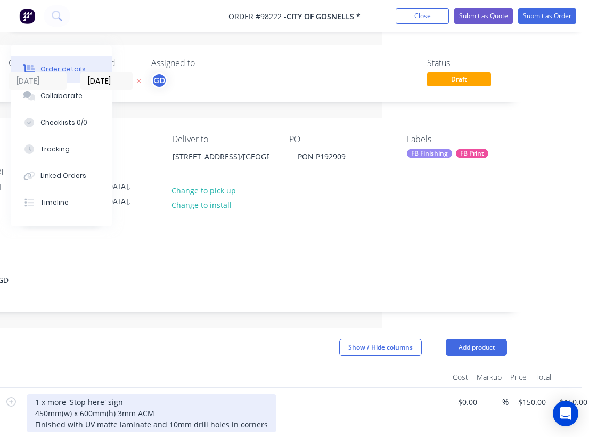
click at [134, 394] on div "1 x more 'Stop here' sign 450mm(w) x 600mm(h) 3mm ACM Finished with UV matte la…" at bounding box center [152, 413] width 250 height 38
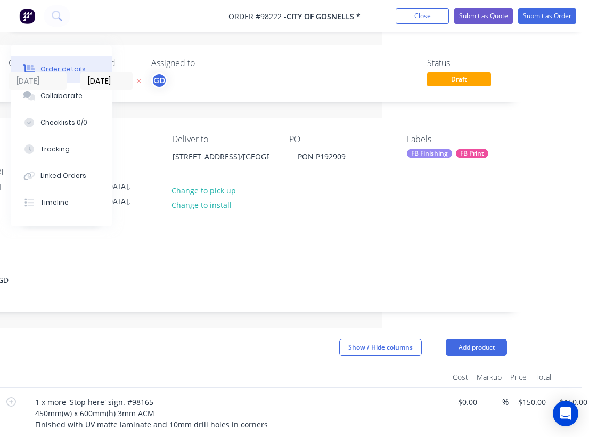
click at [169, 367] on div at bounding box center [235, 377] width 426 height 21
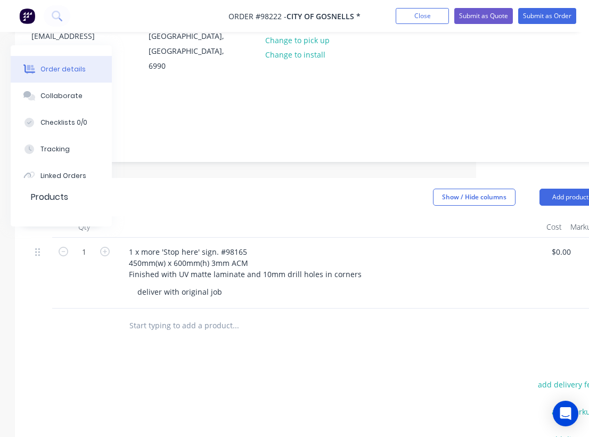
scroll to position [0, 102]
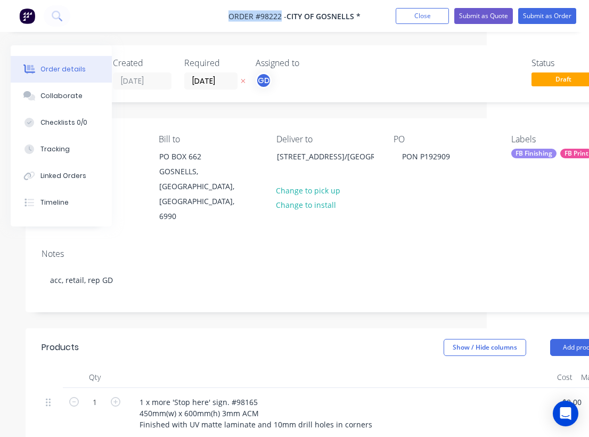
drag, startPoint x: 225, startPoint y: 13, endPoint x: 280, endPoint y: 14, distance: 54.9
click at [280, 14] on nav "Order #98222 - CITY OF GOSNELLS * Add product Close Submit as Quote Submit as O…" at bounding box center [294, 16] width 589 height 32
copy span "Order #98222"
click at [406, 21] on button "Close" at bounding box center [422, 16] width 53 height 16
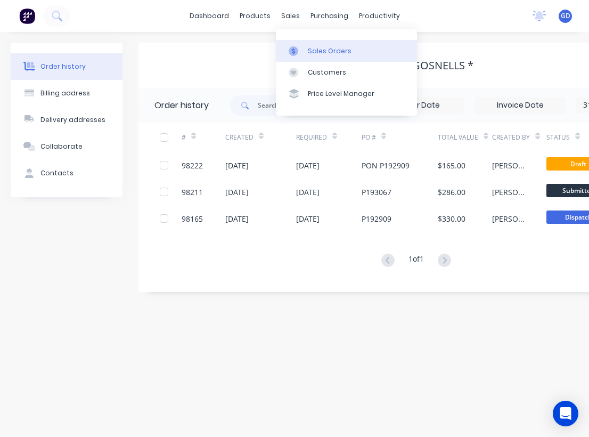
click at [320, 48] on div "Sales Orders" at bounding box center [330, 51] width 44 height 10
